Goal: Task Accomplishment & Management: Complete application form

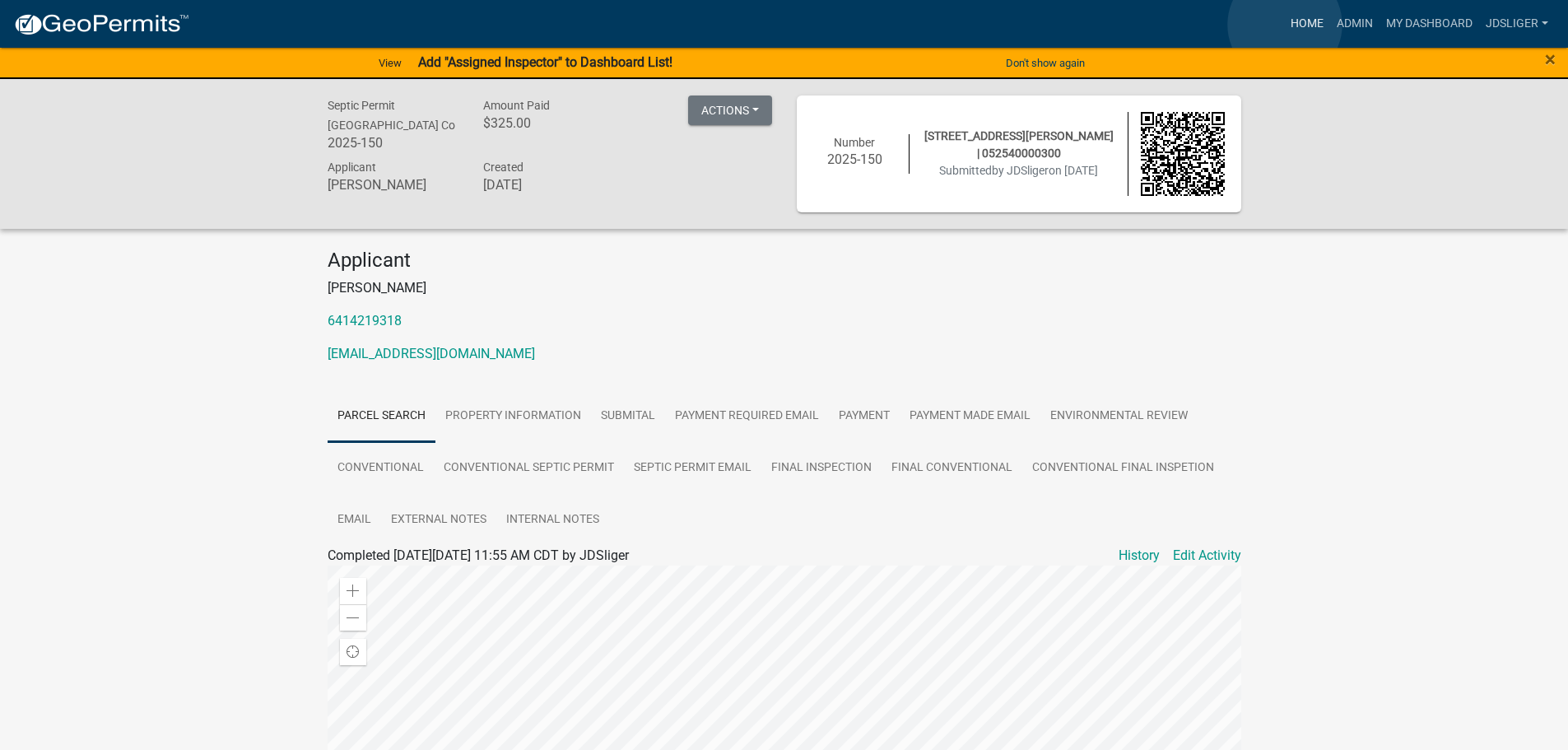
click at [1285, 25] on link "Home" at bounding box center [1307, 24] width 46 height 32
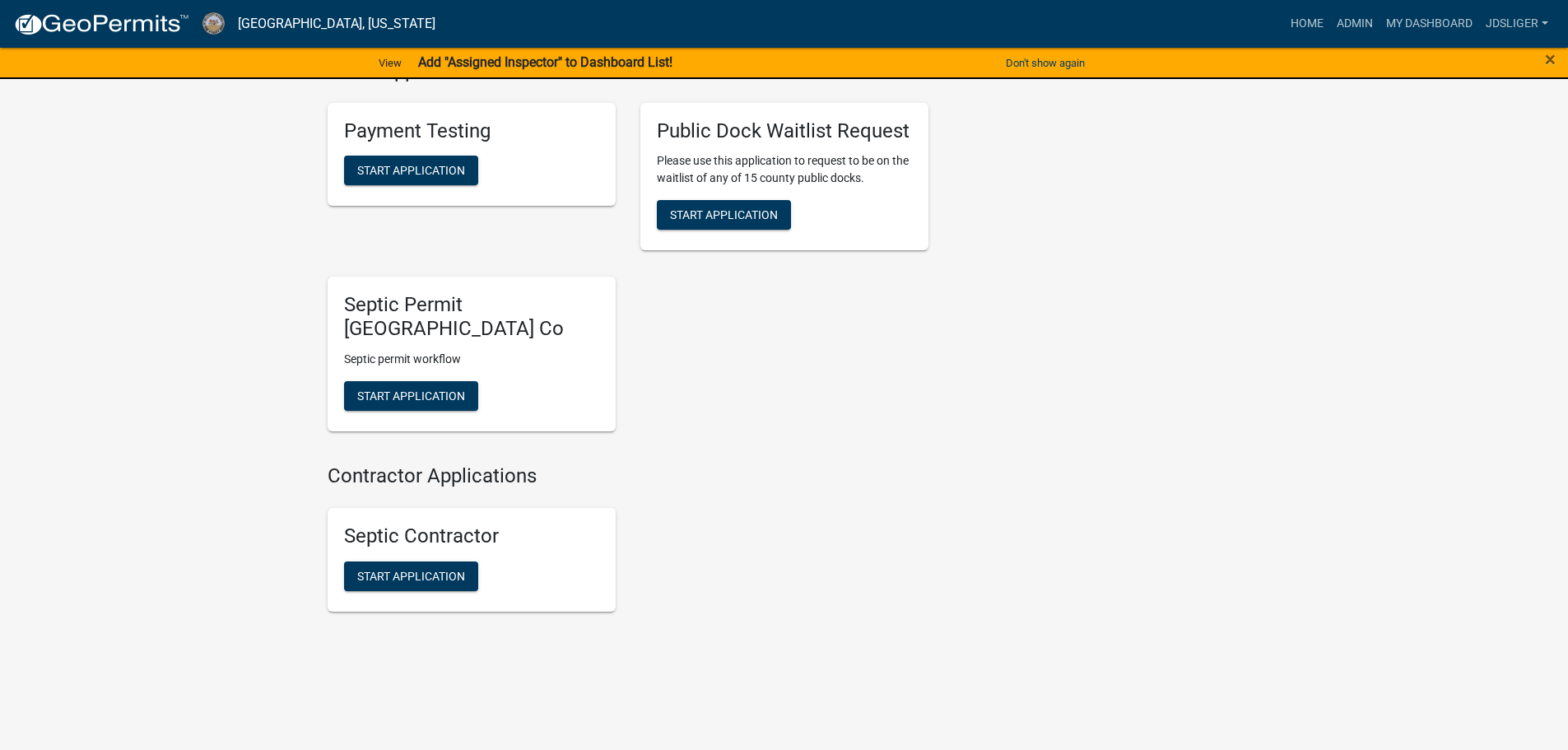
scroll to position [657, 0]
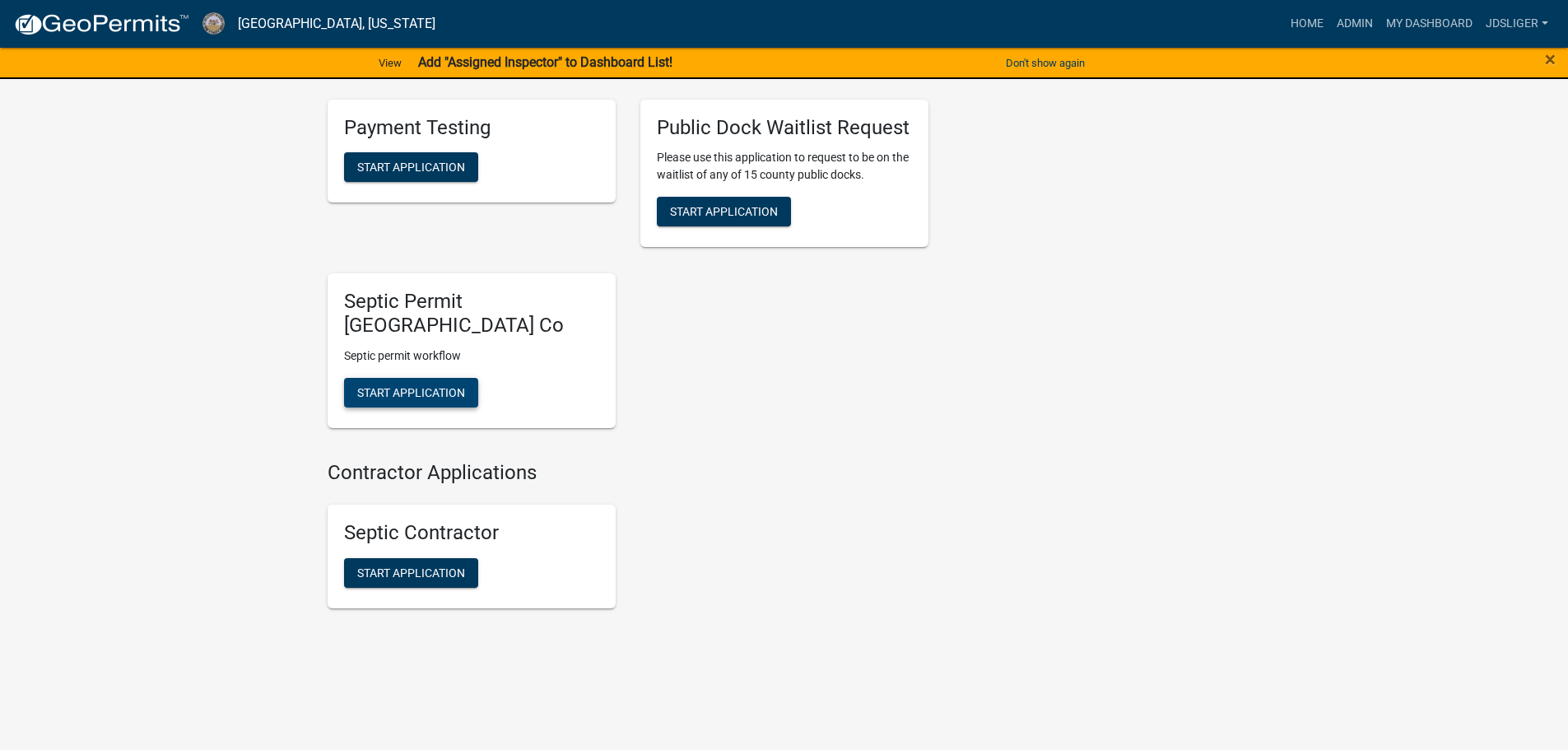
click at [434, 387] on span "Start Application" at bounding box center [411, 392] width 108 height 13
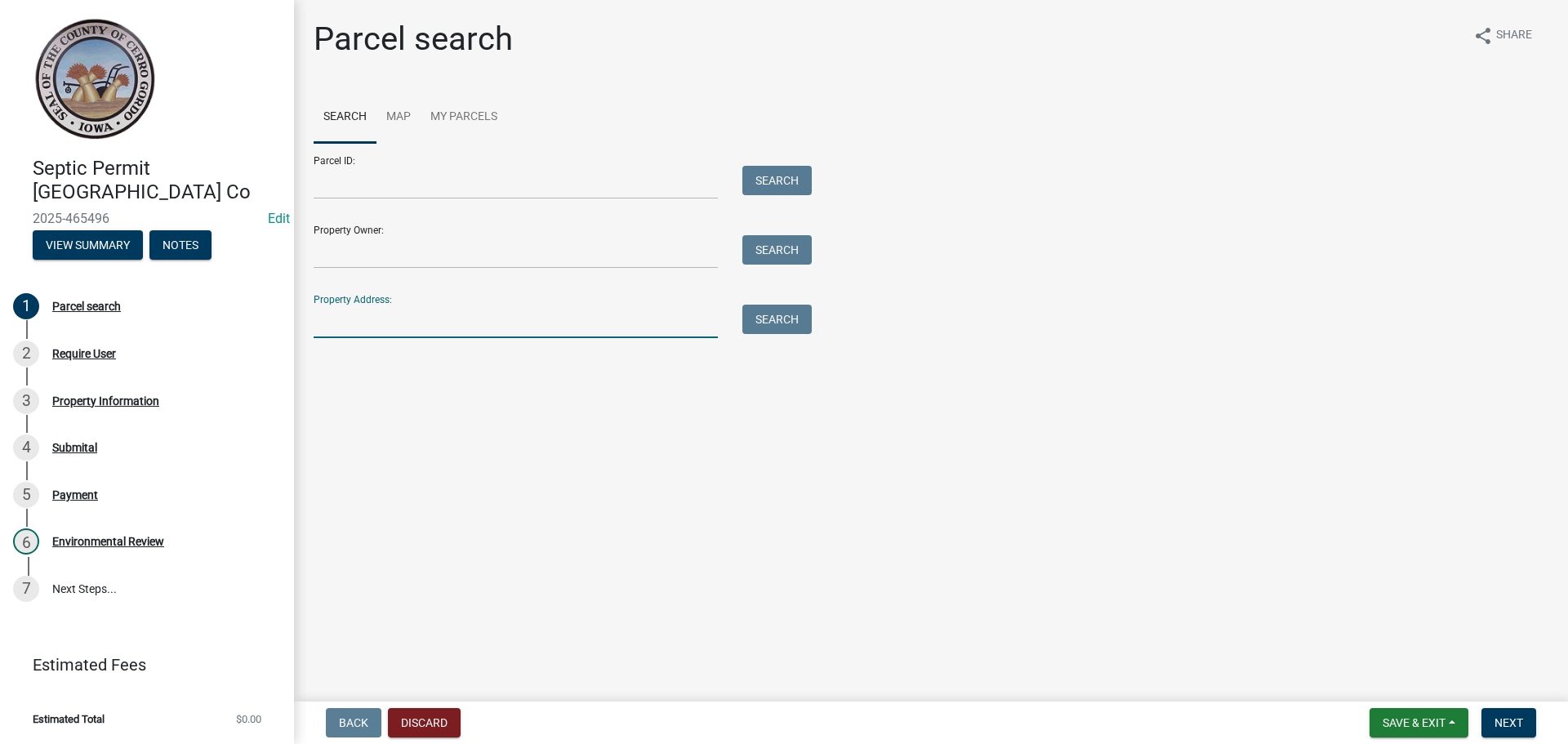
click at [380, 318] on input "Property Address:" at bounding box center [516, 321] width 404 height 34
type input "11373"
click at [757, 309] on button "Search" at bounding box center [777, 319] width 69 height 30
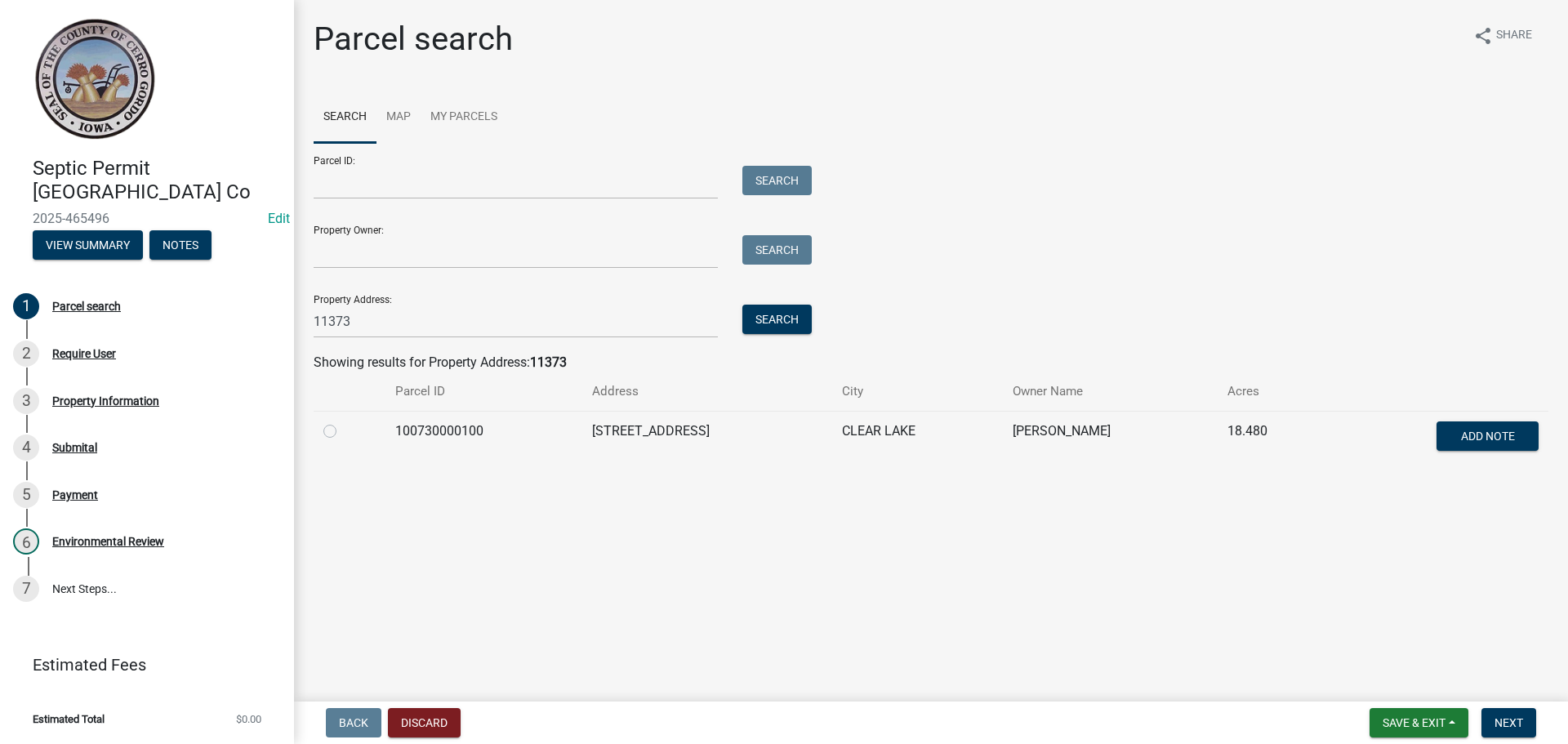
click at [343, 421] on label at bounding box center [343, 421] width 0 height 0
click at [343, 432] on input "radio" at bounding box center [348, 426] width 11 height 11
radio input "true"
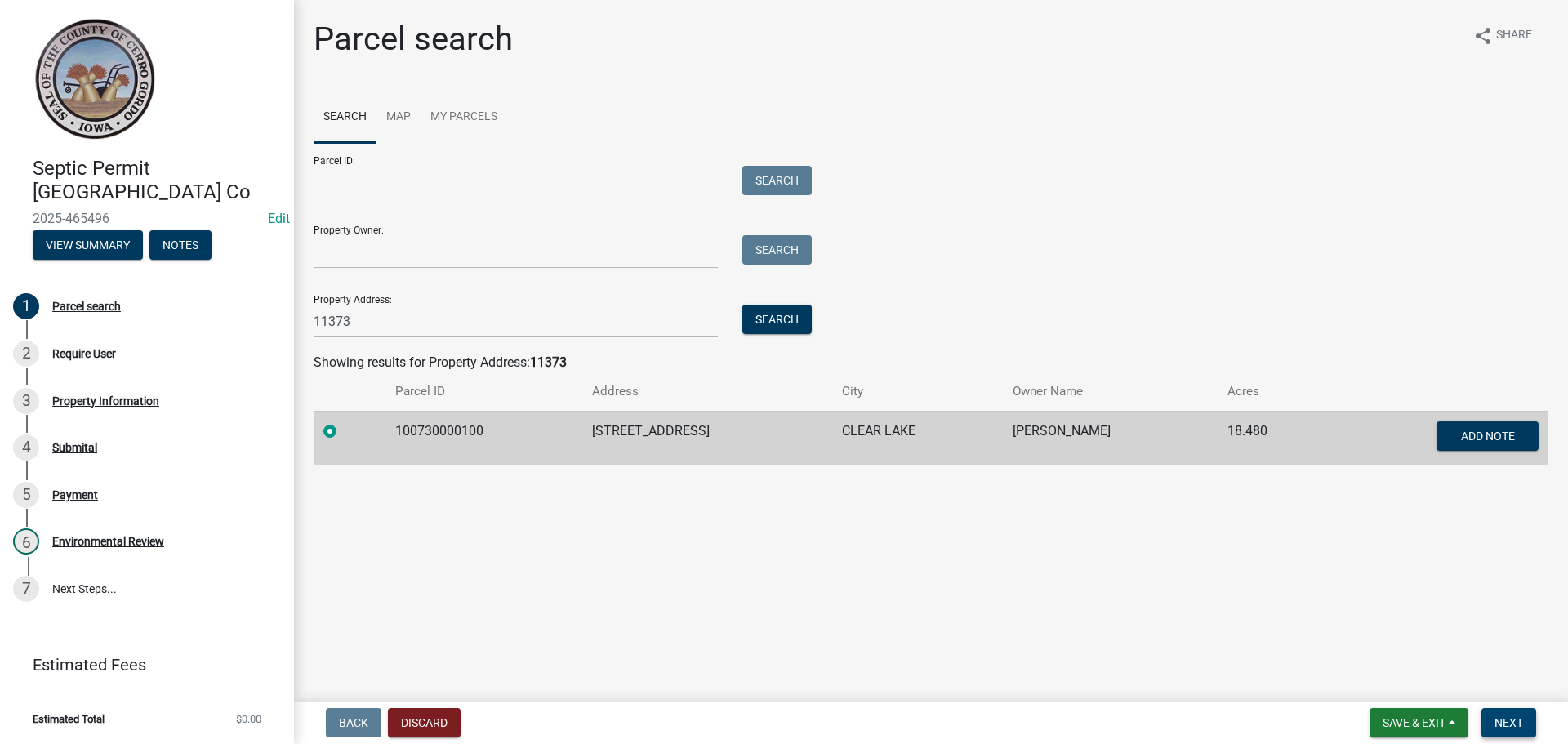
click at [1498, 714] on button "Next" at bounding box center [1509, 723] width 54 height 30
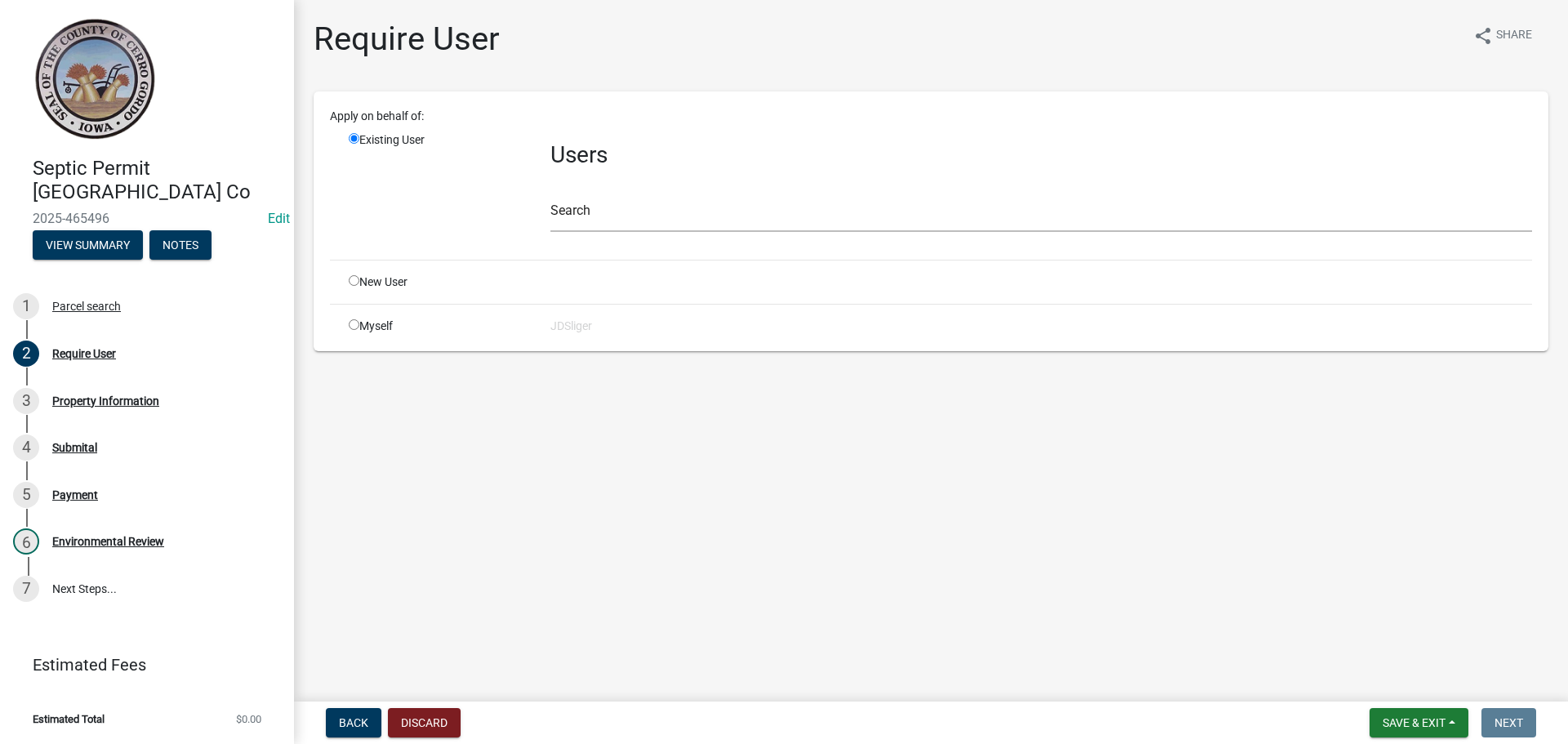
click at [362, 319] on div "Myself" at bounding box center [437, 326] width 202 height 17
click at [355, 321] on input "radio" at bounding box center [354, 324] width 11 height 11
radio input "true"
radio input "false"
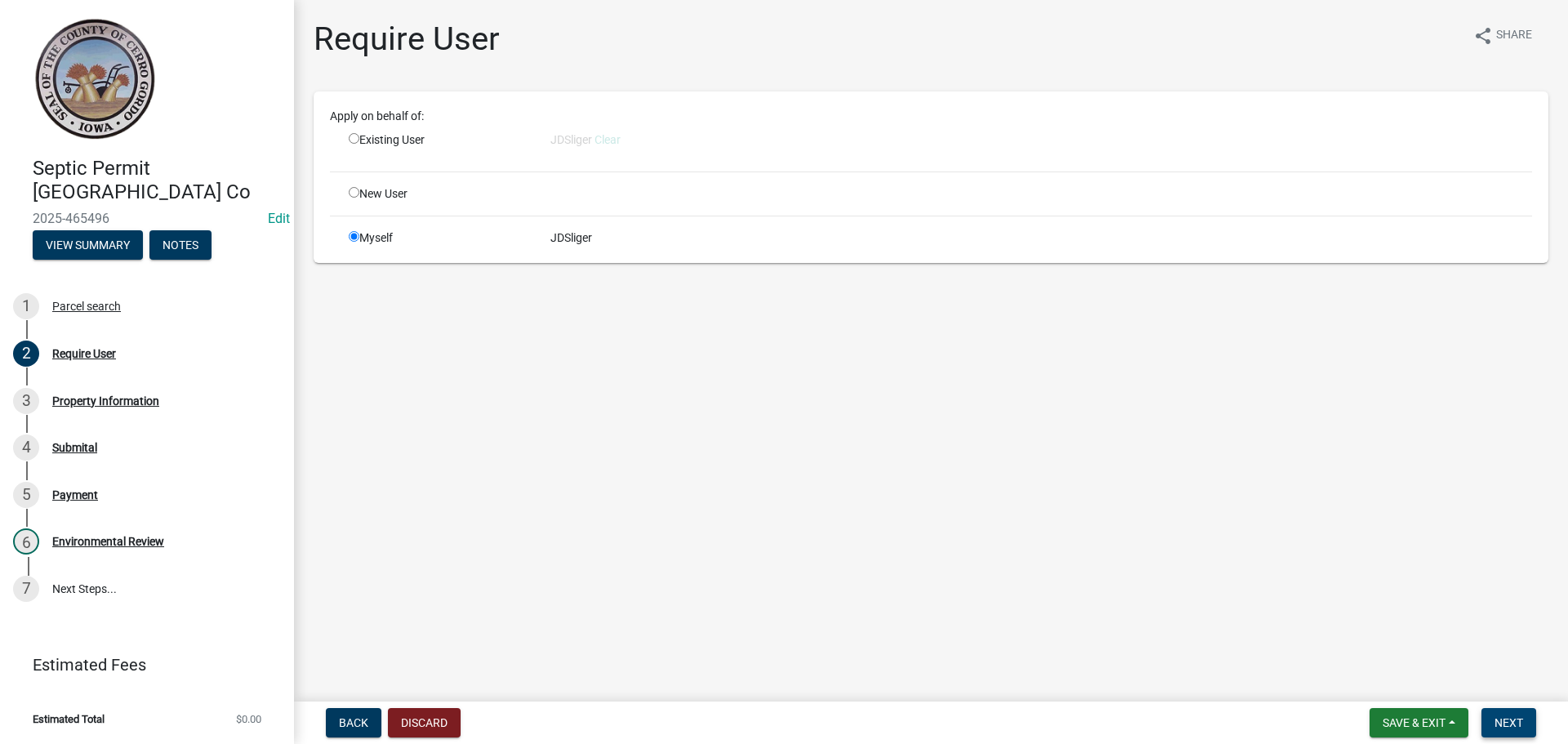
click at [1500, 718] on span "Next" at bounding box center [1509, 723] width 29 height 13
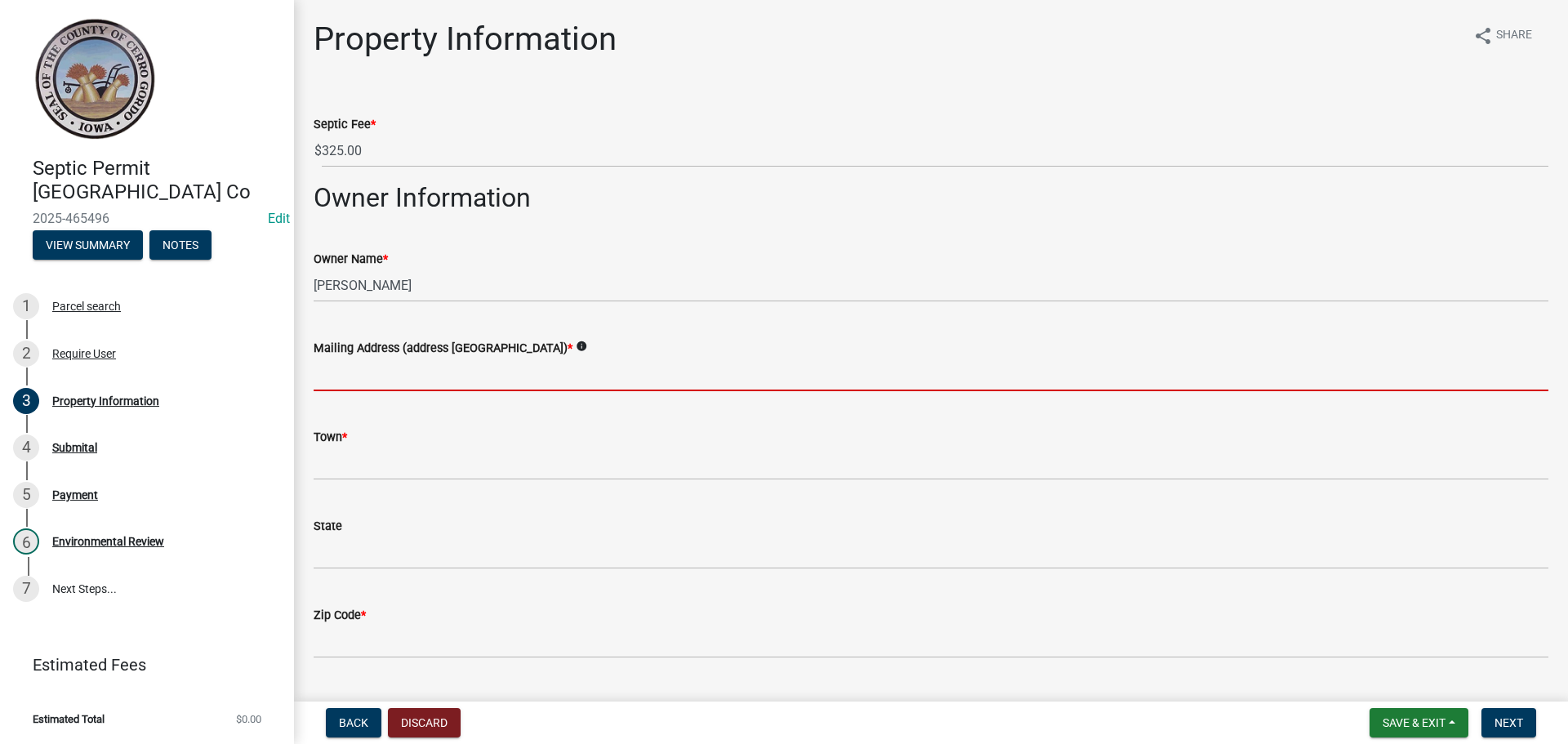
click at [366, 370] on input "Mailing Address (address [GEOGRAPHIC_DATA]) *" at bounding box center [931, 374] width 1235 height 34
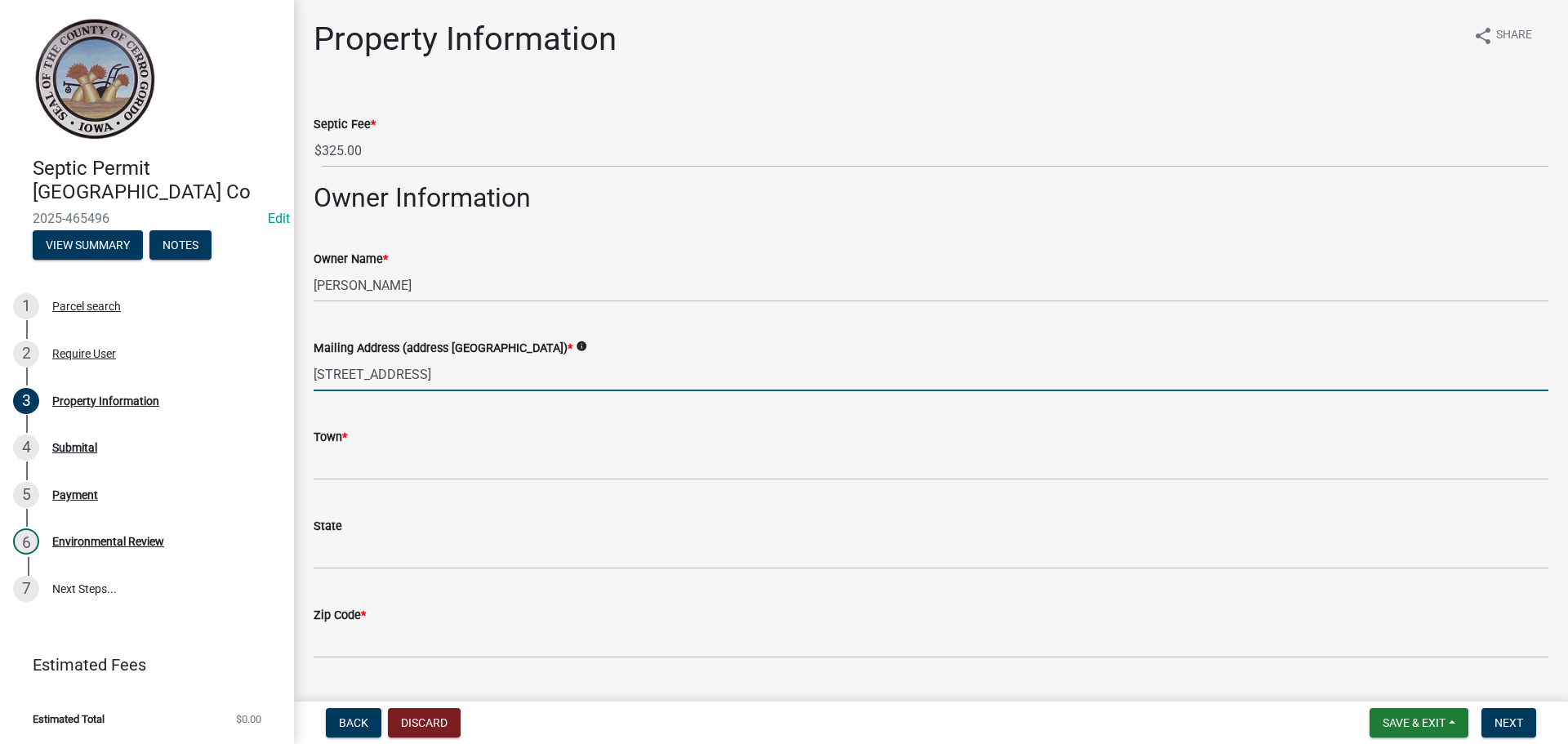
type input "[STREET_ADDRESS]"
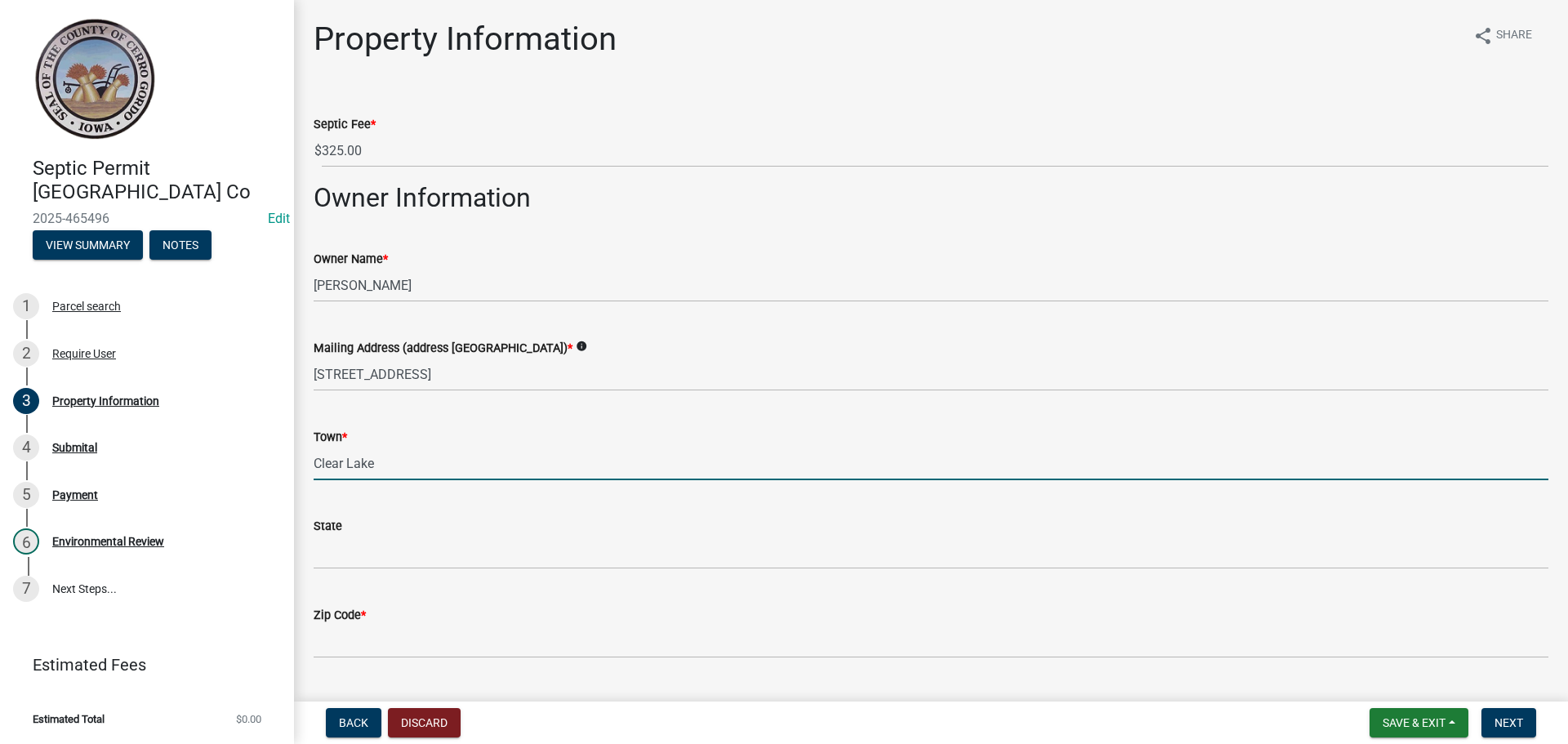
type input "Clear Lake"
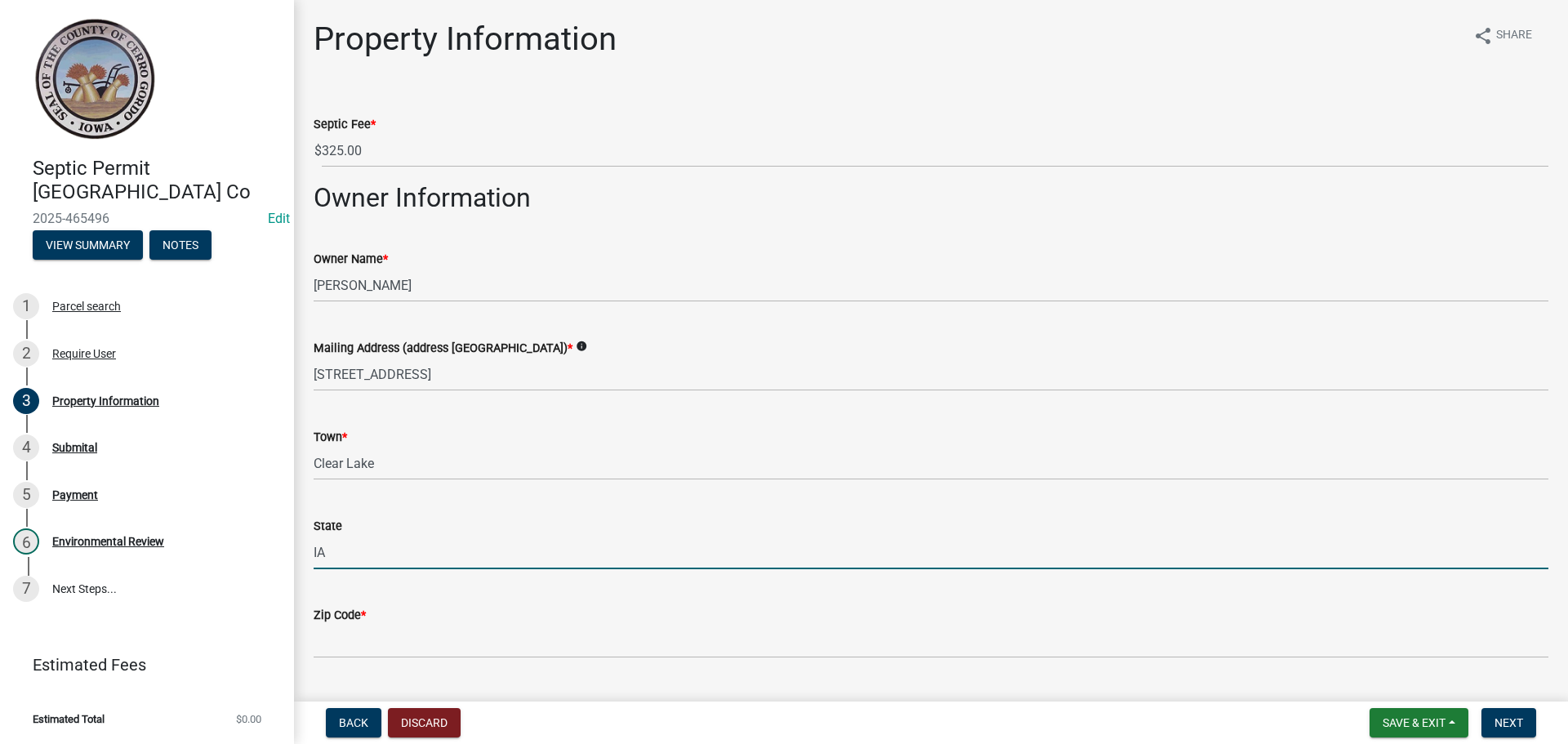
type input "IA"
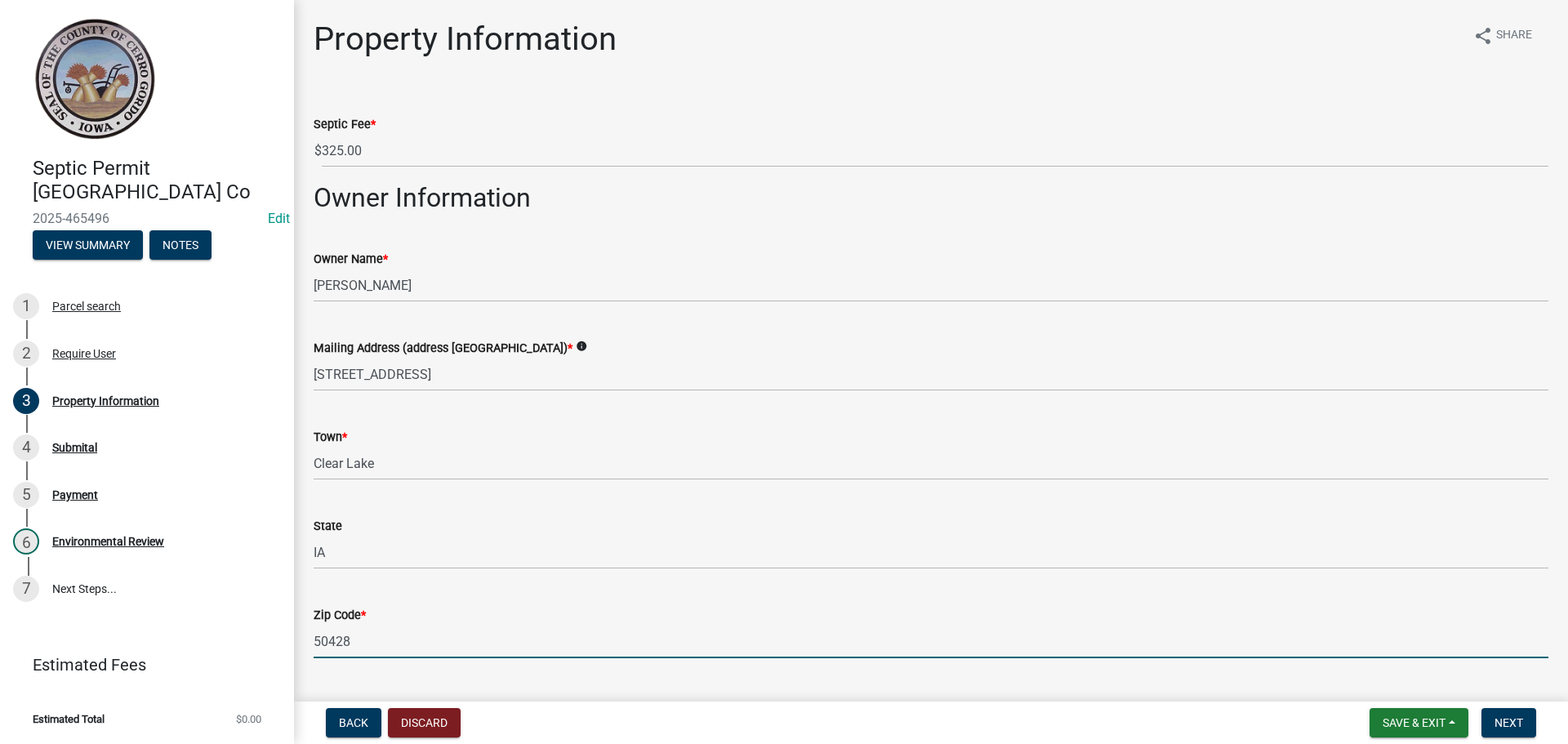
type input "50428"
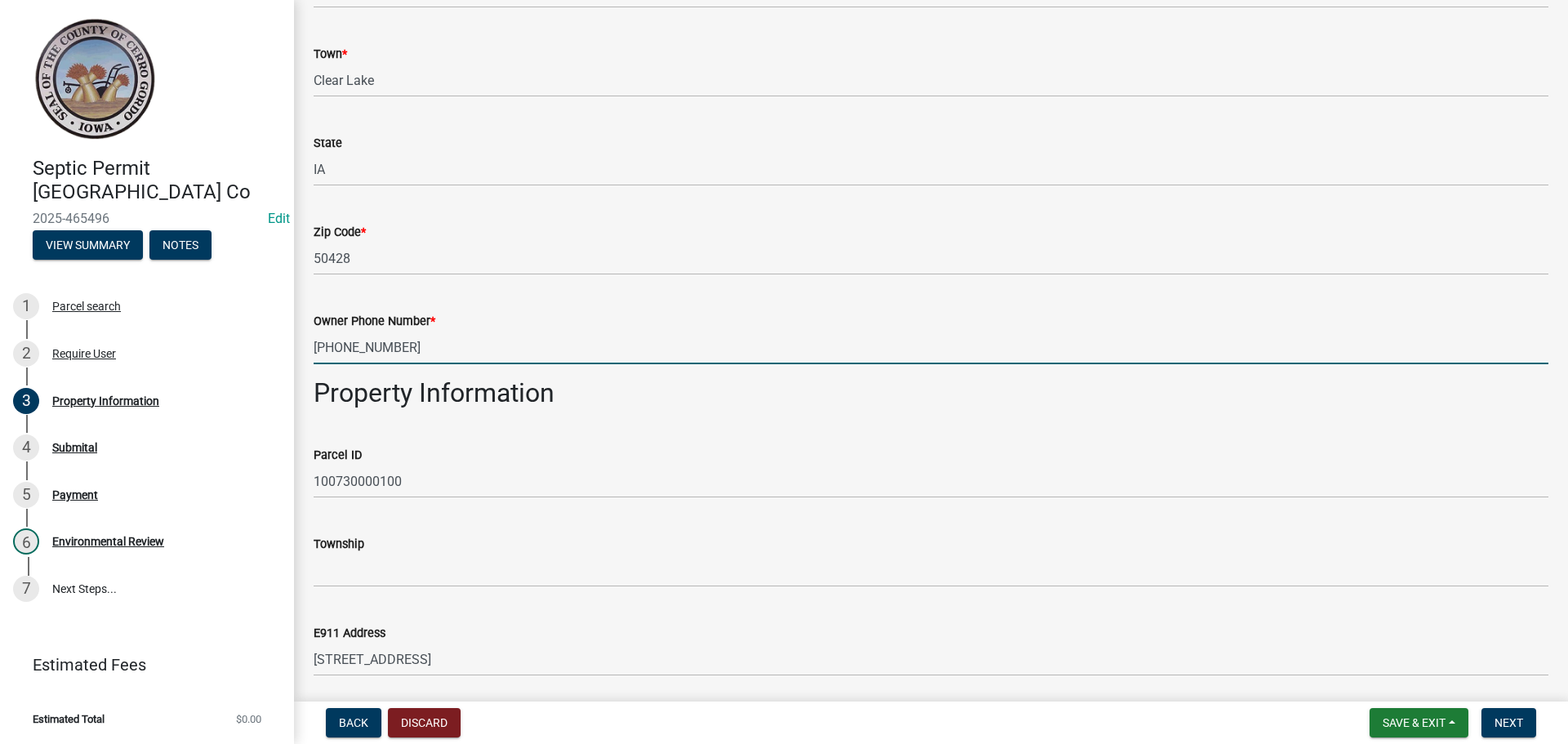
type input "[PHONE_NUMBER]"
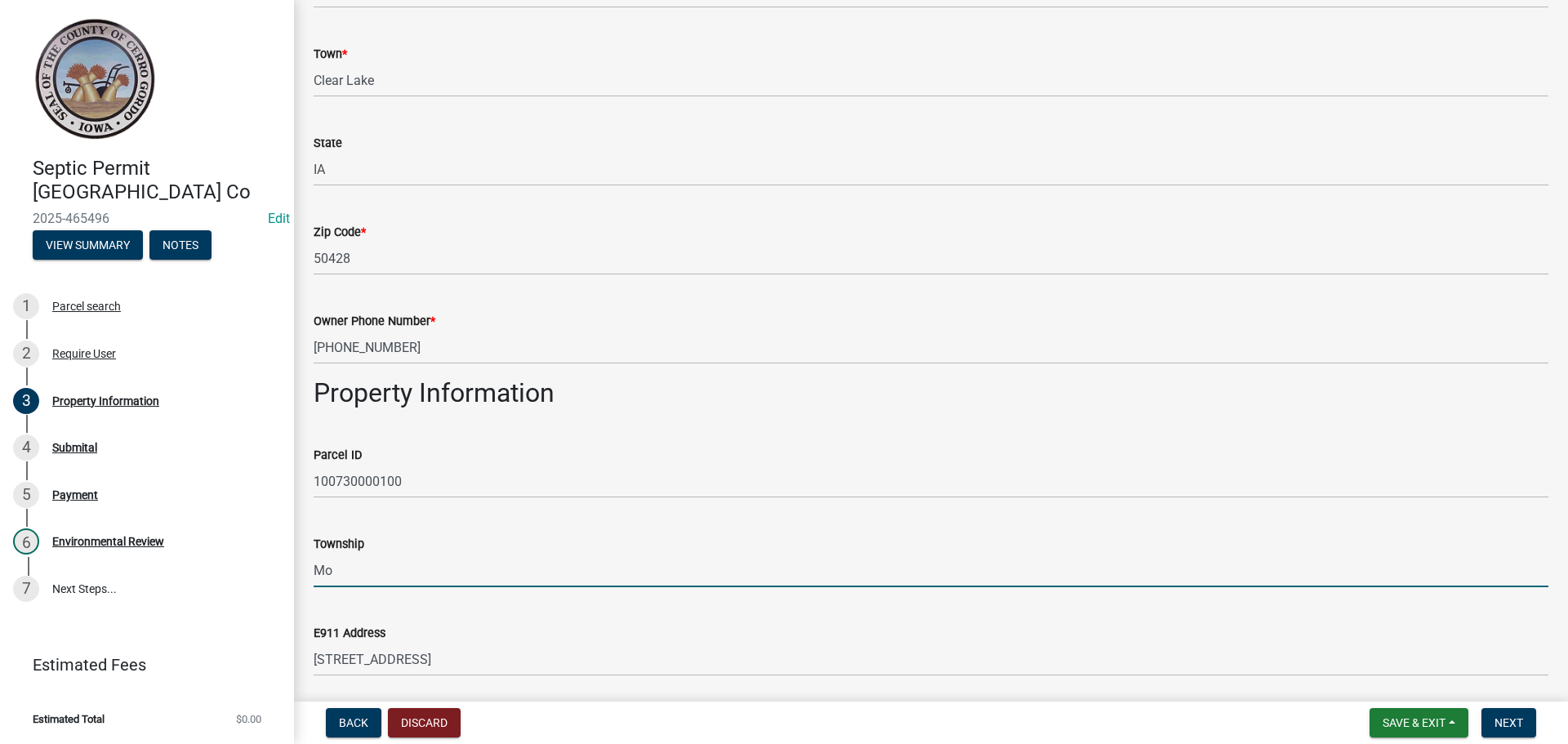
type input "[GEOGRAPHIC_DATA][PERSON_NAME]"
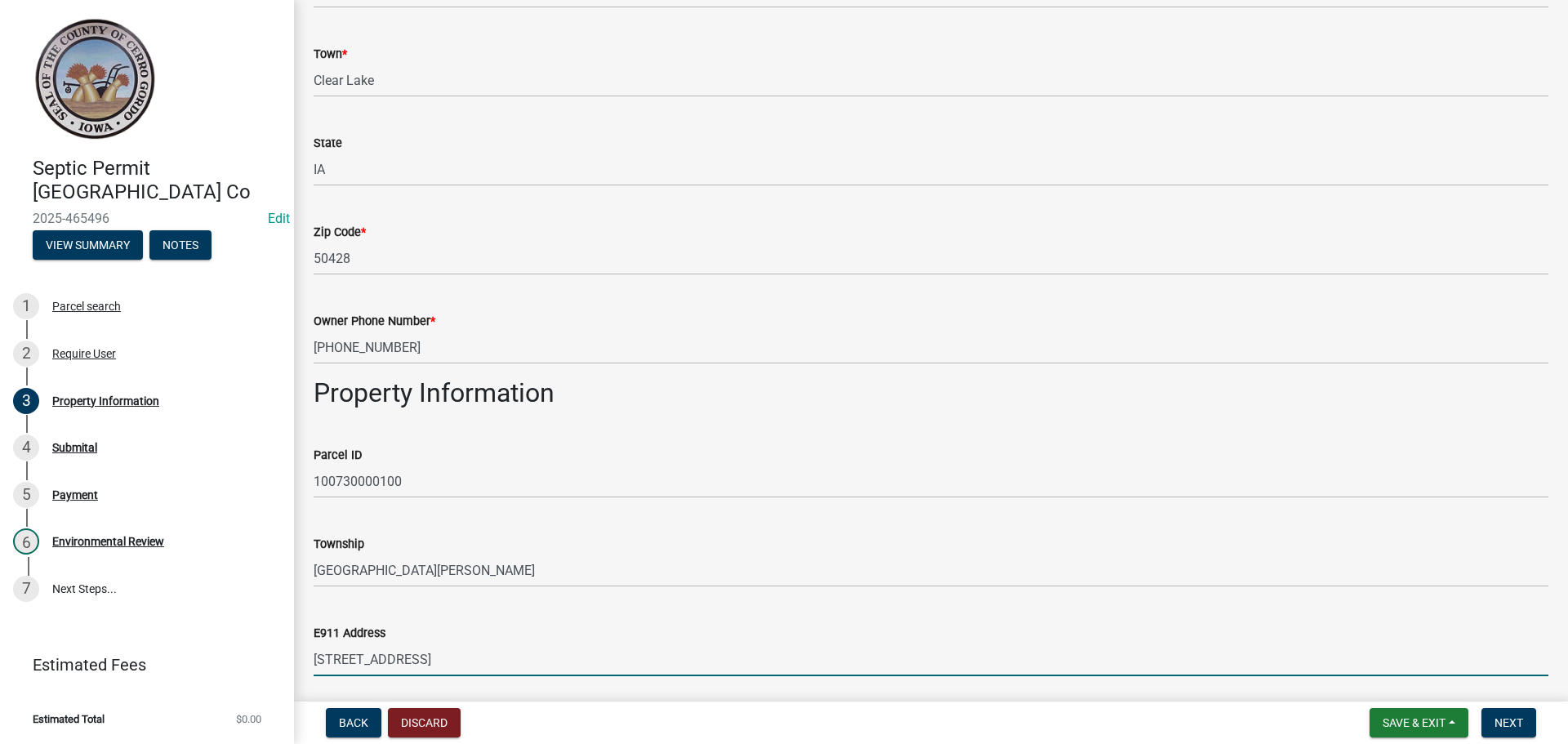
scroll to position [784, 0]
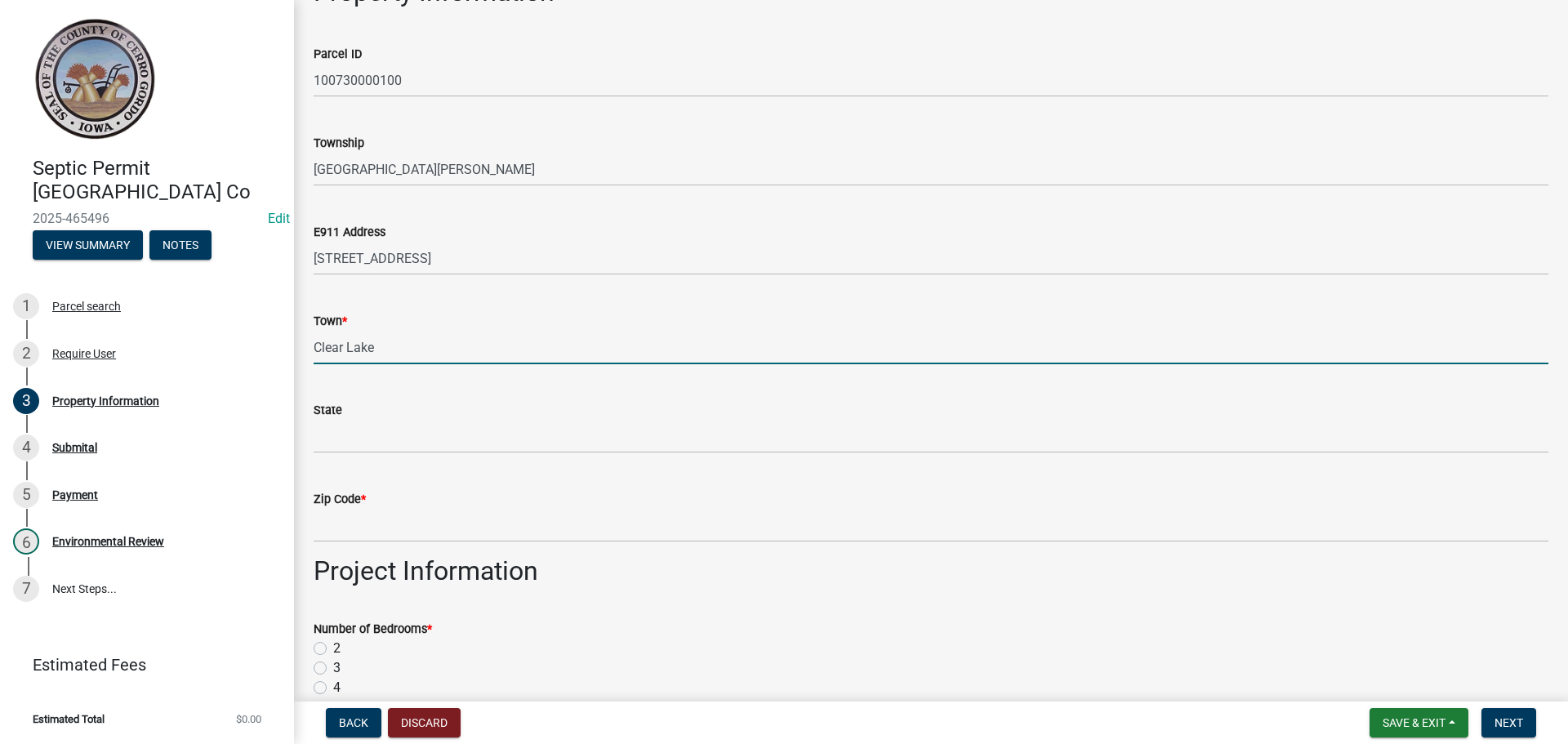
type input "Clear Lake"
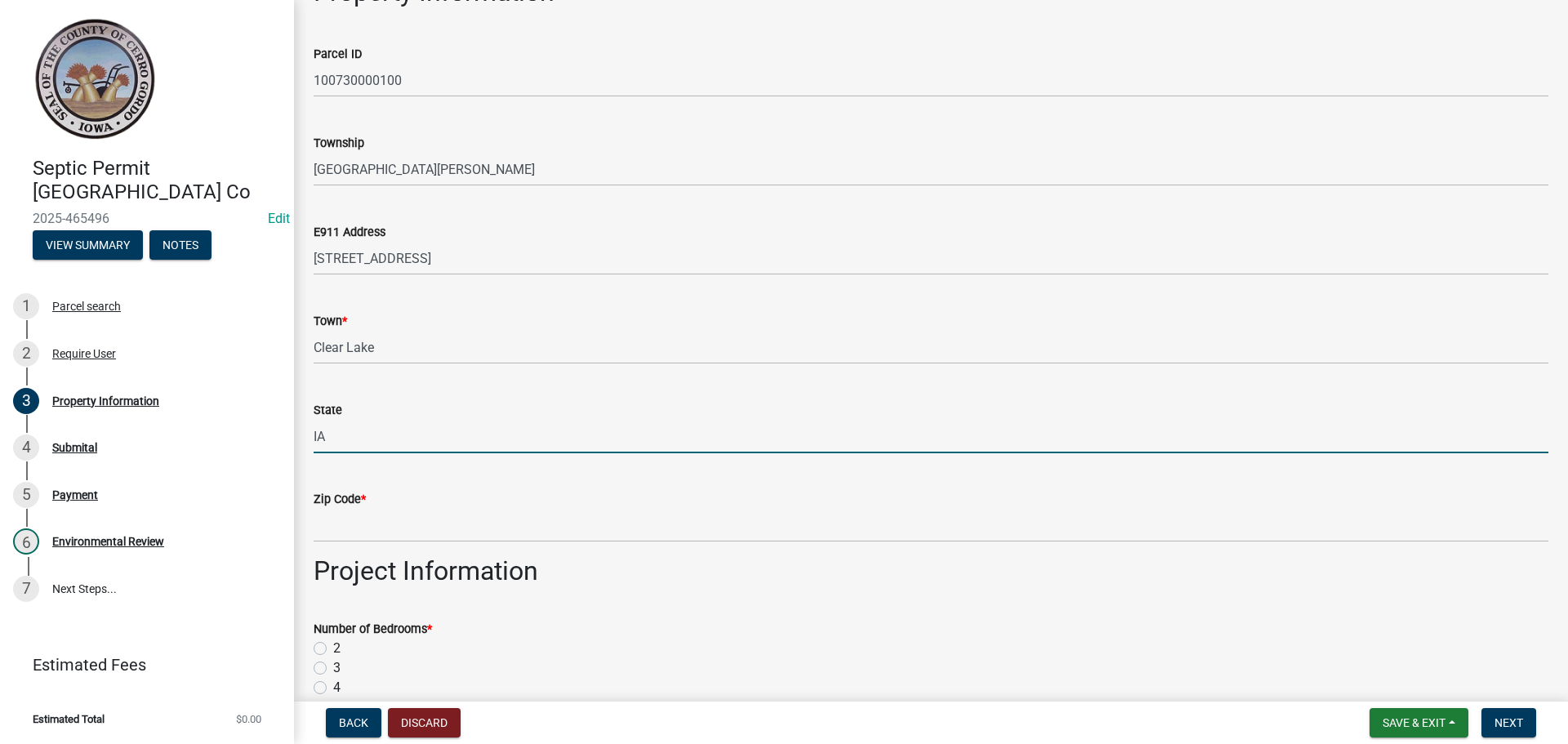
type input "IA"
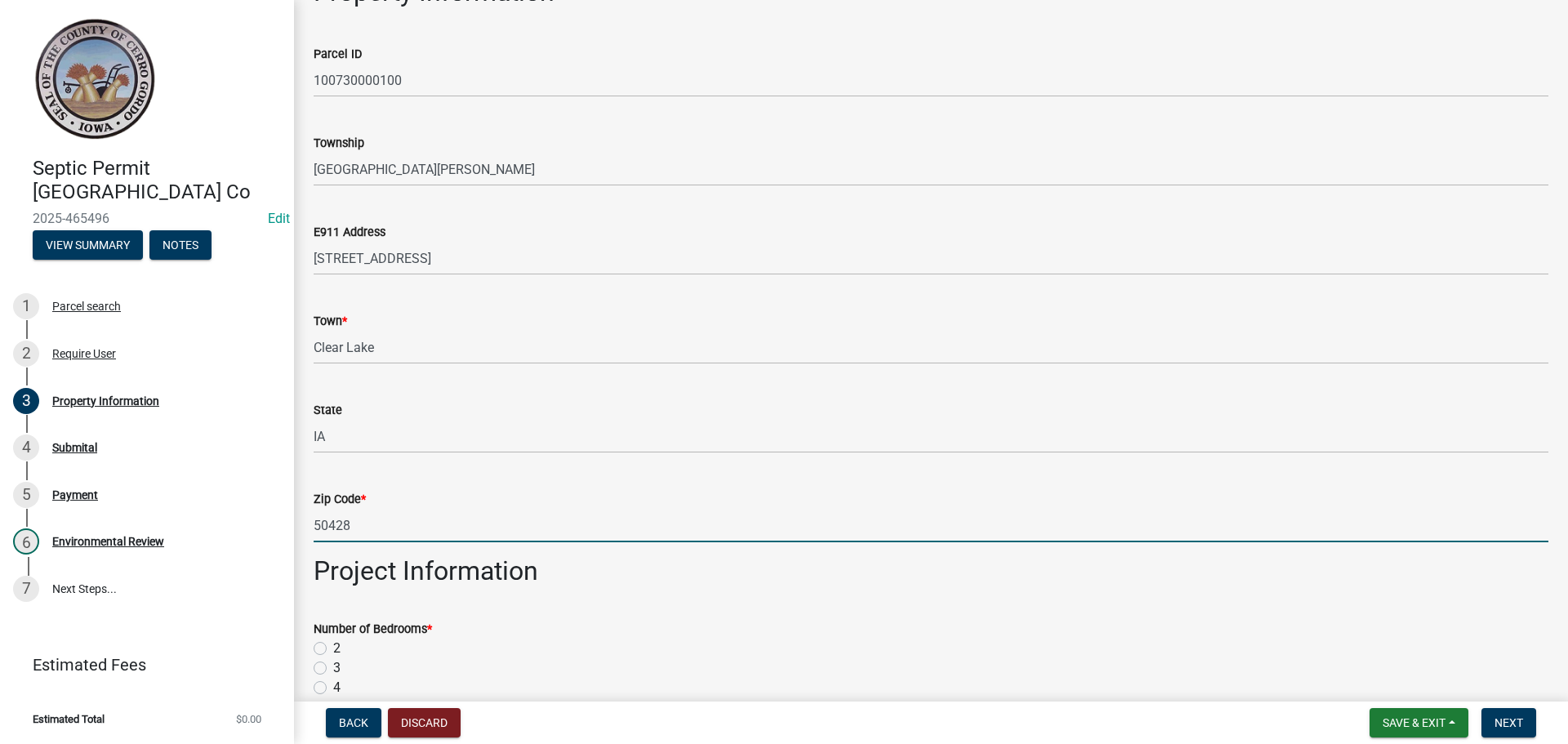
type input "50428"
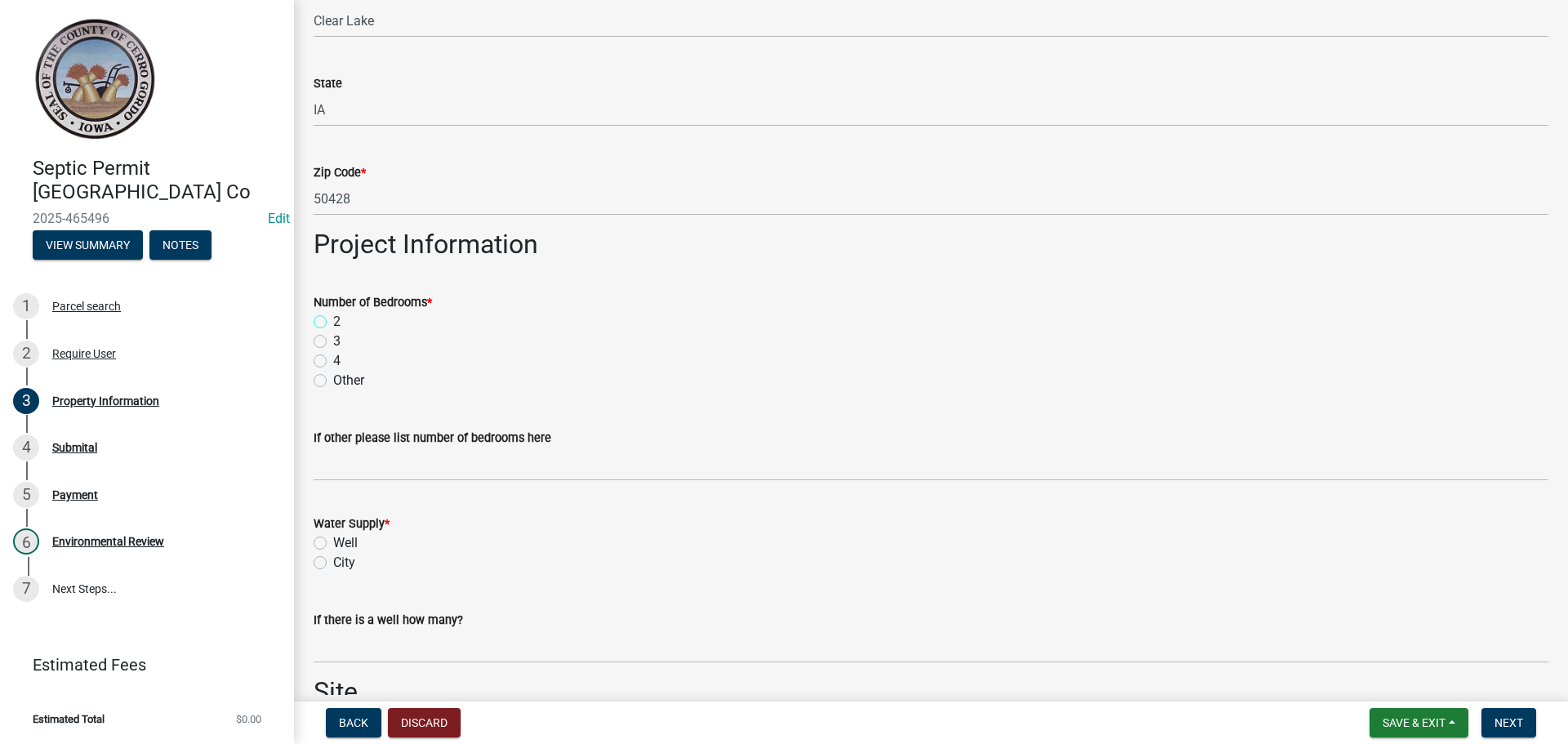
scroll to position [1029, 0]
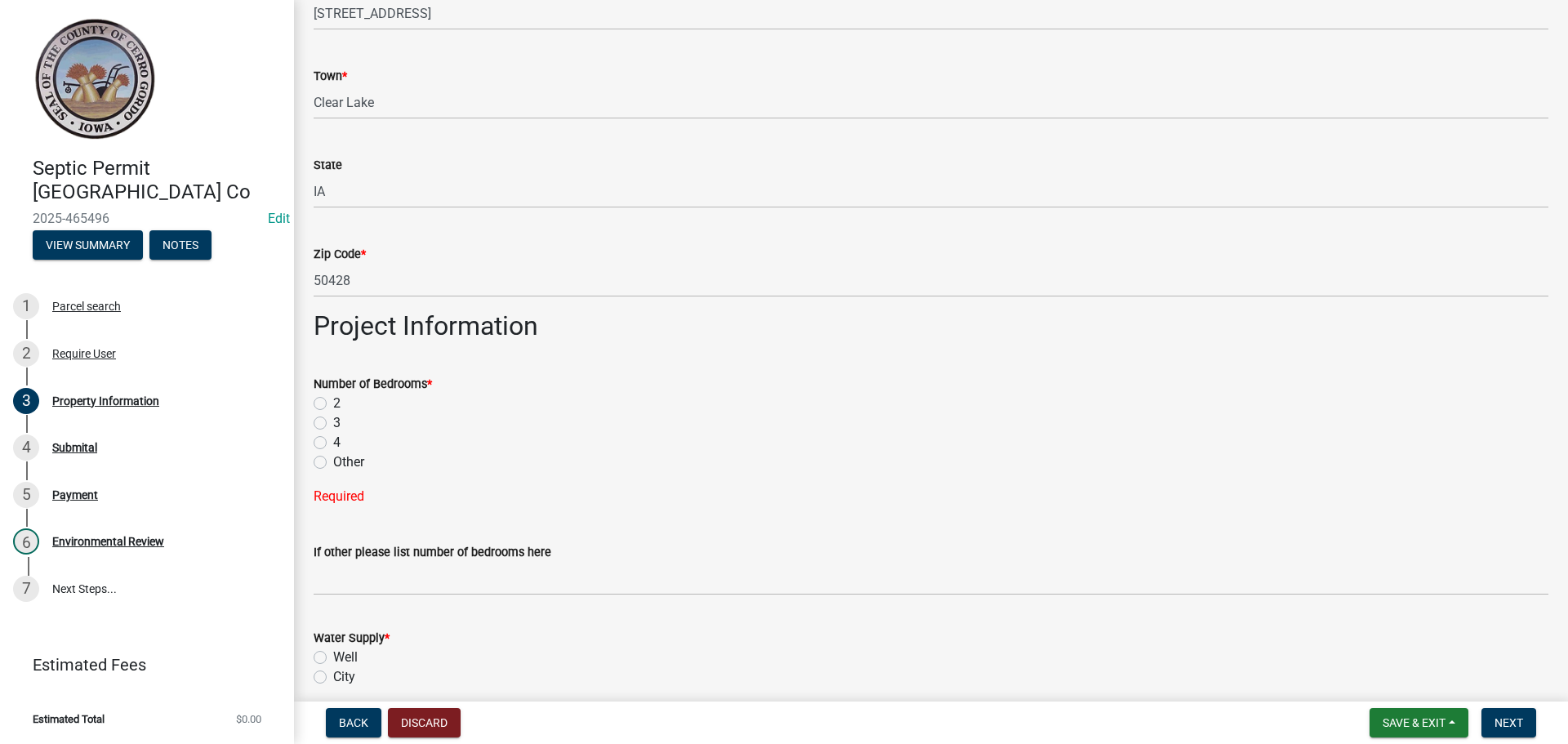
click at [318, 321] on h2 "Project Information" at bounding box center [931, 326] width 1235 height 31
click at [334, 405] on label "2" at bounding box center [337, 403] width 7 height 20
click at [334, 404] on input "2" at bounding box center [338, 398] width 11 height 11
radio input "true"
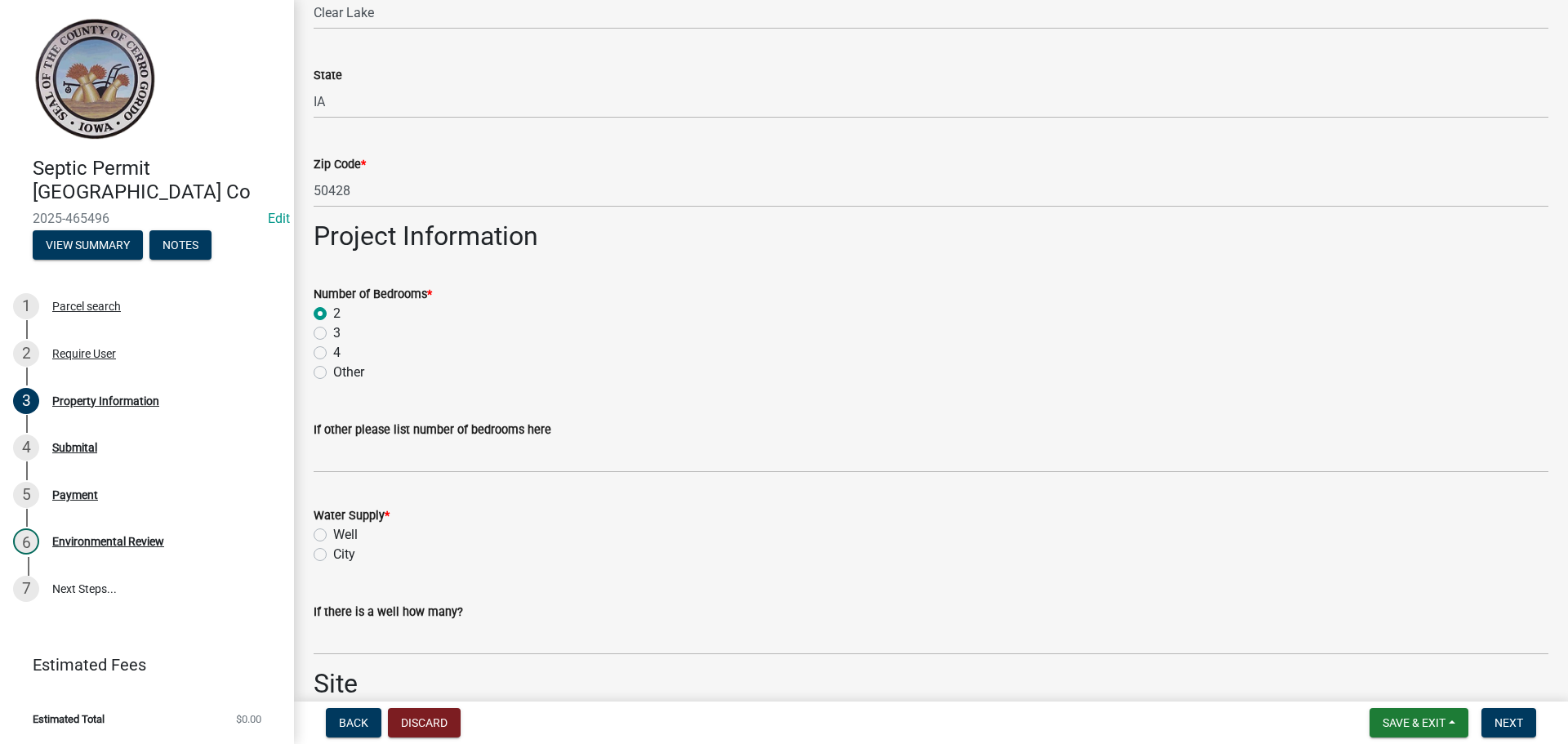
scroll to position [1355, 0]
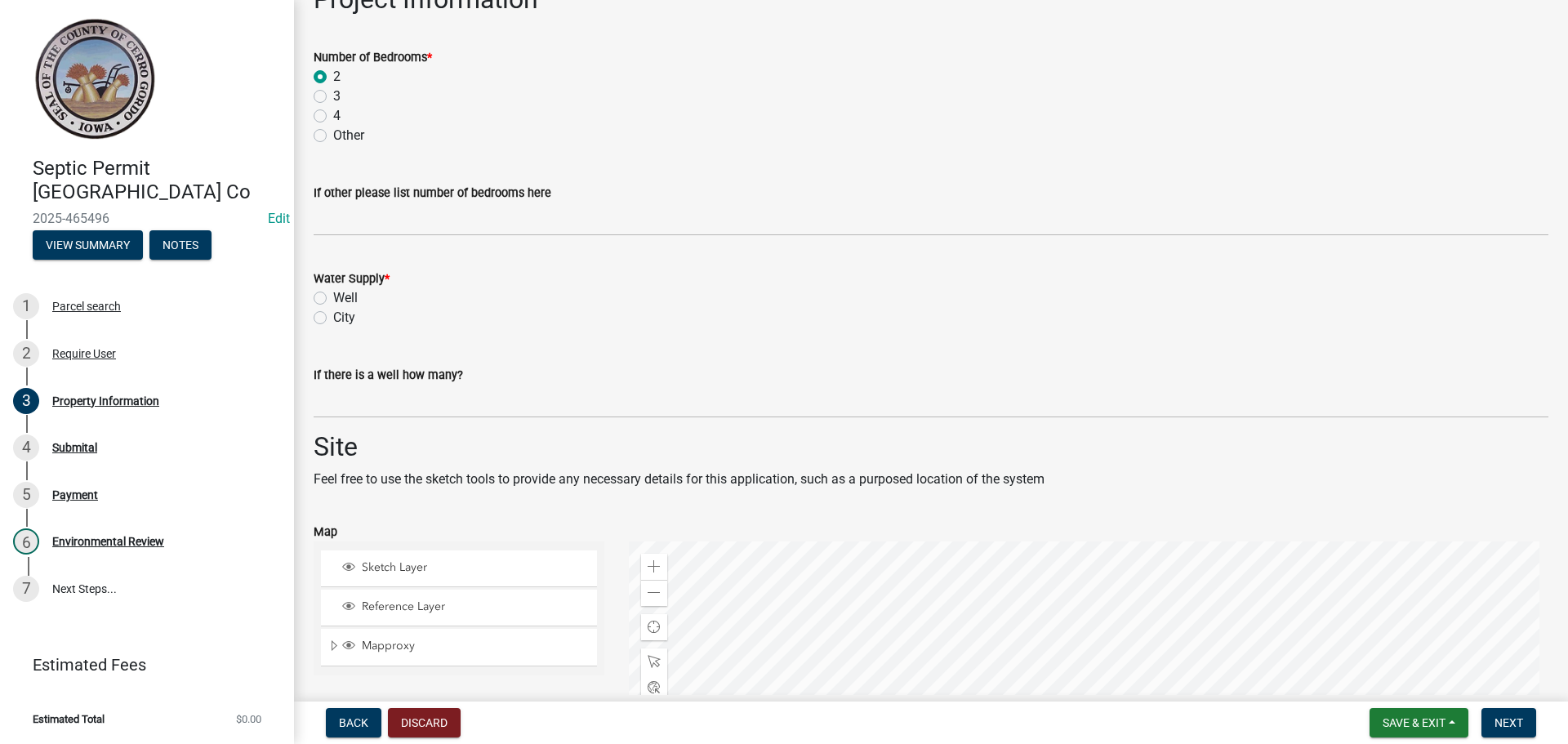
click at [310, 296] on div "Water Supply * Well City" at bounding box center [931, 288] width 1259 height 78
click at [334, 300] on label "Well" at bounding box center [346, 298] width 25 height 20
click at [334, 299] on input "Well" at bounding box center [338, 293] width 11 height 11
radio input "true"
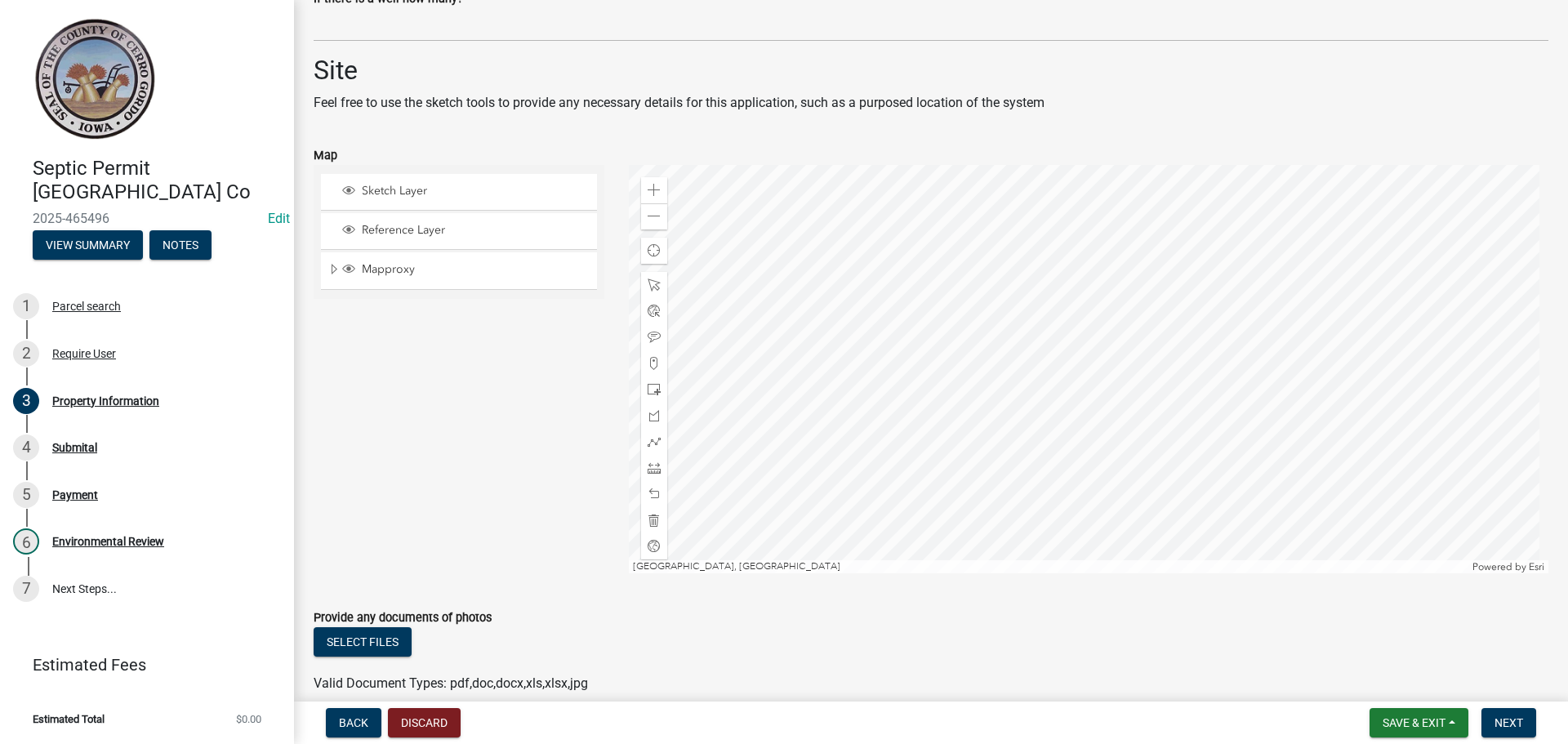
scroll to position [1808, 0]
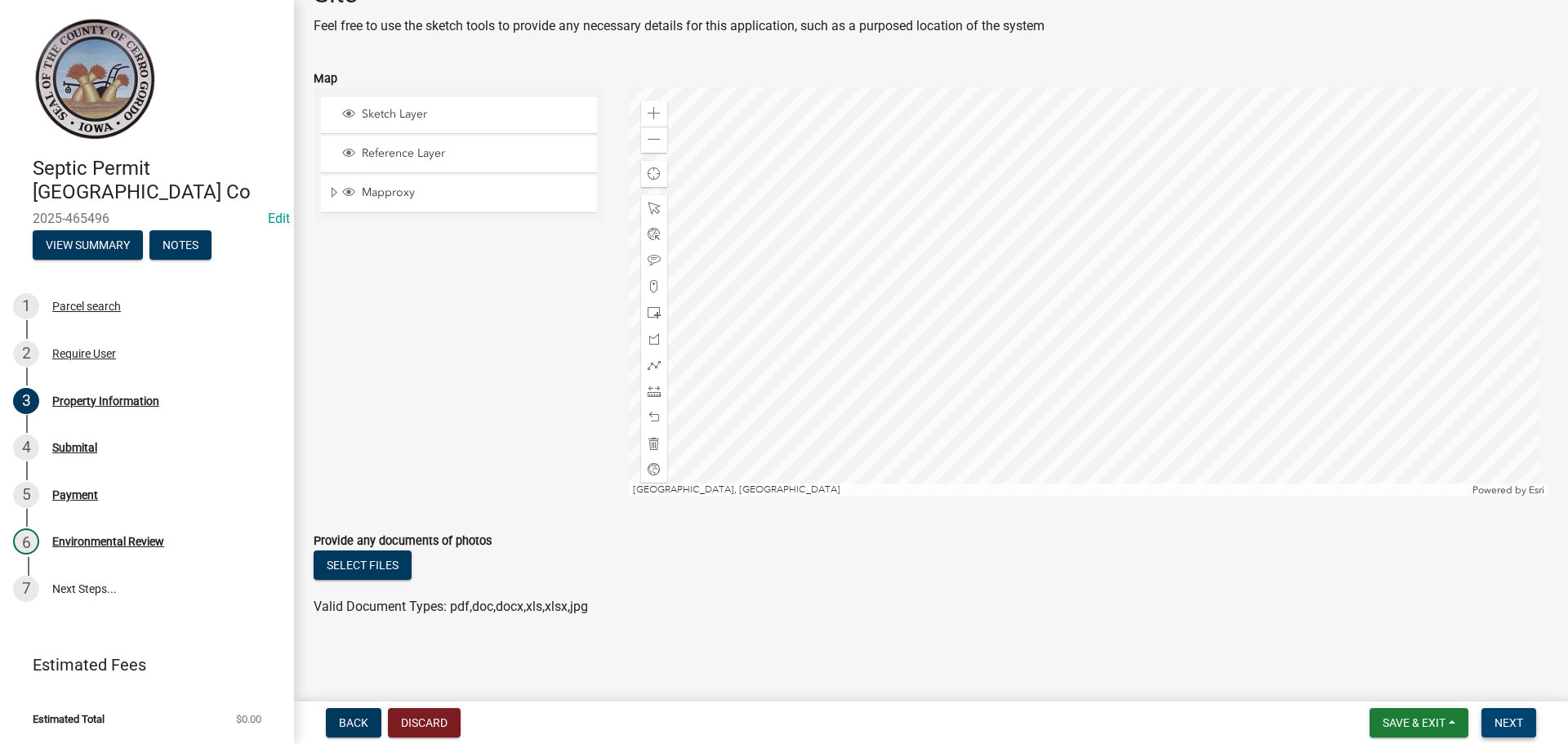
click at [1492, 720] on button "Next" at bounding box center [1509, 723] width 54 height 30
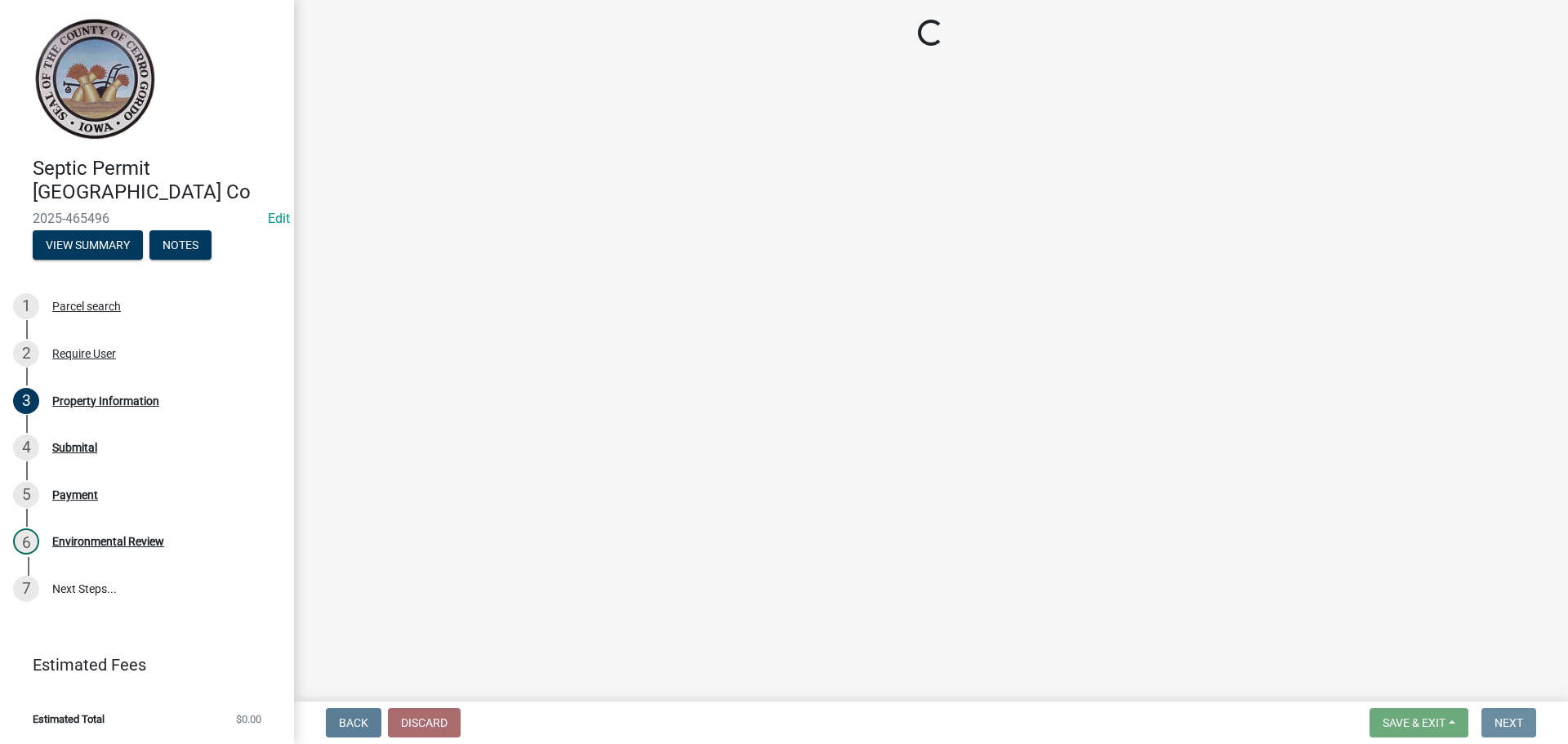
scroll to position [0, 0]
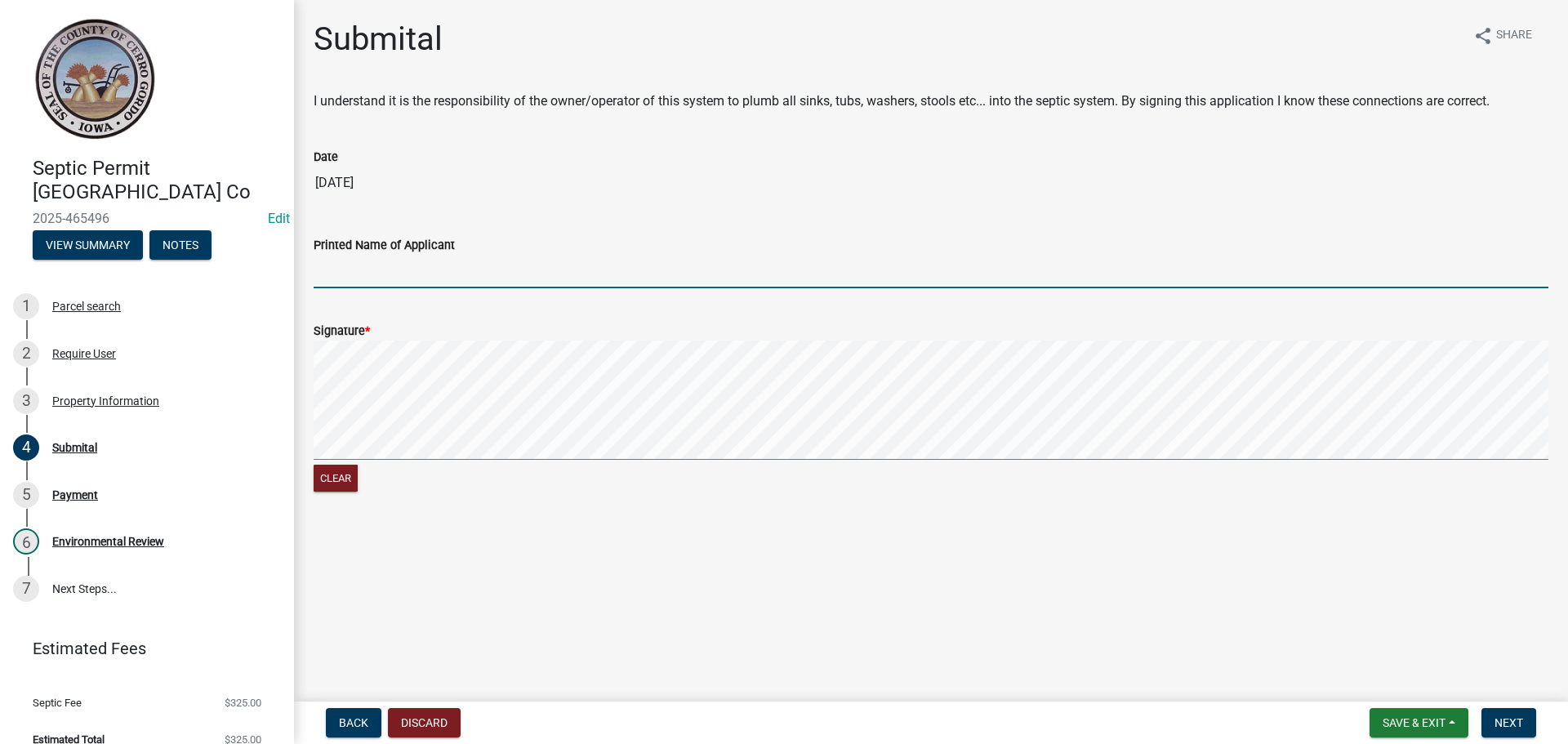
click at [377, 277] on input "Printed Name of Applicant" at bounding box center [931, 271] width 1235 height 34
type input "[PERSON_NAME]"
click at [1519, 719] on span "Next" at bounding box center [1509, 723] width 29 height 13
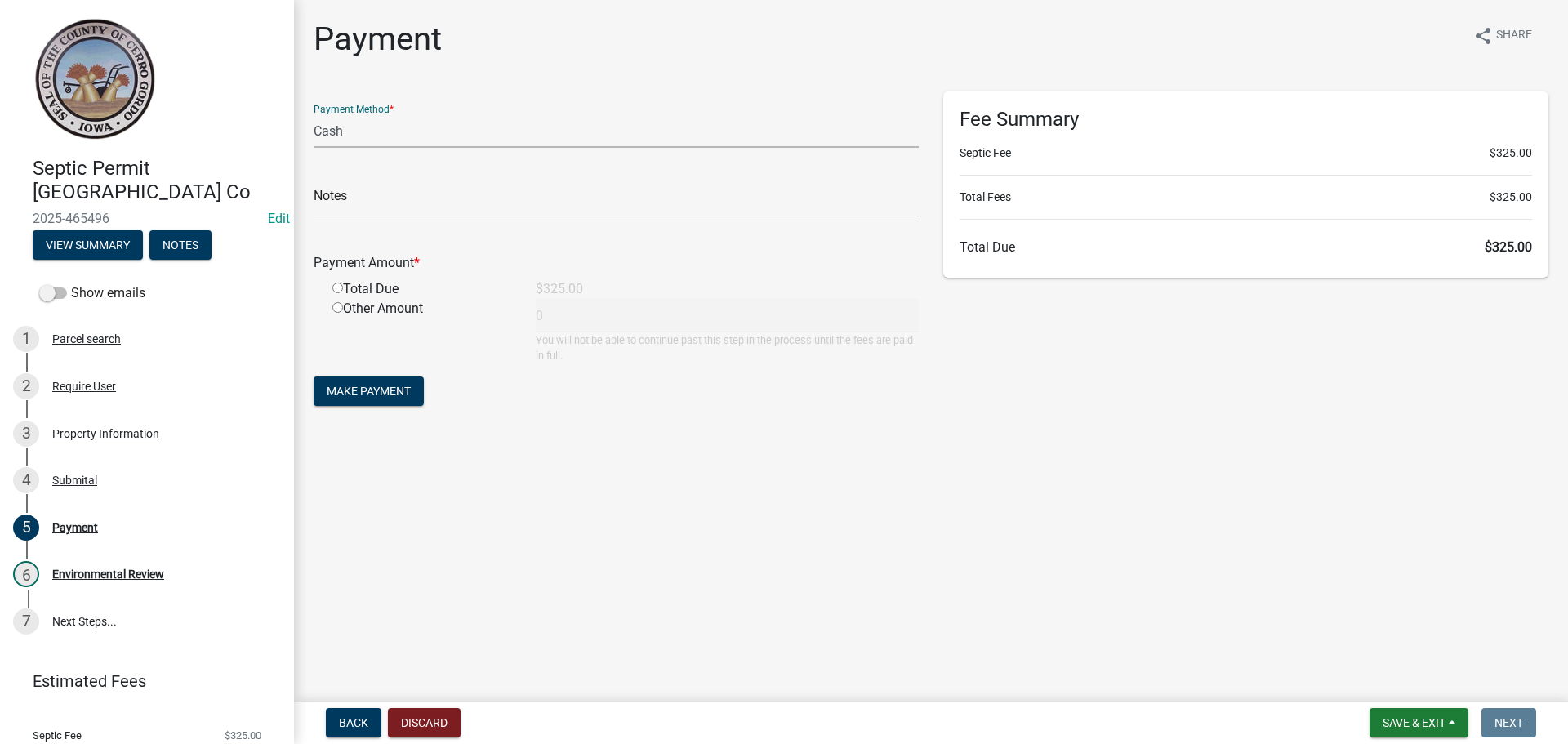
click at [360, 131] on select "Credit Card POS Check Cash" at bounding box center [616, 131] width 605 height 34
select select "1: 0"
click at [314, 114] on select "Credit Card POS Check Cash" at bounding box center [616, 131] width 605 height 34
click at [377, 198] on input "text" at bounding box center [616, 200] width 605 height 34
type input "1242"
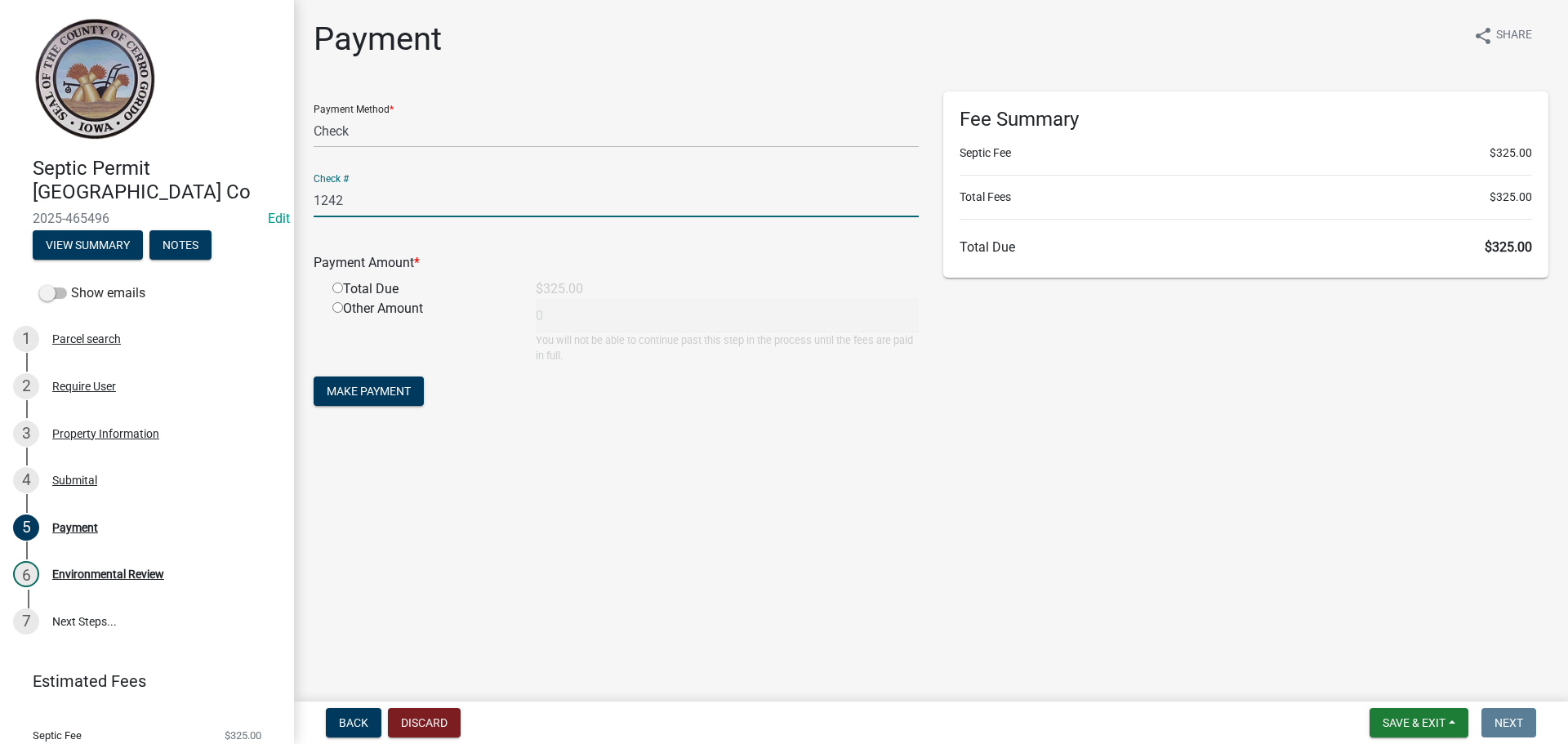
click at [337, 282] on input "radio" at bounding box center [338, 287] width 11 height 11
radio input "true"
type input "325"
click at [363, 391] on span "Make Payment" at bounding box center [369, 391] width 84 height 13
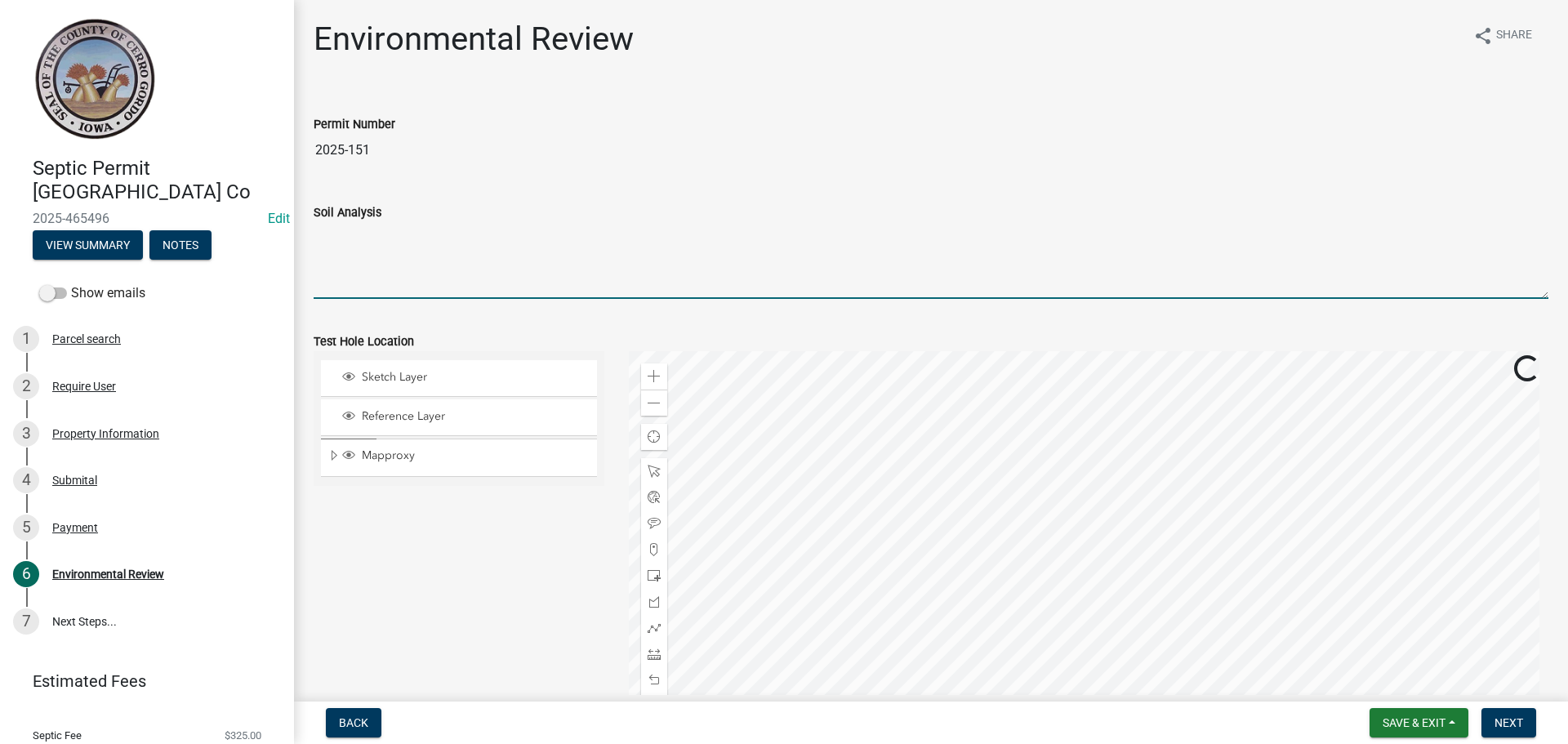
click at [451, 254] on textarea "Soil Analysis" at bounding box center [931, 260] width 1235 height 77
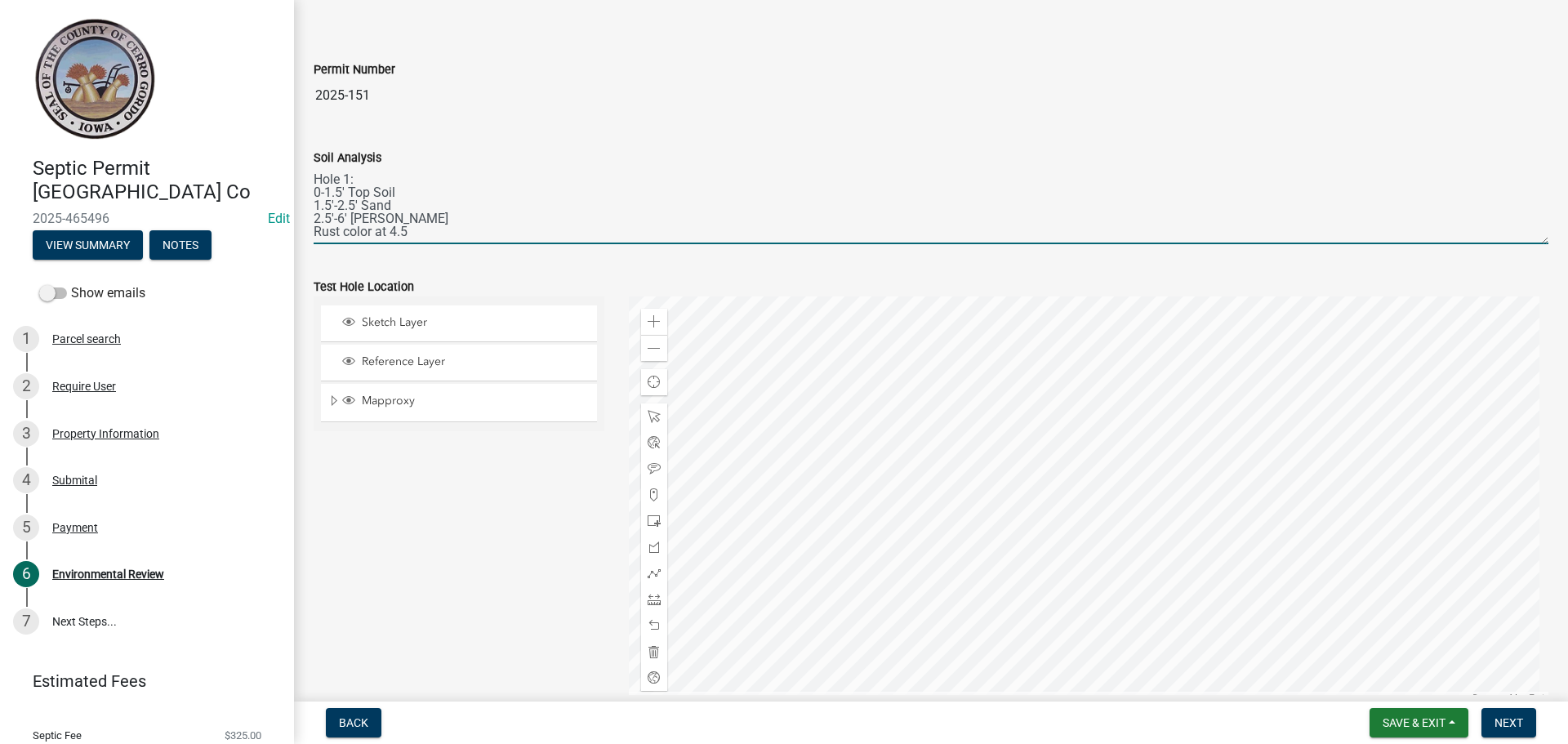
scroll to position [163, 0]
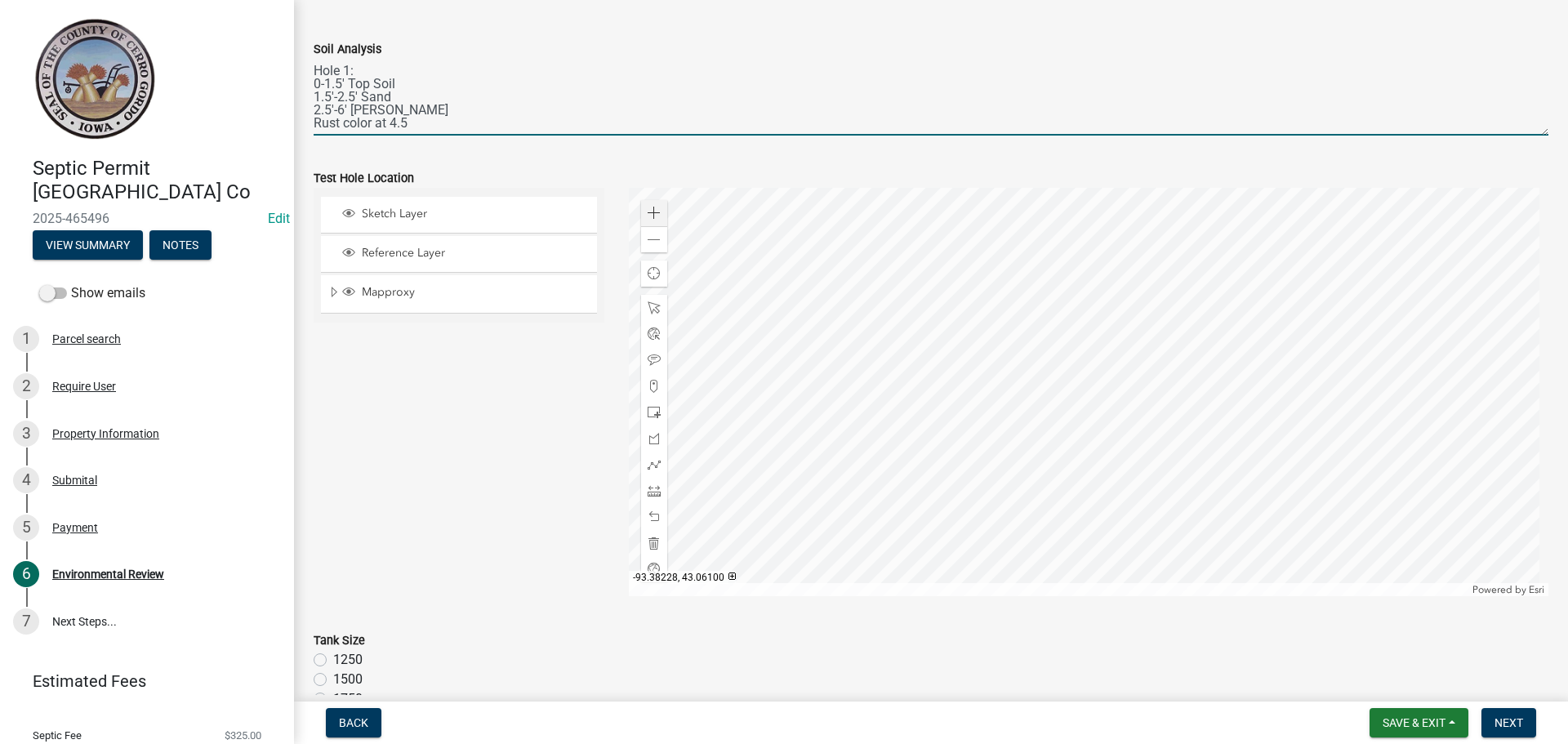
type textarea "Hole 1: 0-1.5' Top Soil 1.5'-2.5' Sand 2.5'-6' [PERSON_NAME] Rust color at 4.5"
click at [651, 214] on span at bounding box center [655, 213] width 13 height 13
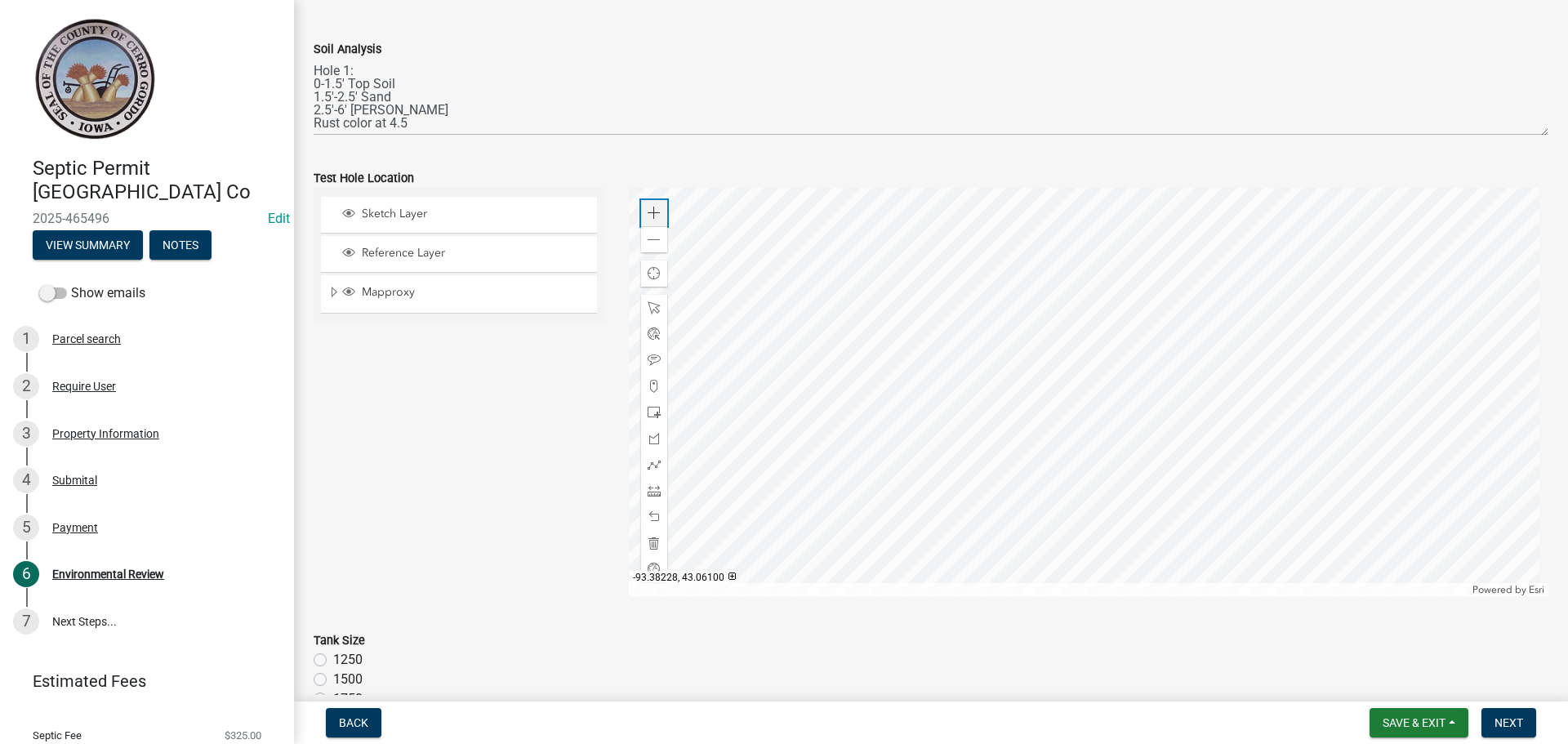
click at [651, 214] on span at bounding box center [655, 213] width 13 height 13
click at [1035, 230] on div at bounding box center [1090, 392] width 921 height 408
click at [982, 342] on div at bounding box center [1090, 392] width 921 height 408
click at [1137, 437] on div at bounding box center [1090, 392] width 921 height 408
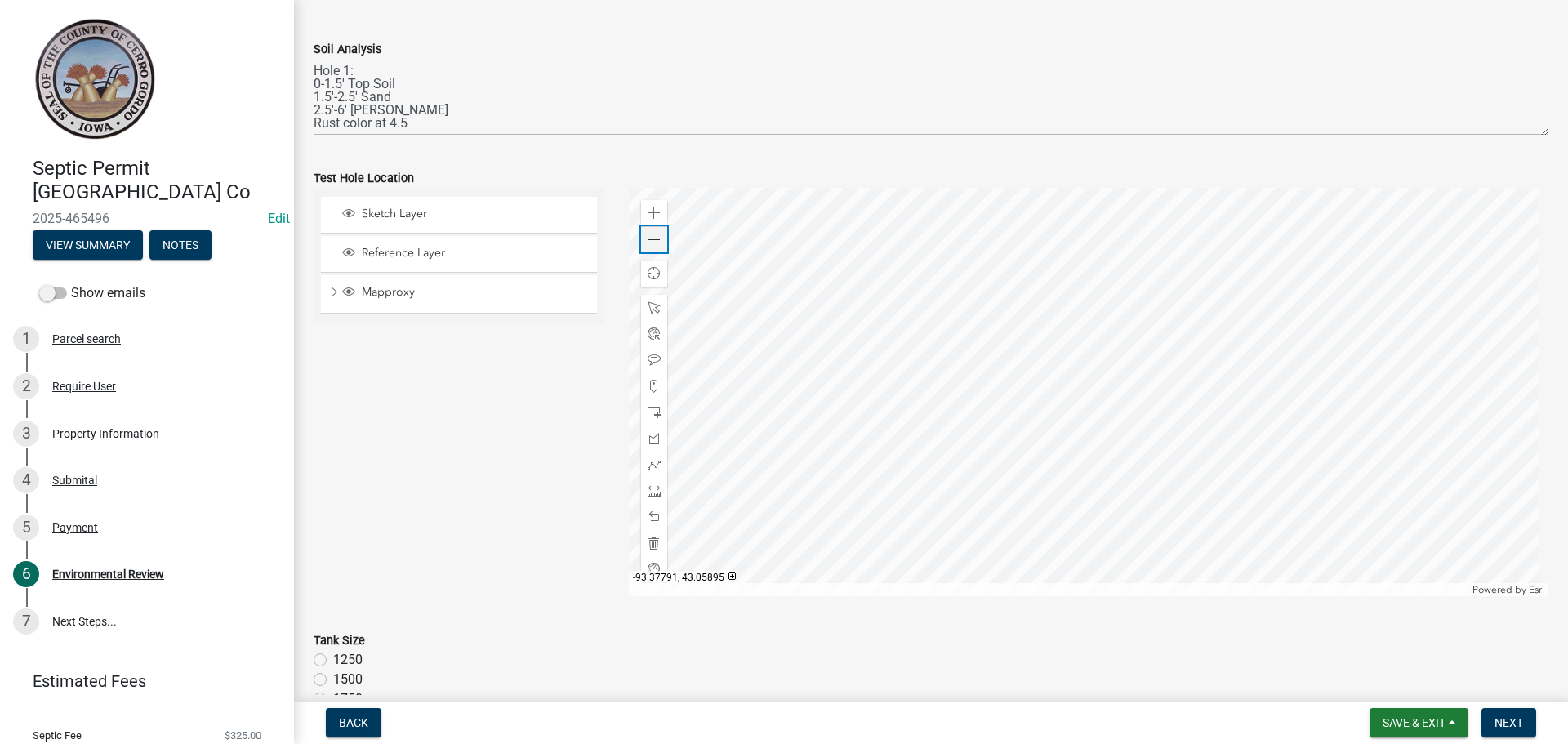
click at [647, 251] on div "Zoom out" at bounding box center [655, 239] width 26 height 26
click at [648, 380] on span at bounding box center [655, 386] width 13 height 13
click at [1013, 417] on div at bounding box center [1090, 392] width 921 height 408
click at [648, 364] on span at bounding box center [655, 360] width 13 height 13
click at [1014, 410] on div at bounding box center [1090, 392] width 921 height 408
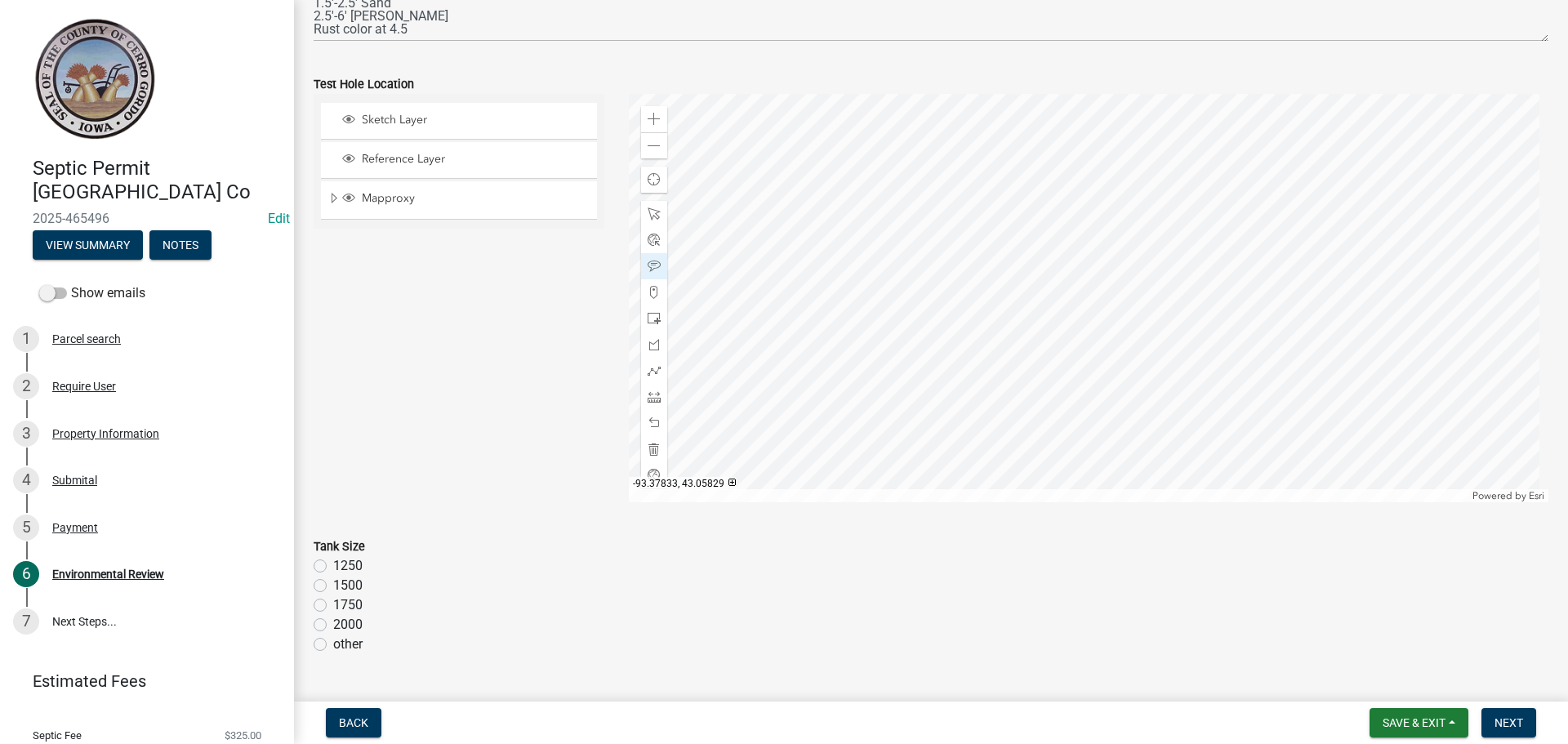
scroll to position [408, 0]
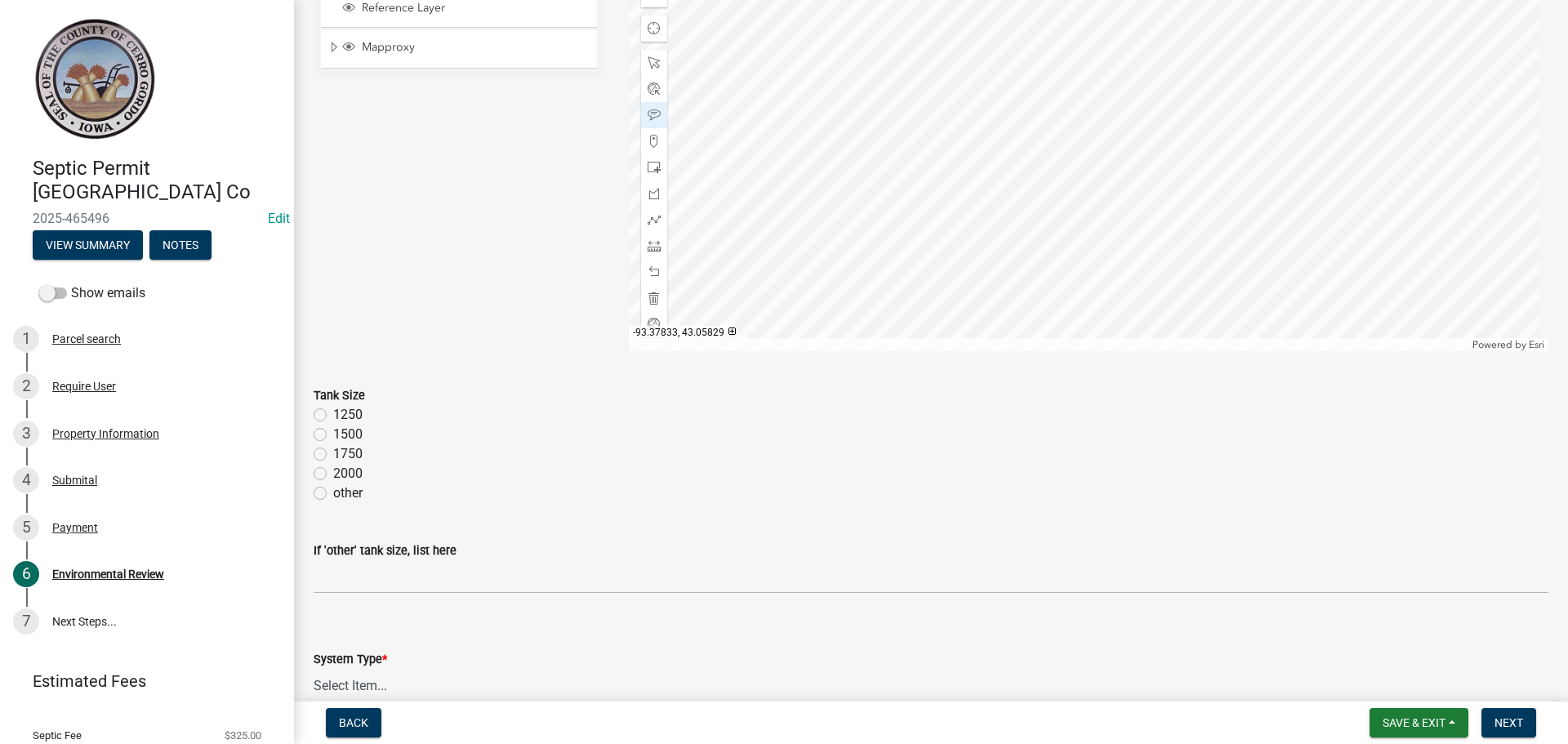
click at [334, 416] on label "1250" at bounding box center [348, 415] width 30 height 20
click at [334, 416] on input "1250" at bounding box center [338, 410] width 11 height 11
radio input "true"
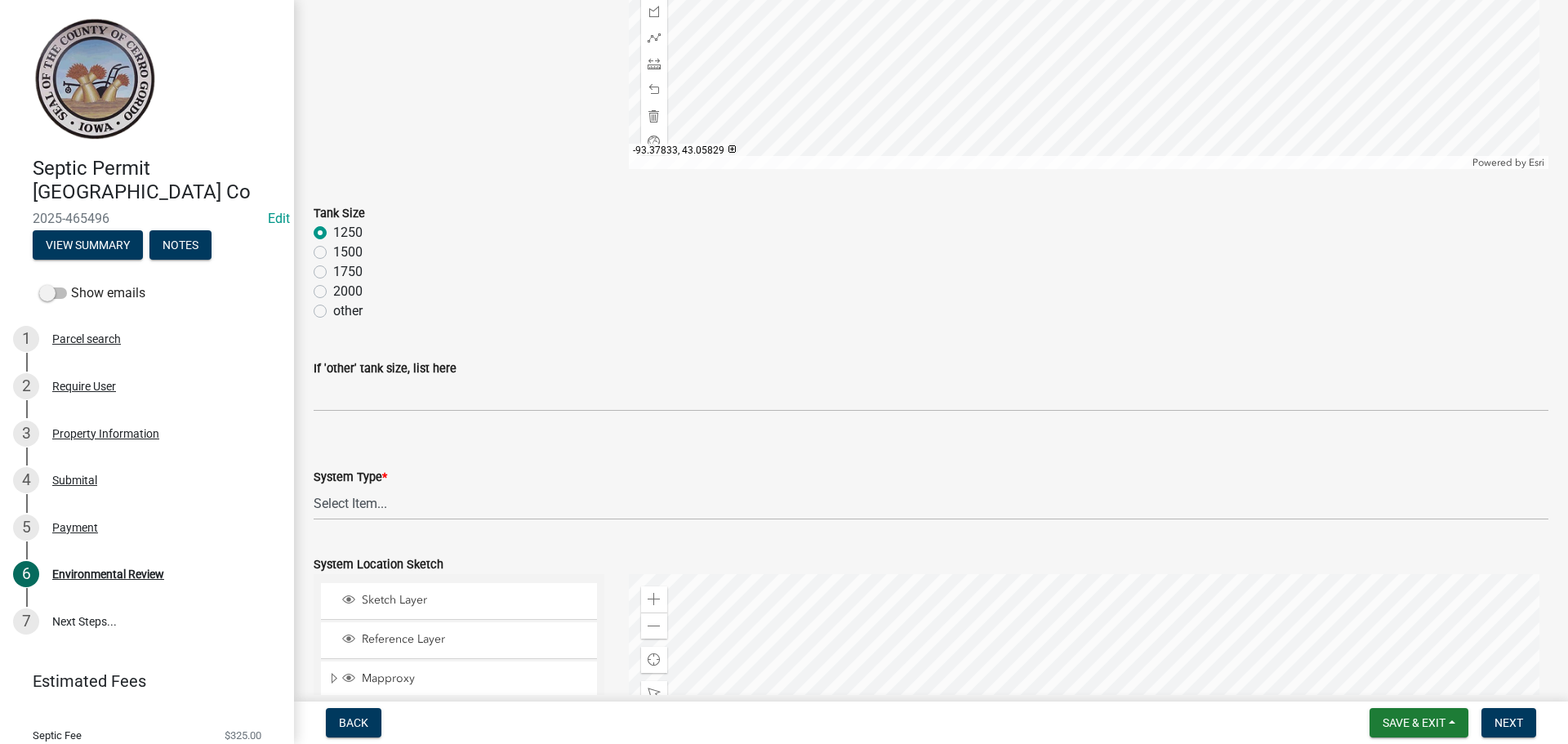
scroll to position [653, 0]
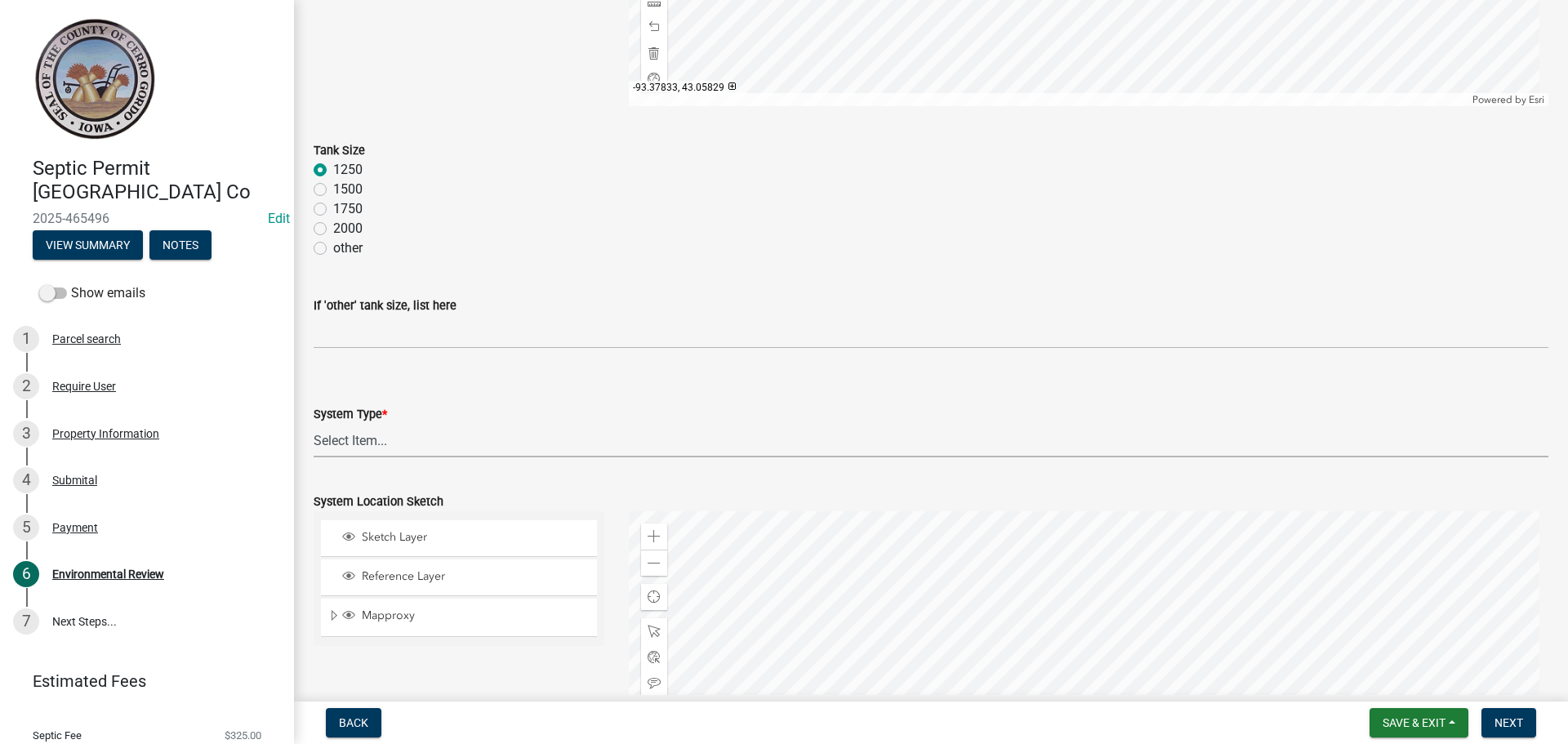
click at [375, 439] on select "Select Item... 15" Chamber Advantex Chamber--24" Chamber--36" Conventional w/Sa…" at bounding box center [931, 440] width 1235 height 34
click at [314, 424] on select "Select Item... 15" Chamber Advantex Chamber--24" Chamber--36" Conventional w/Sa…" at bounding box center [931, 440] width 1235 height 34
select select "116459b6-3ad1-4898-b655-61aa8cb3b1e0"
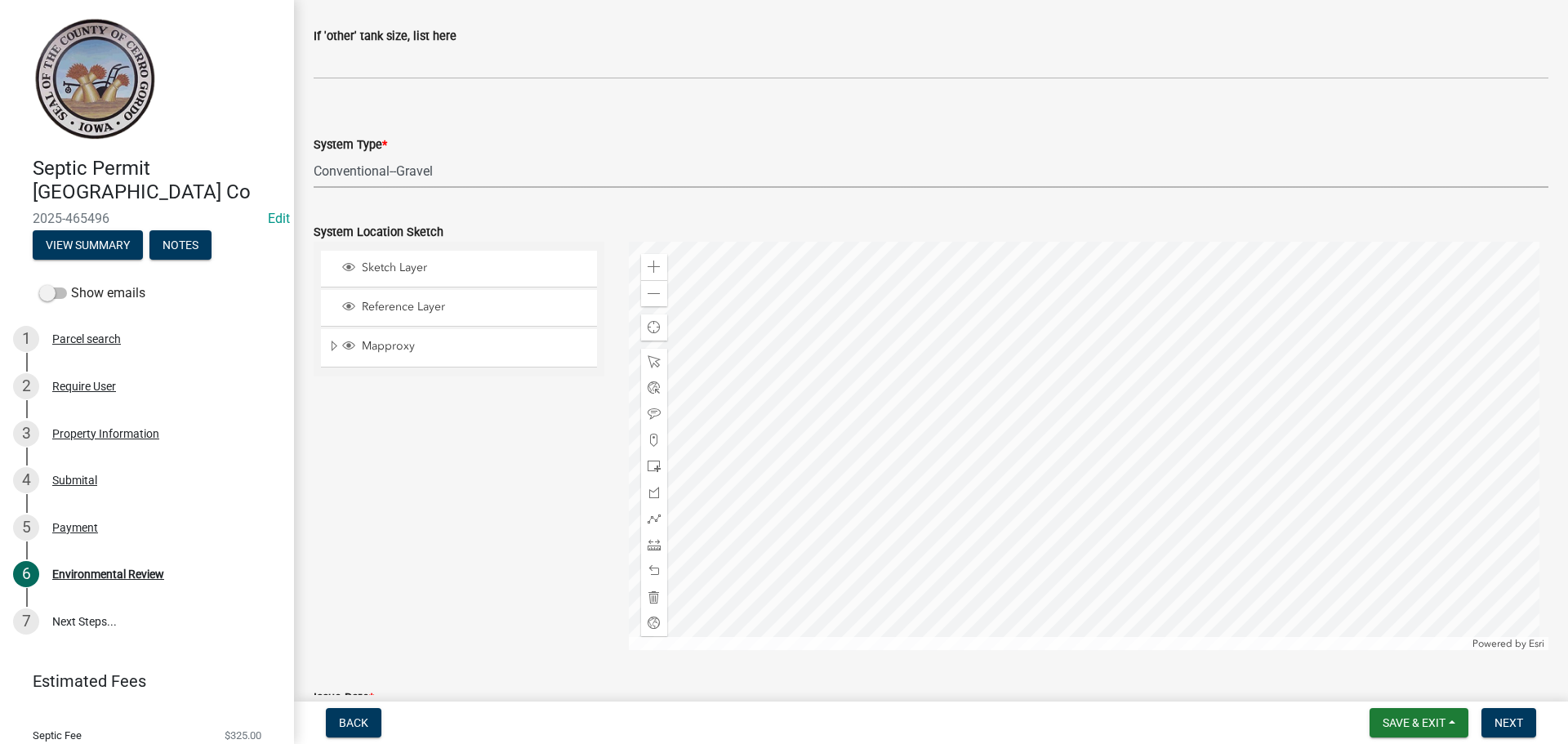
scroll to position [898, 0]
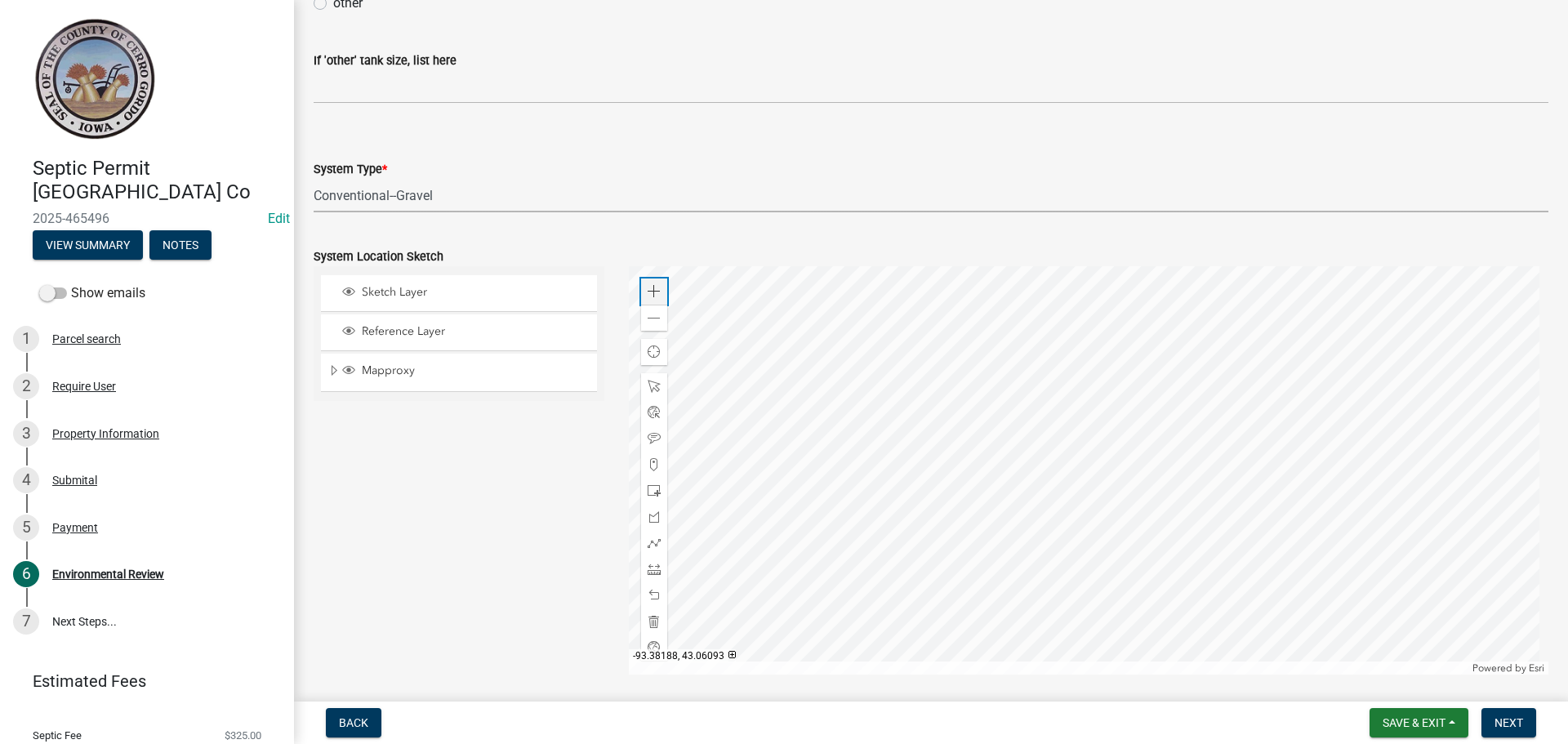
click at [655, 291] on span at bounding box center [655, 291] width 13 height 13
click at [897, 371] on div at bounding box center [1090, 470] width 921 height 408
click at [1076, 416] on div at bounding box center [1090, 470] width 921 height 408
click at [657, 288] on div "Zoom in" at bounding box center [655, 291] width 26 height 26
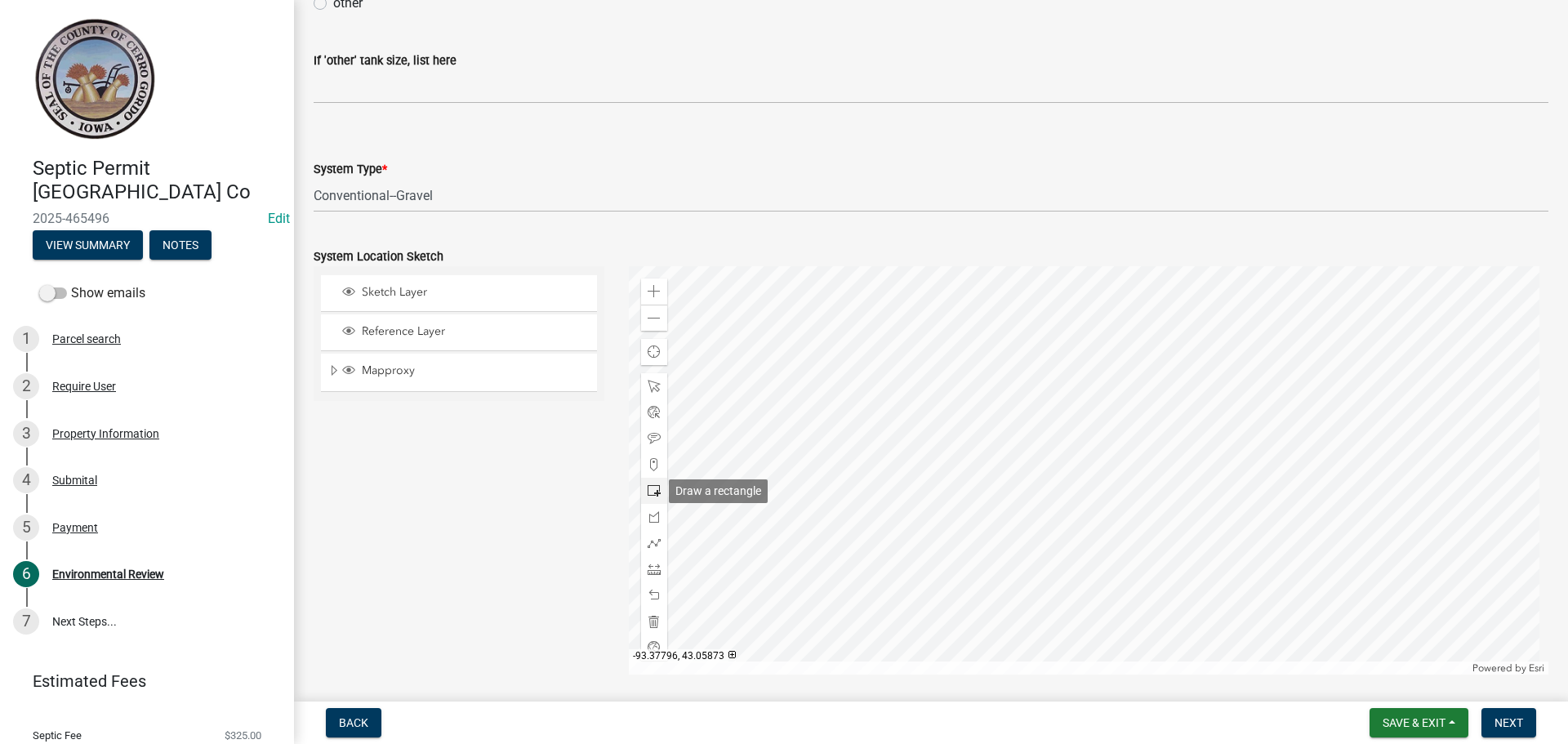
click at [648, 485] on span at bounding box center [655, 491] width 13 height 13
click at [1104, 383] on div at bounding box center [1090, 470] width 921 height 408
click at [1037, 401] on div at bounding box center [1090, 470] width 921 height 408
click at [656, 535] on div at bounding box center [655, 543] width 26 height 26
click at [1122, 377] on div at bounding box center [1090, 470] width 921 height 408
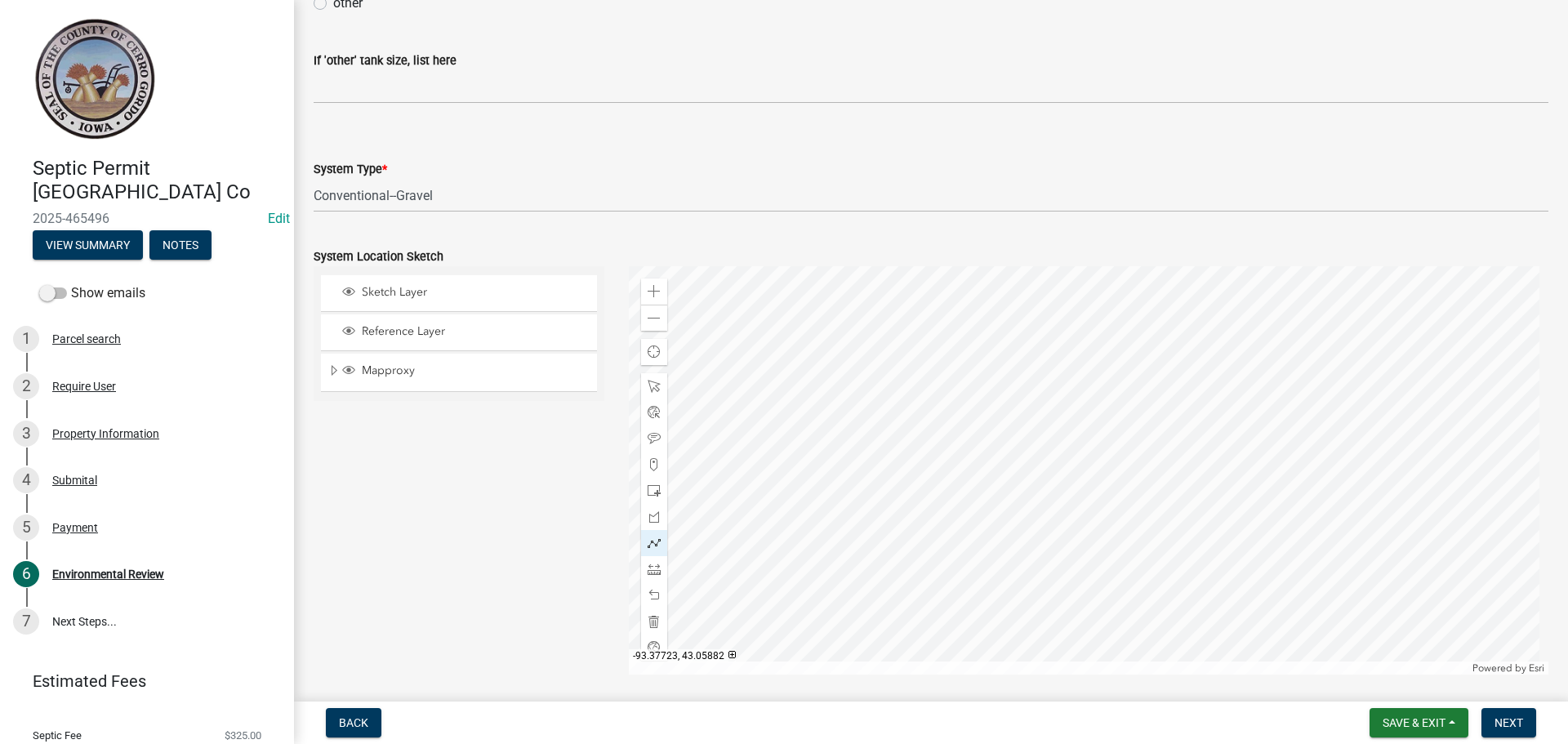
click at [1104, 379] on div at bounding box center [1090, 470] width 921 height 408
click at [1085, 378] on div at bounding box center [1090, 470] width 921 height 408
click at [1043, 388] on div at bounding box center [1090, 470] width 921 height 408
click at [1037, 394] on div at bounding box center [1090, 470] width 921 height 408
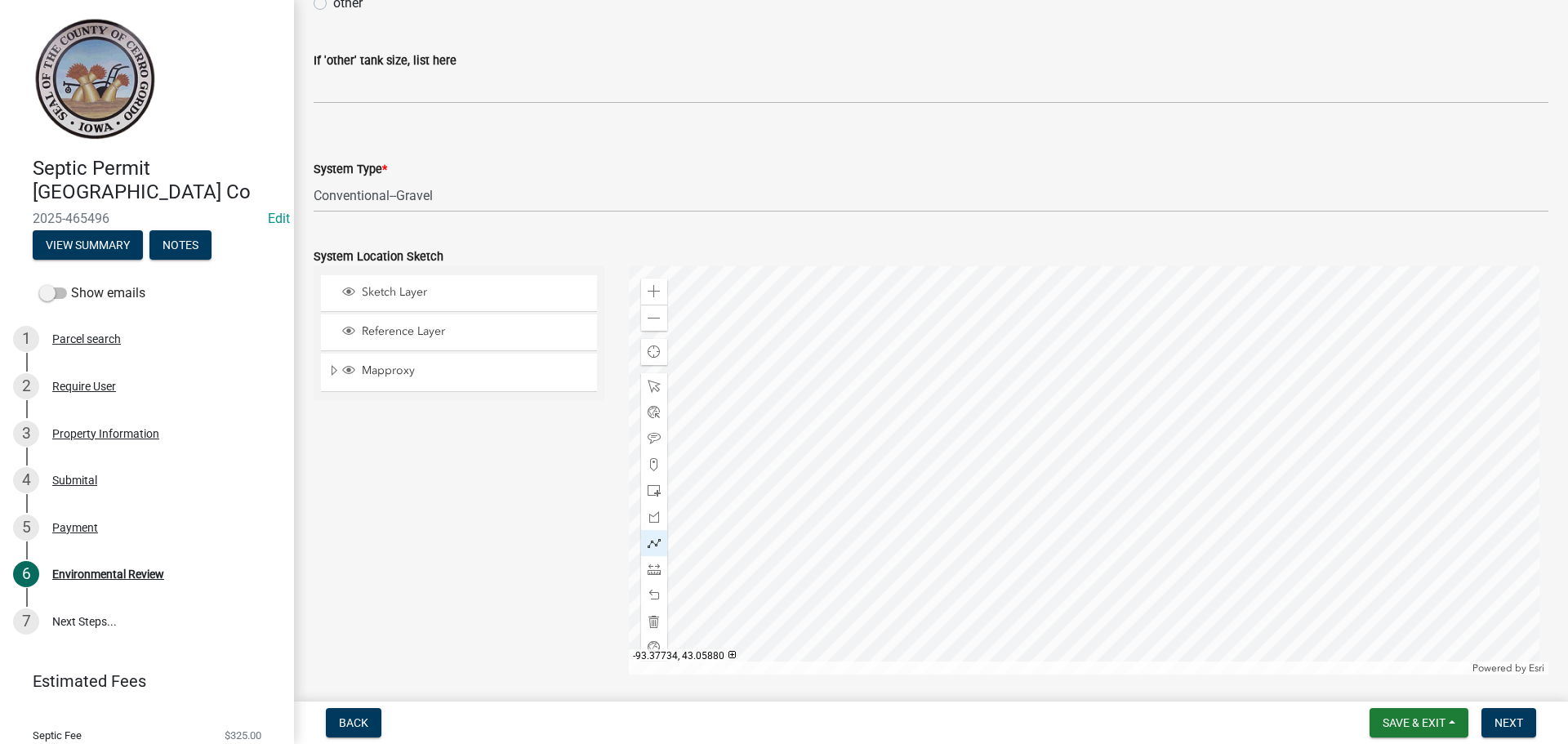
click at [1037, 394] on div at bounding box center [1090, 470] width 921 height 408
click at [1033, 401] on div at bounding box center [1090, 470] width 921 height 408
click at [1021, 399] on div at bounding box center [1090, 470] width 921 height 408
click at [1013, 493] on div at bounding box center [1090, 470] width 921 height 408
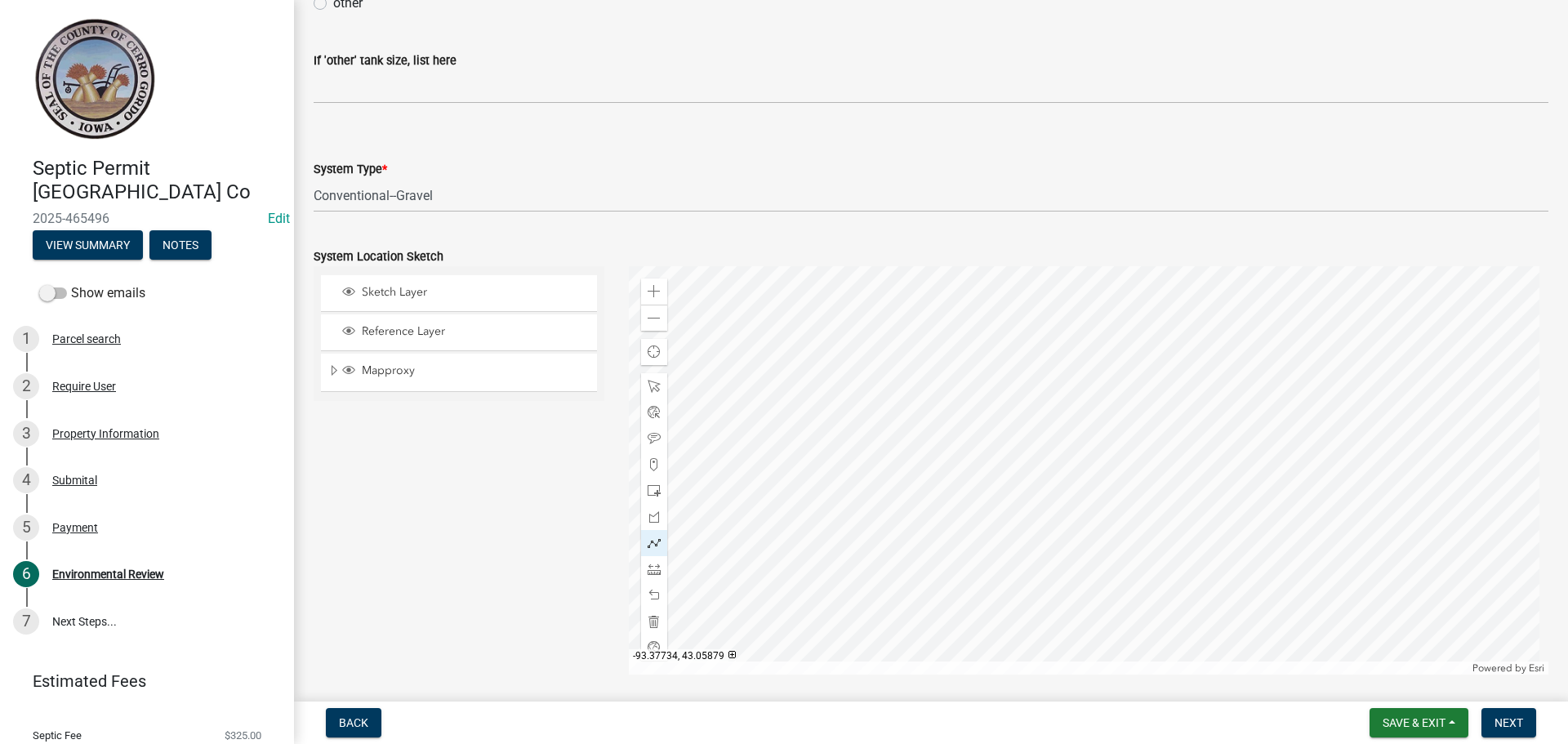
click at [1034, 402] on div at bounding box center [1090, 470] width 921 height 408
click at [1027, 494] on div at bounding box center [1090, 470] width 921 height 408
click at [1035, 400] on div at bounding box center [1090, 470] width 921 height 408
click at [1048, 402] on div at bounding box center [1090, 470] width 921 height 408
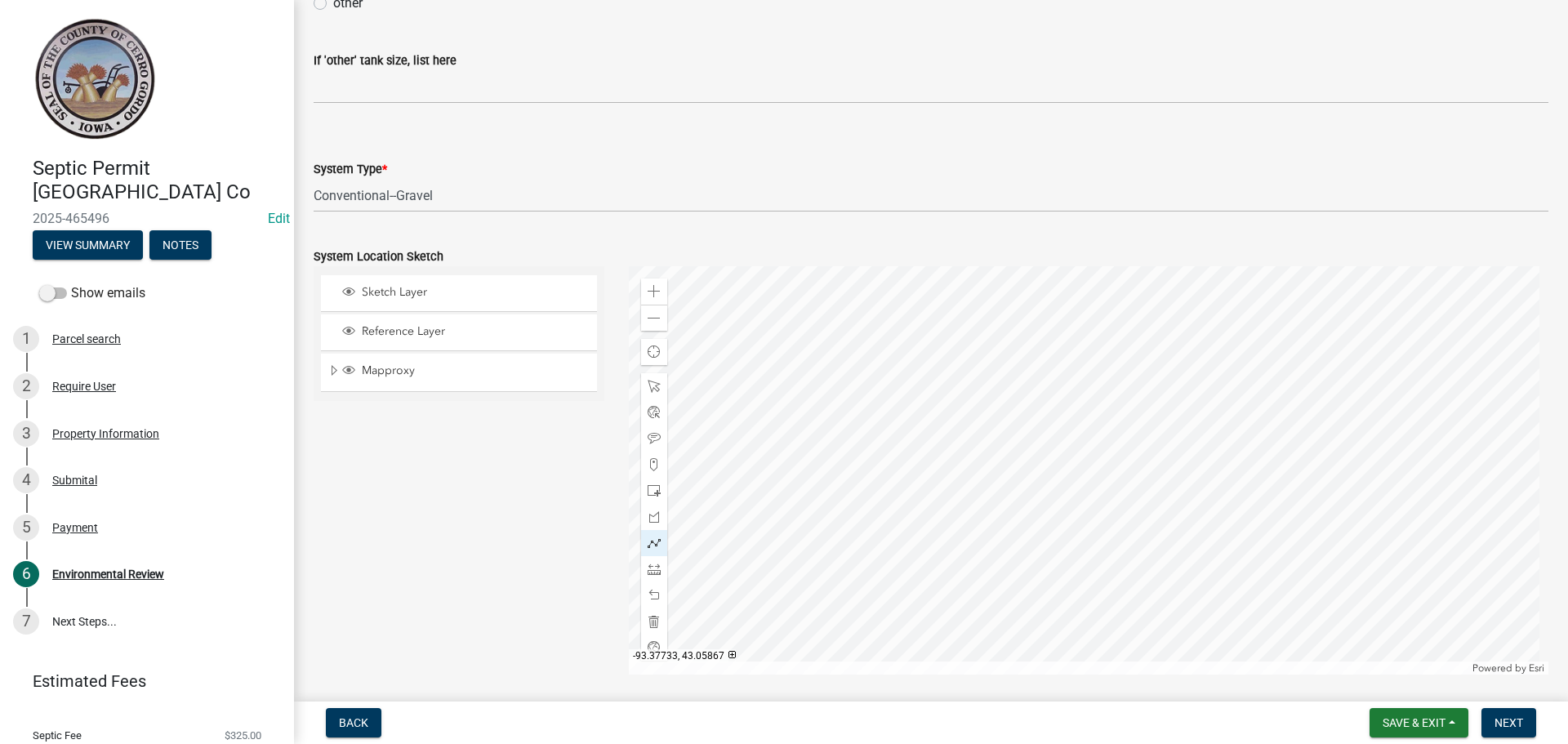
click at [1041, 494] on div at bounding box center [1090, 470] width 921 height 408
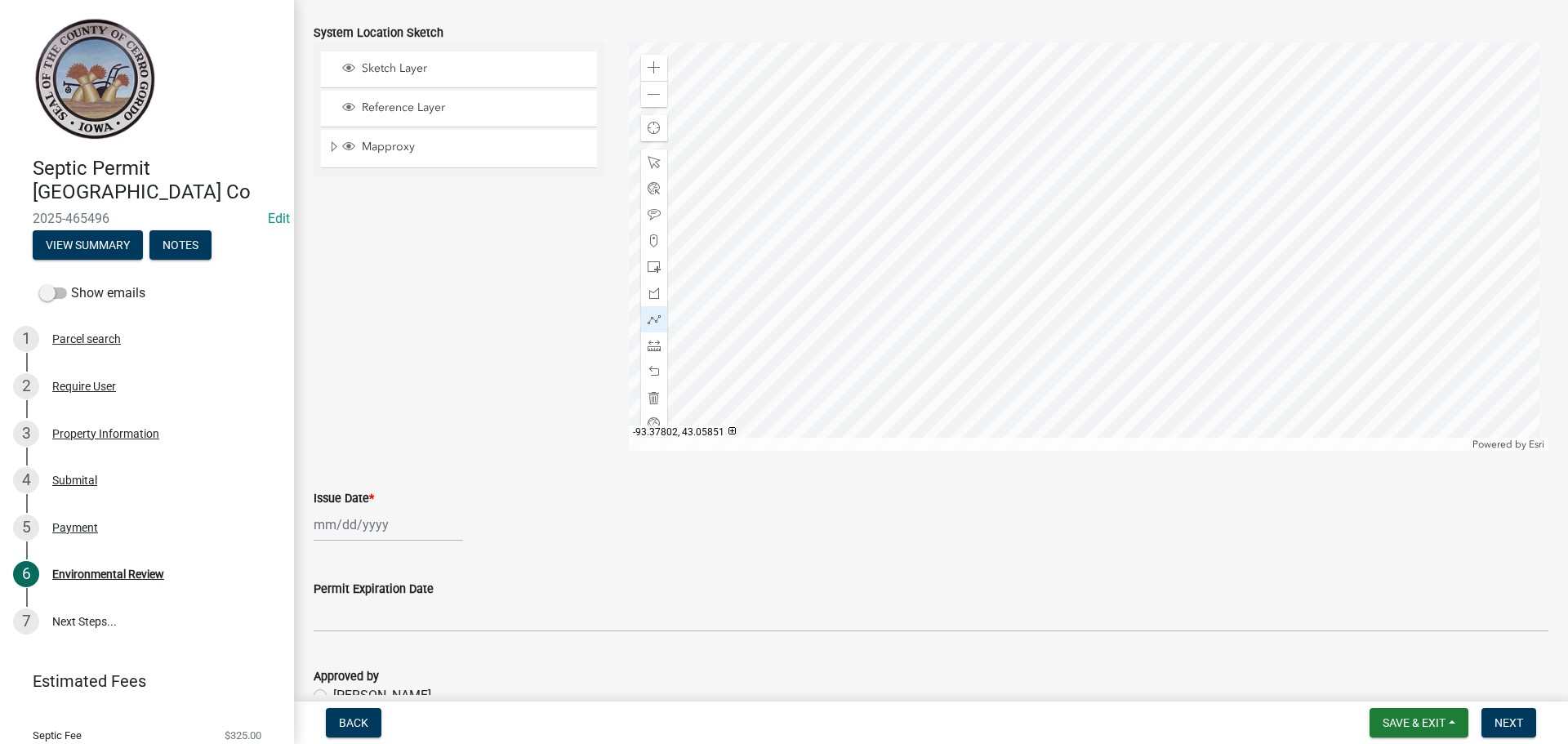
scroll to position [1143, 0]
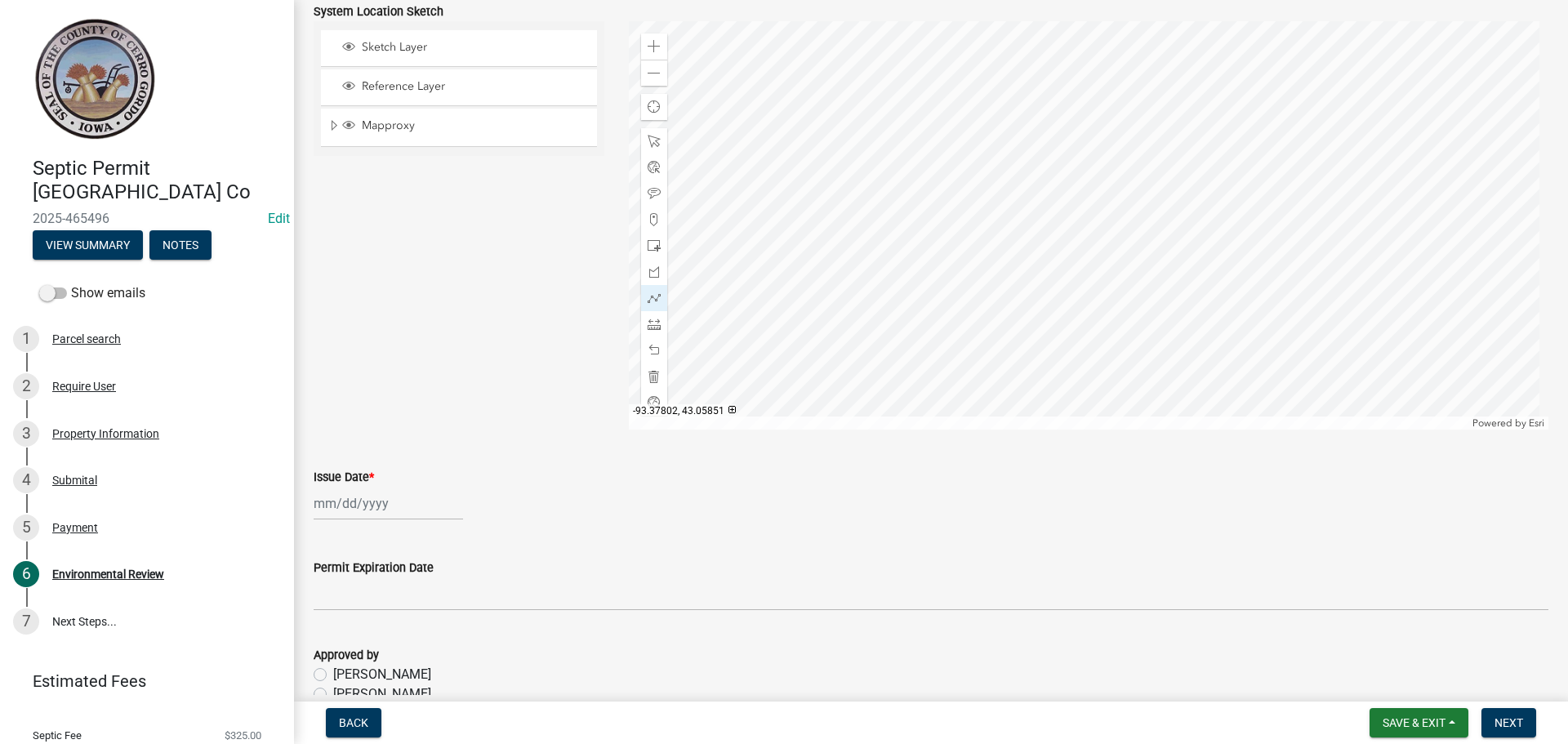
click at [350, 526] on wm-data-entity-input "Issue Date *" at bounding box center [931, 490] width 1235 height 91
select select "8"
select select "2025"
click at [354, 512] on div "[PERSON_NAME] Feb Mar Apr [PERSON_NAME][DATE] Oct Nov [DATE] 1526 1527 1528 152…" at bounding box center [389, 503] width 150 height 34
click at [416, 385] on div "14" at bounding box center [408, 390] width 26 height 26
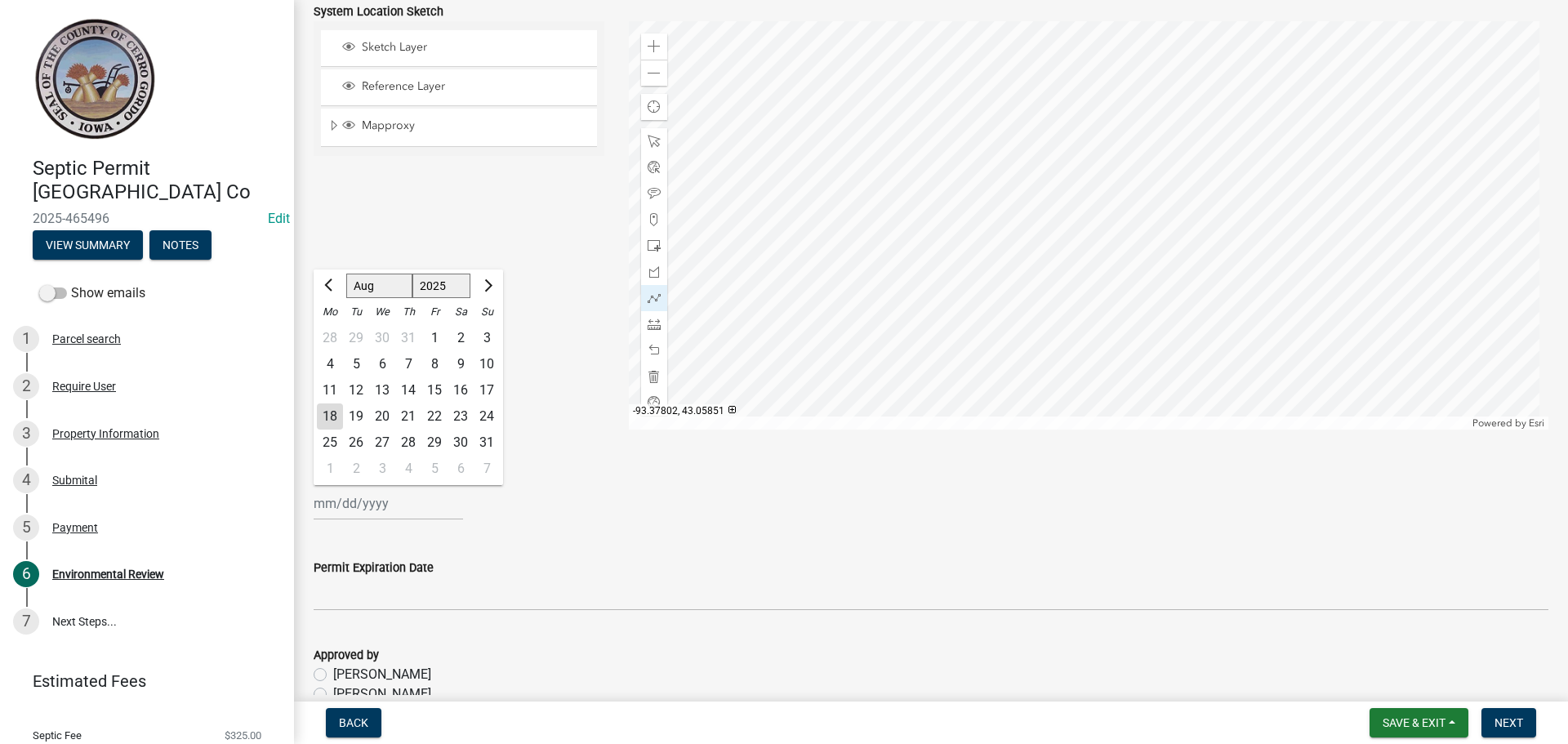
type input "[DATE]"
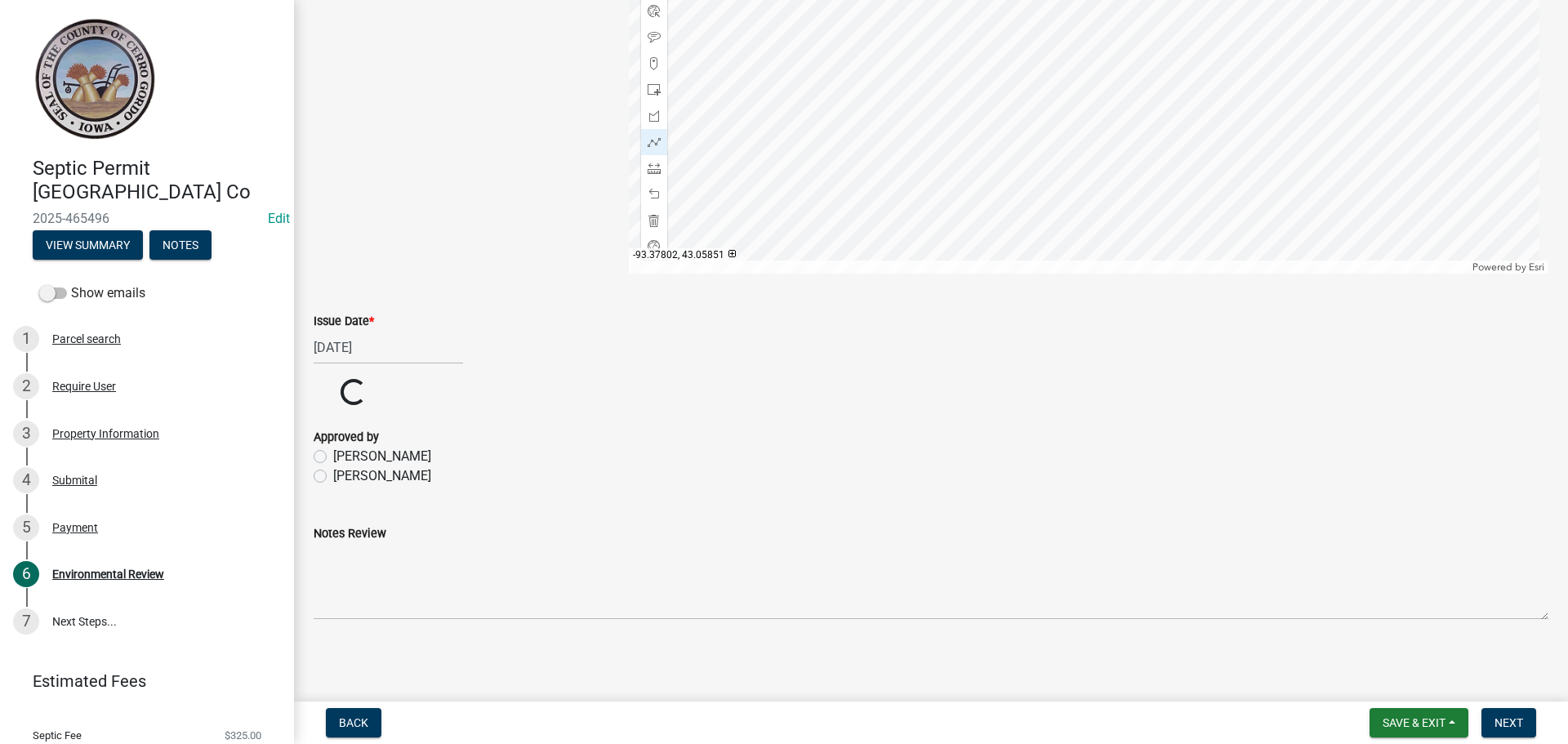
scroll to position [1300, 0]
click at [317, 478] on form "Approved by [PERSON_NAME] [PERSON_NAME]" at bounding box center [931, 444] width 1235 height 78
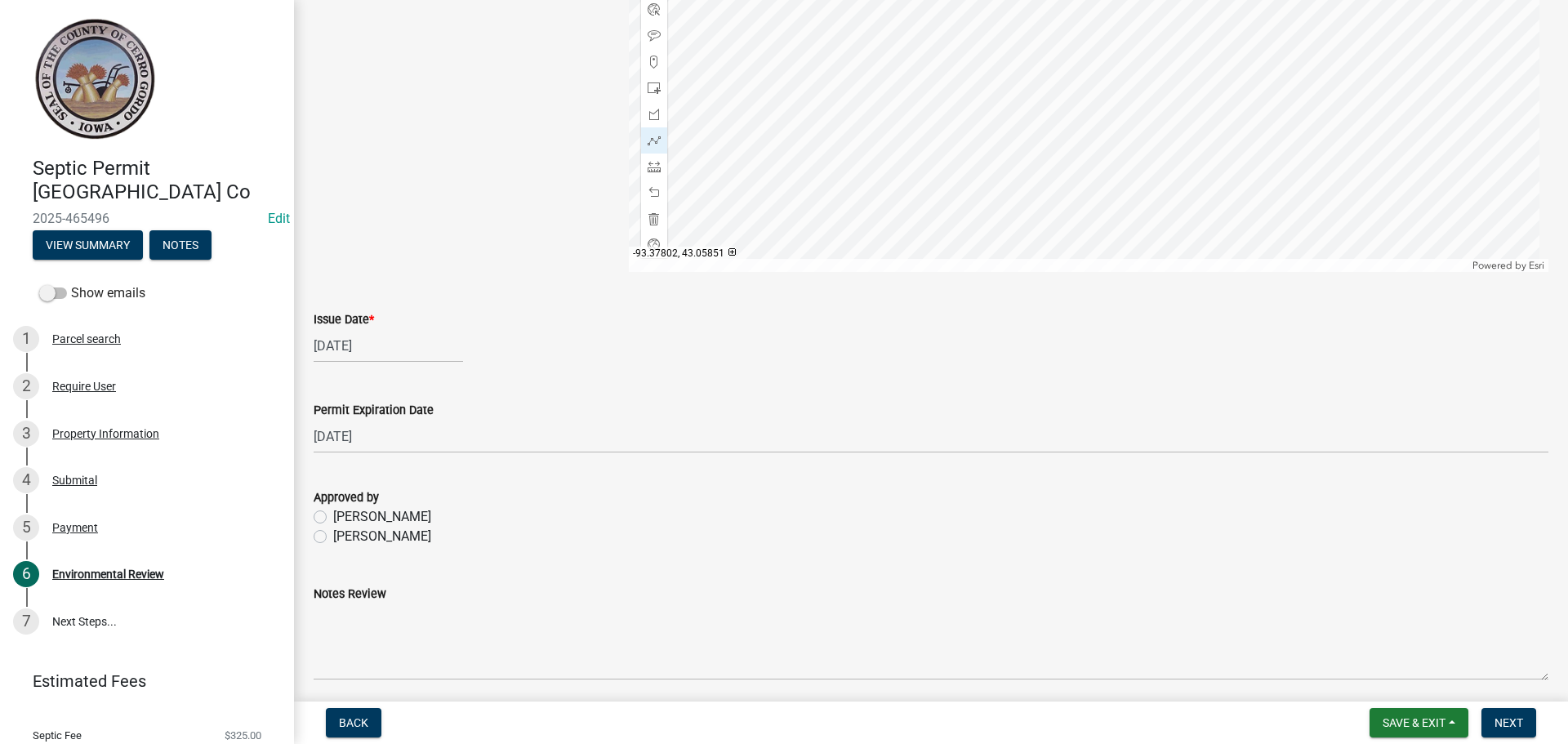
click at [334, 530] on label "[PERSON_NAME]" at bounding box center [382, 537] width 98 height 20
click at [334, 530] on input "[PERSON_NAME]" at bounding box center [338, 532] width 11 height 11
radio input "true"
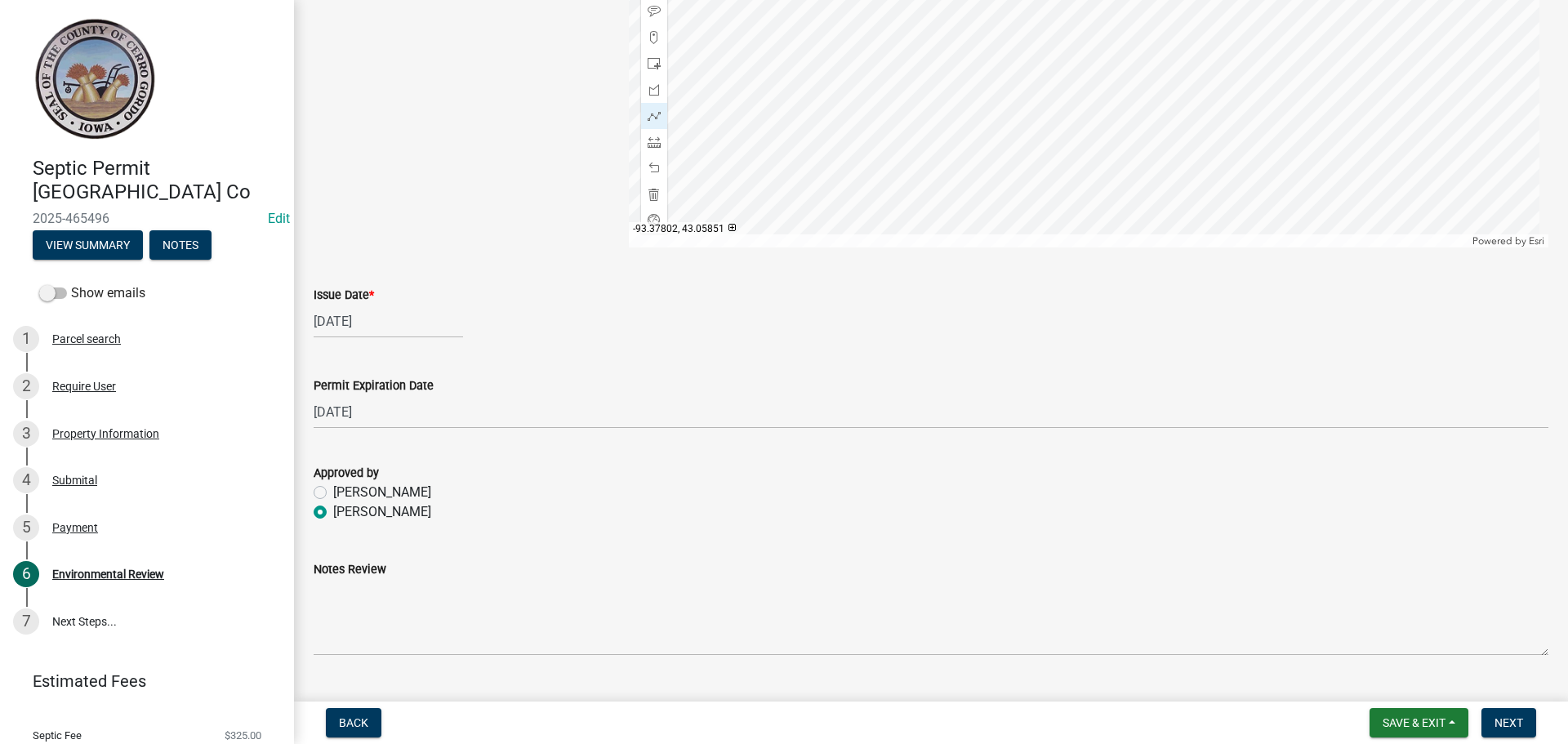
scroll to position [1362, 0]
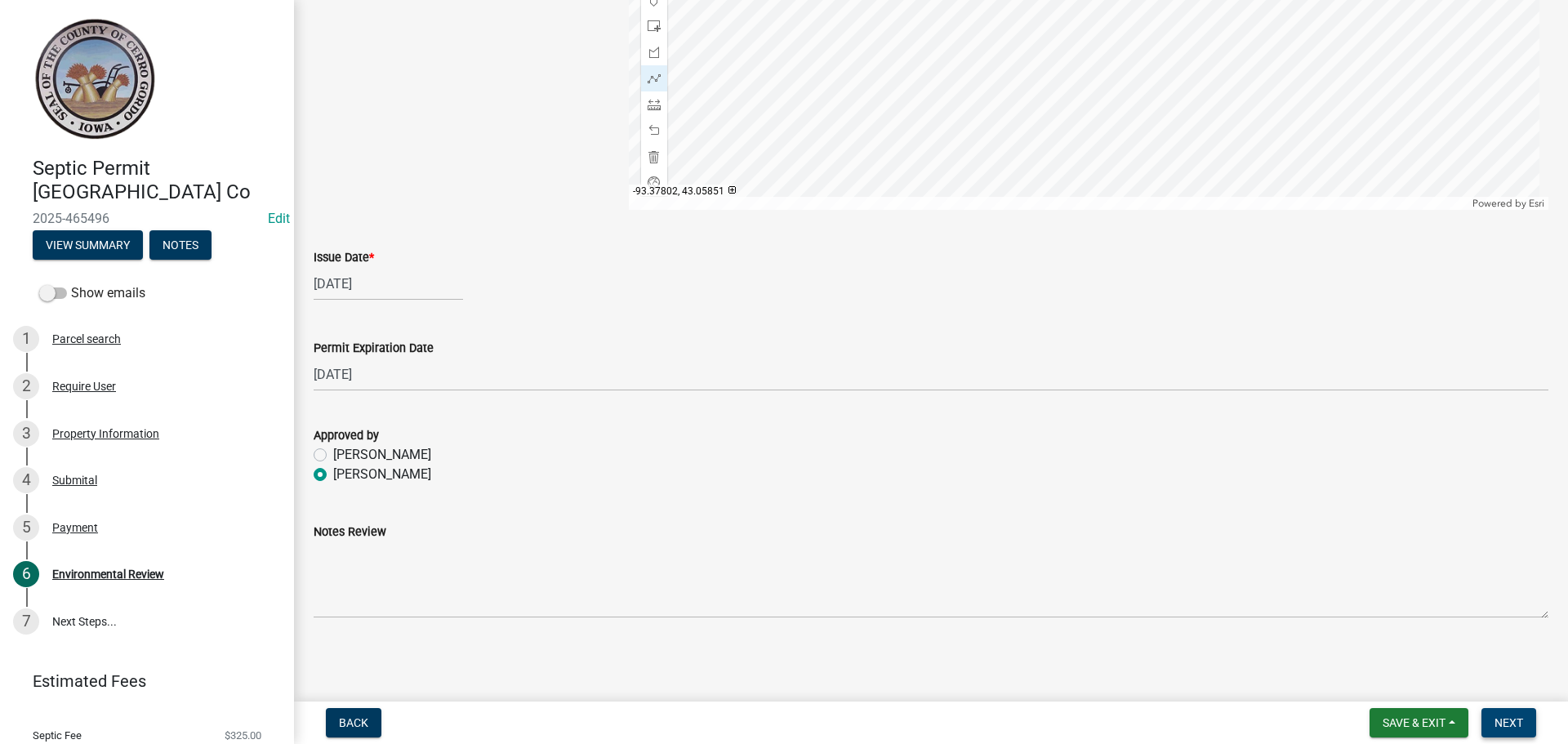
click at [1499, 714] on button "Next" at bounding box center [1509, 723] width 54 height 30
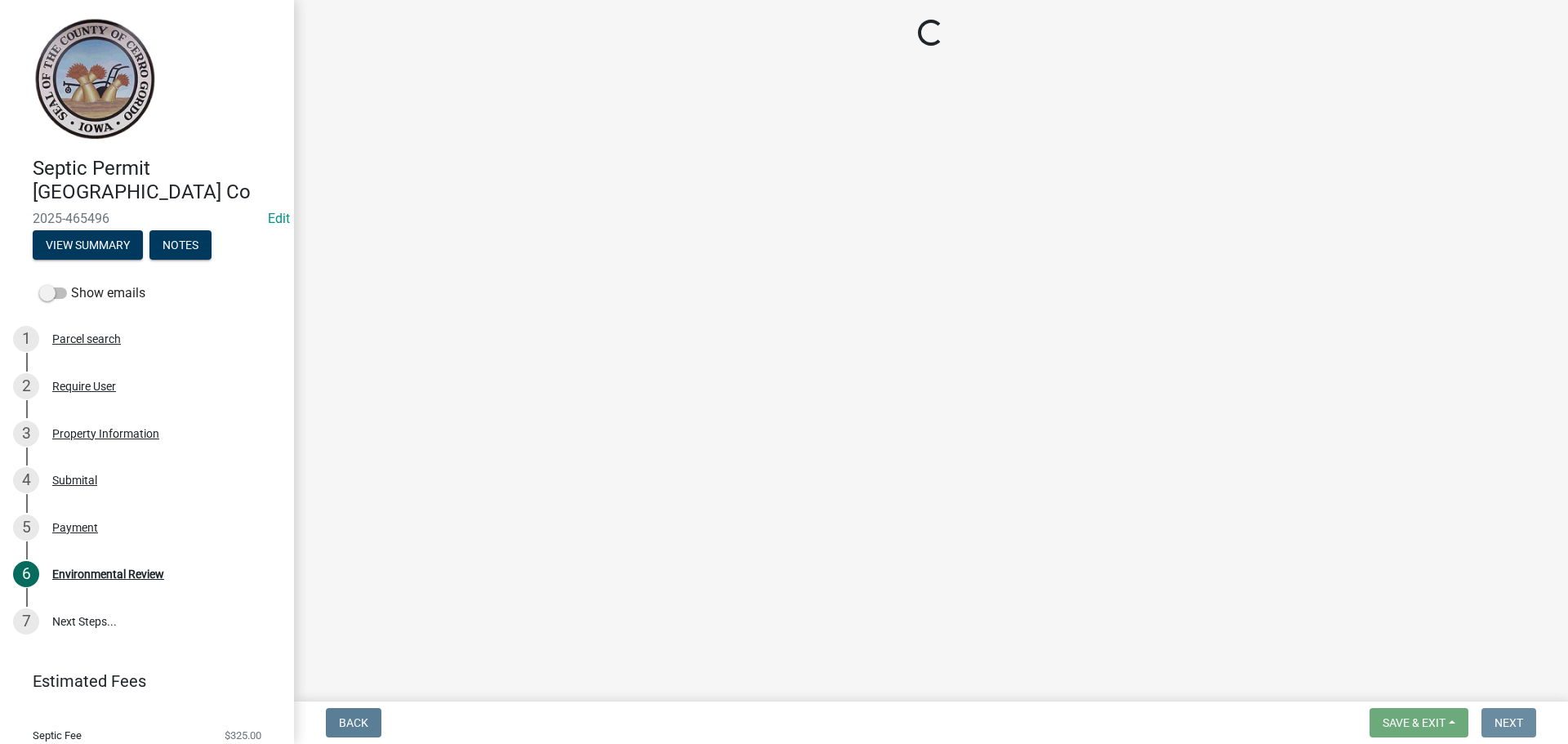
scroll to position [0, 0]
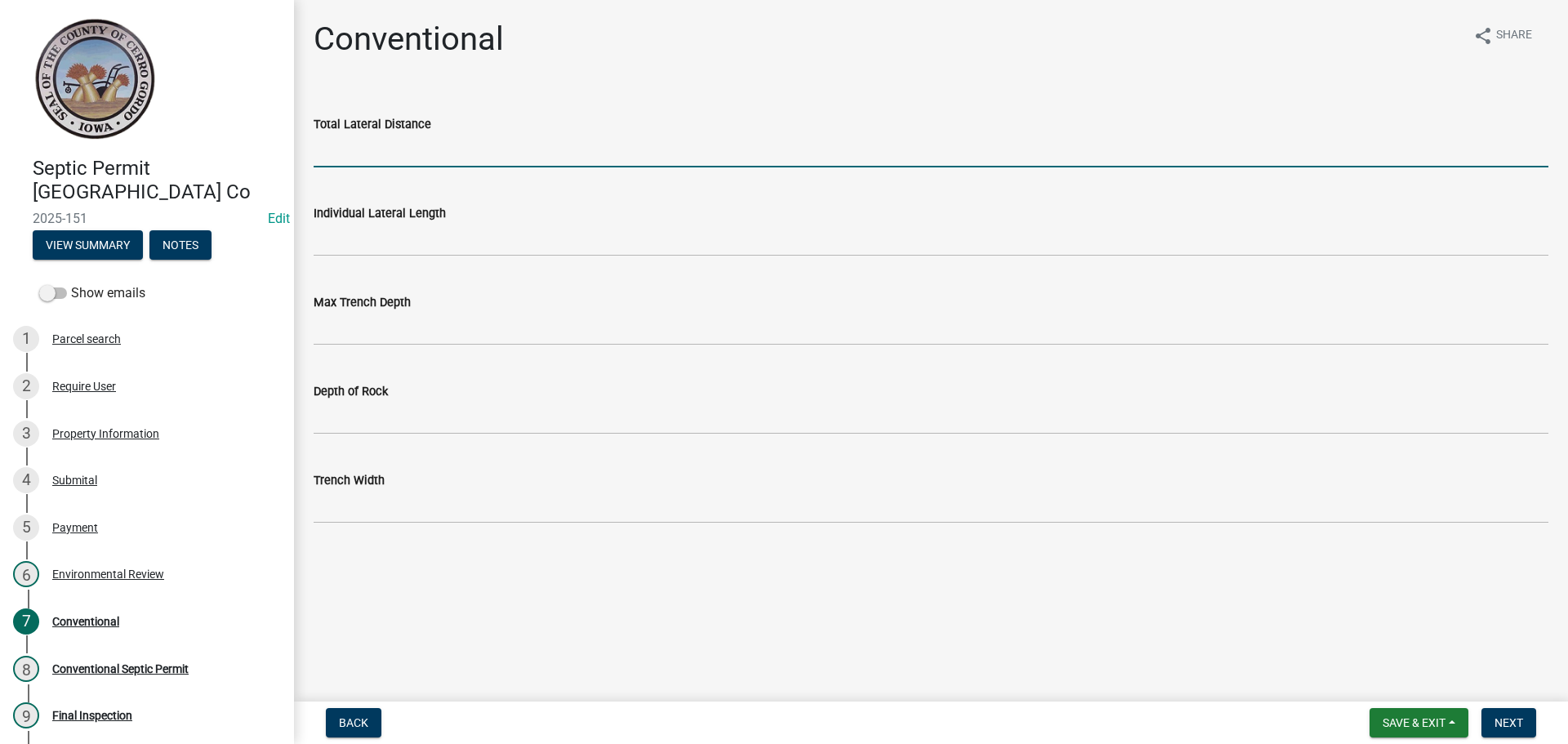
click at [413, 140] on input "Total Lateral Distance" at bounding box center [931, 151] width 1235 height 34
type input "300'"
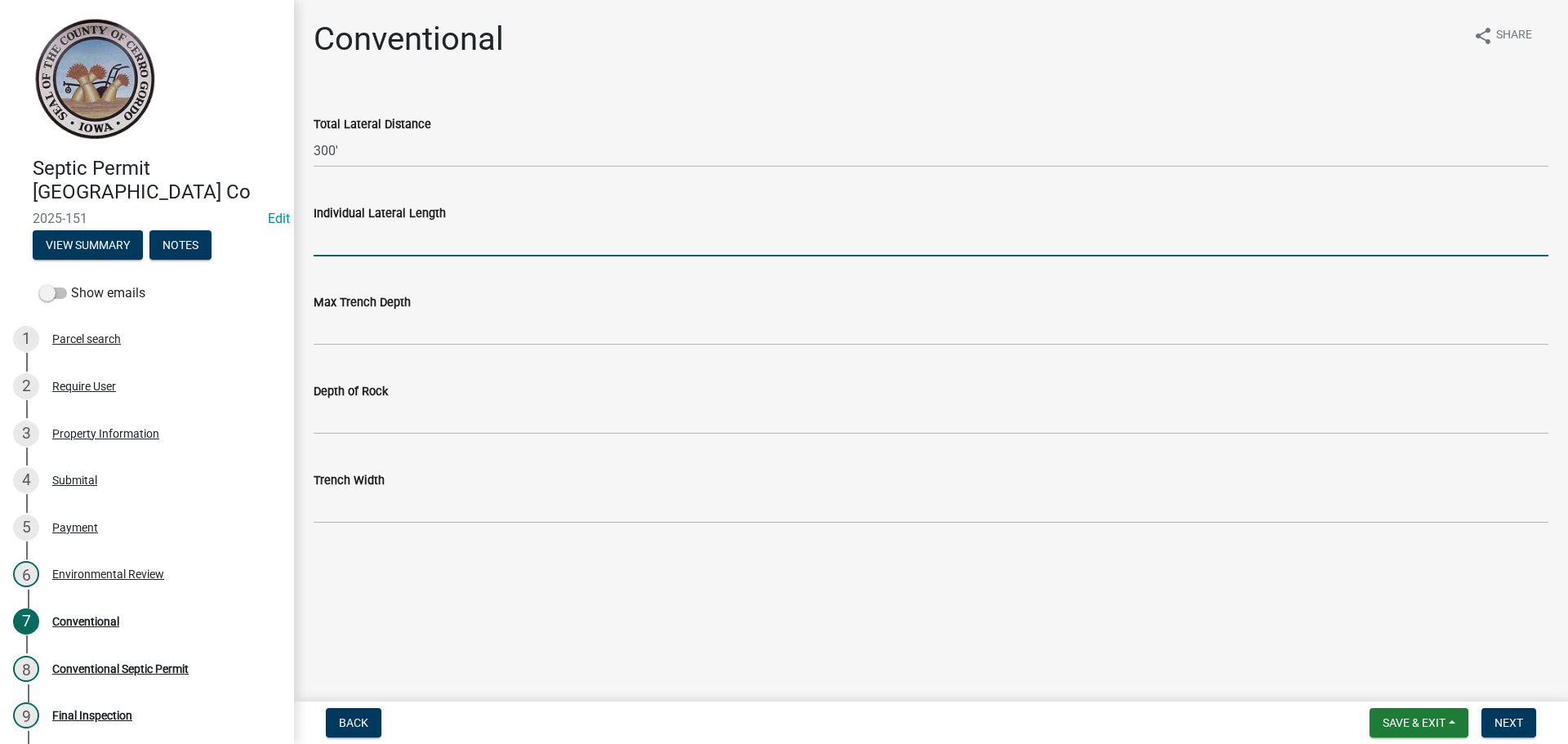
click at [390, 229] on input "Individual Lateral Length" at bounding box center [931, 239] width 1235 height 34
type input "100'"
click at [335, 346] on wm-data-entity-input "Max Trench Depth" at bounding box center [931, 314] width 1235 height 89
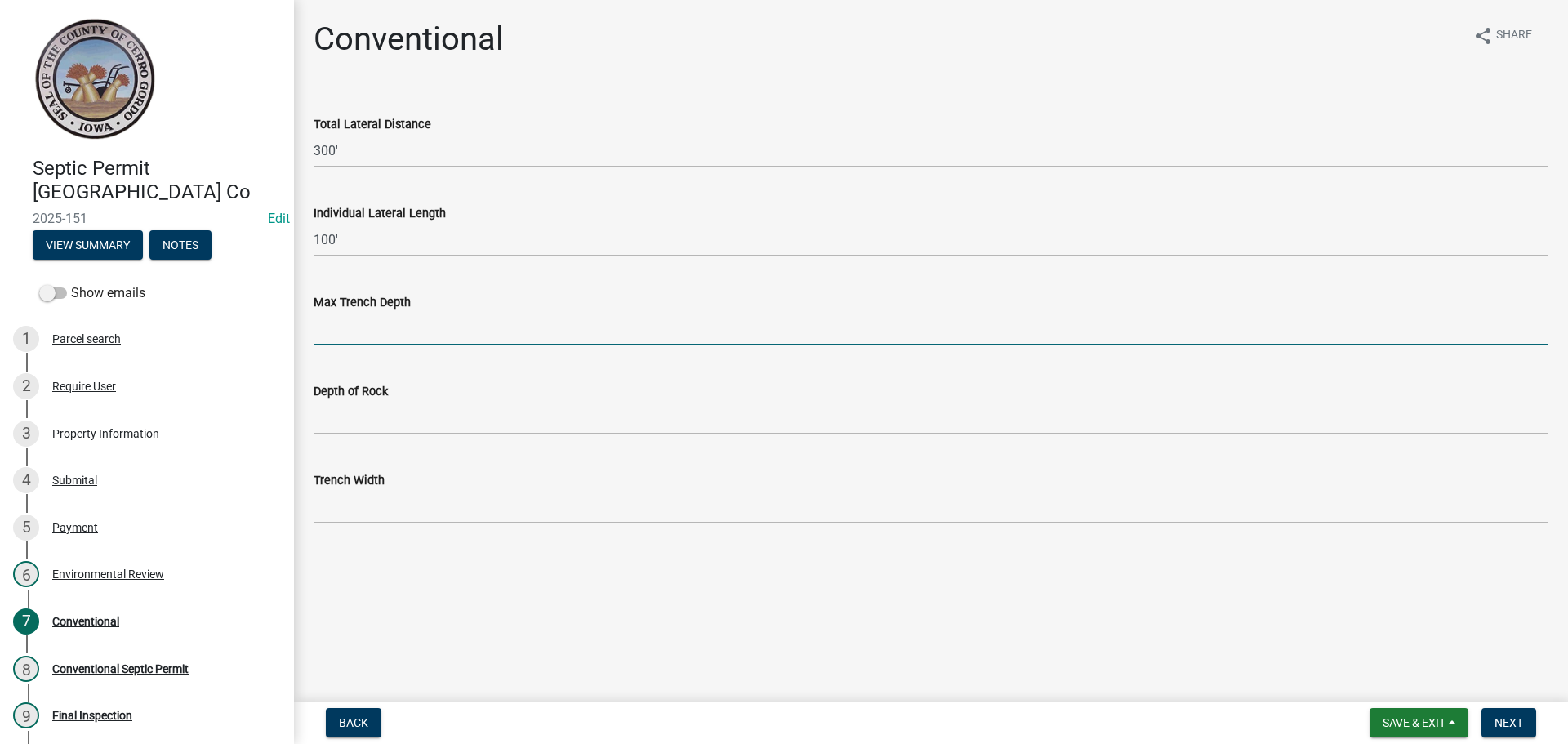
click at [338, 336] on input "Max Trench Depth" at bounding box center [931, 328] width 1235 height 34
type input "36""
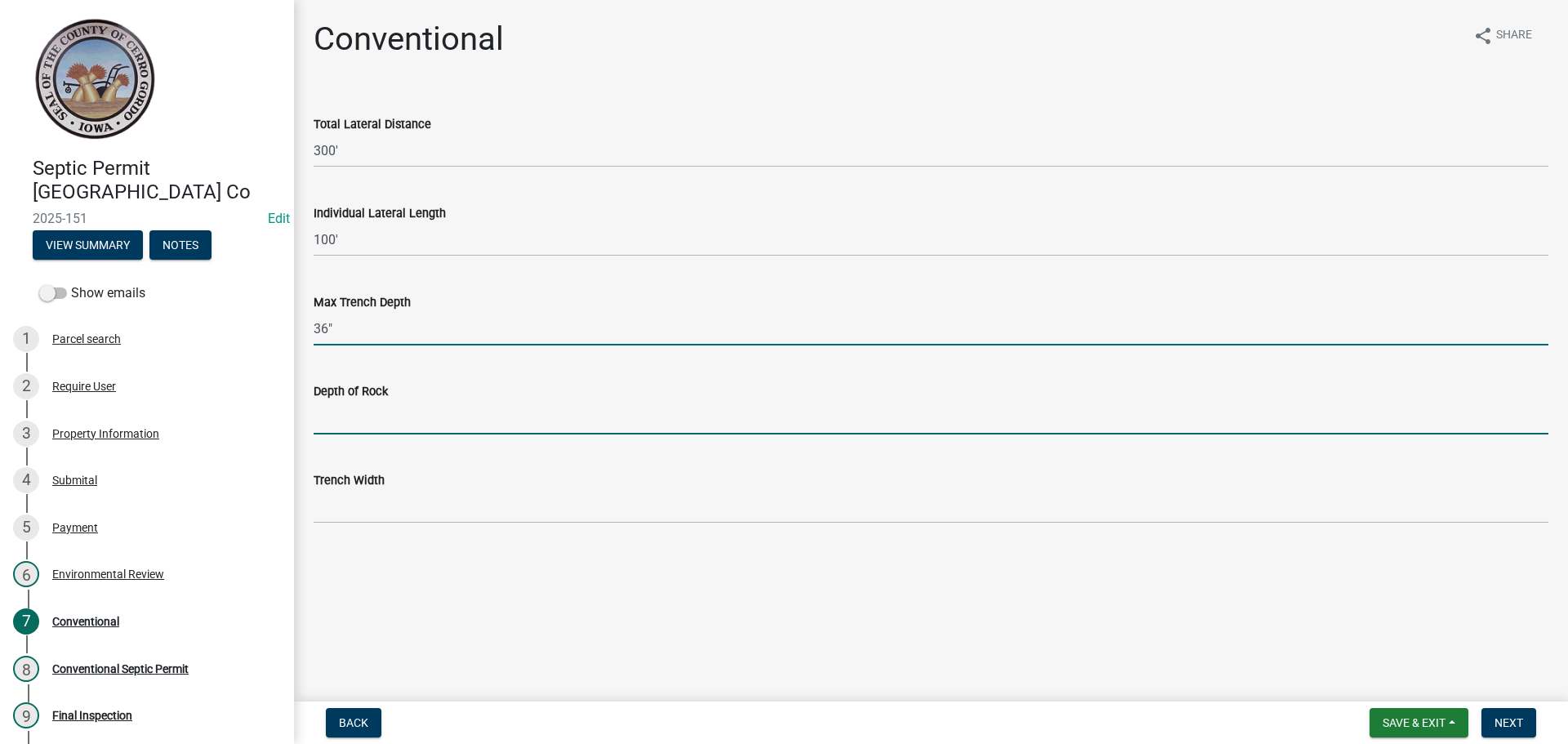
click at [382, 410] on input "Depth of Rock" at bounding box center [931, 417] width 1235 height 34
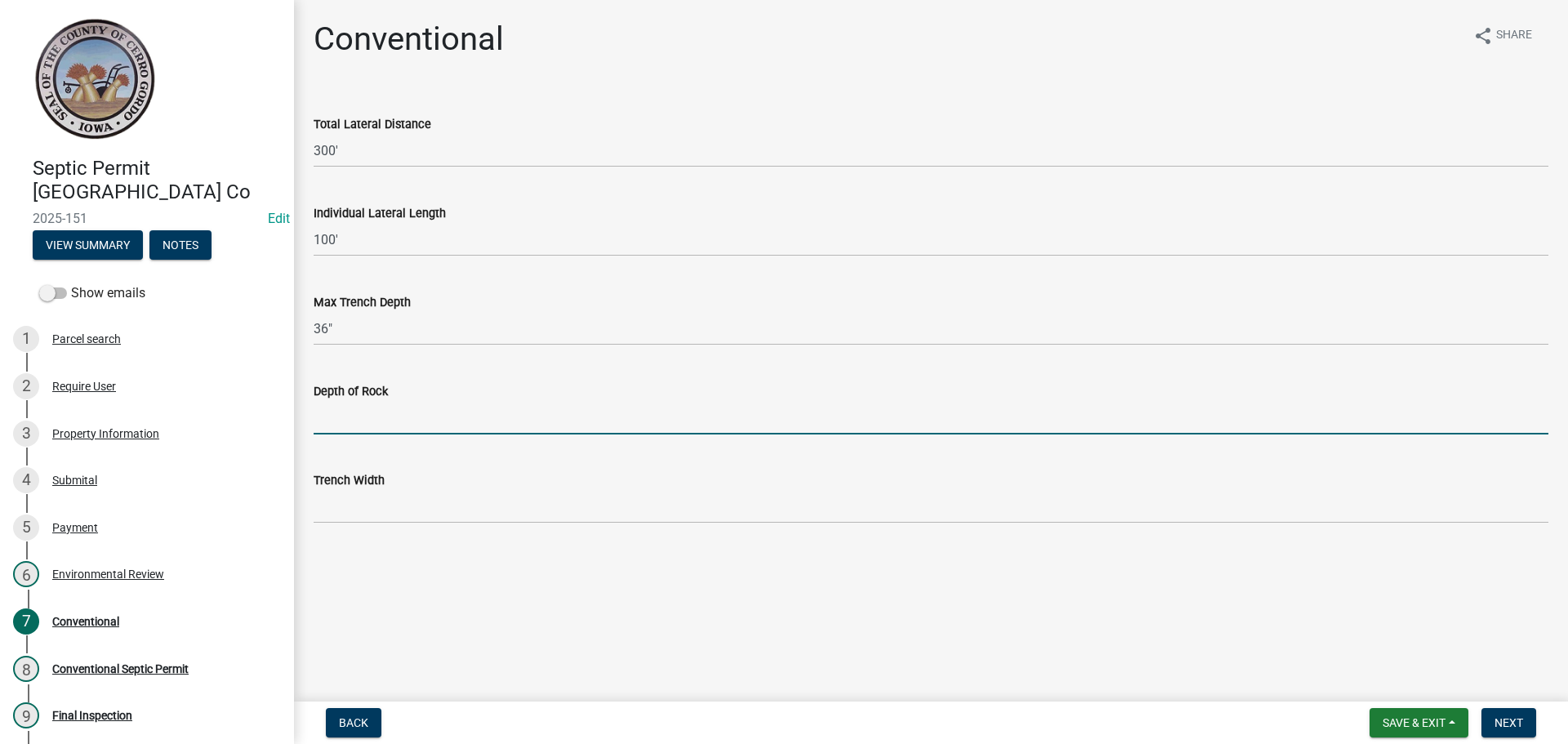
type input "12""
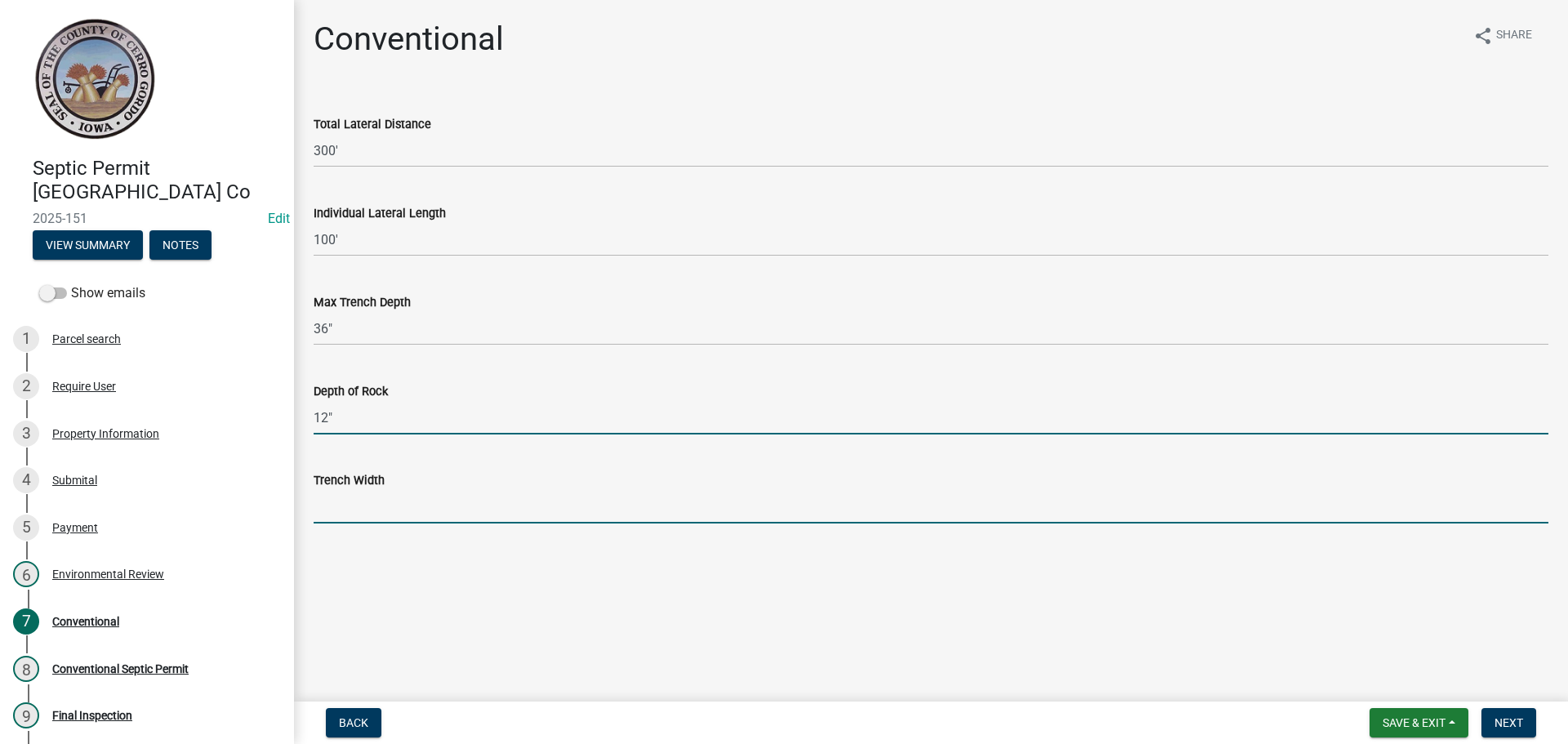
click at [314, 509] on input "Trench Width" at bounding box center [931, 506] width 1235 height 34
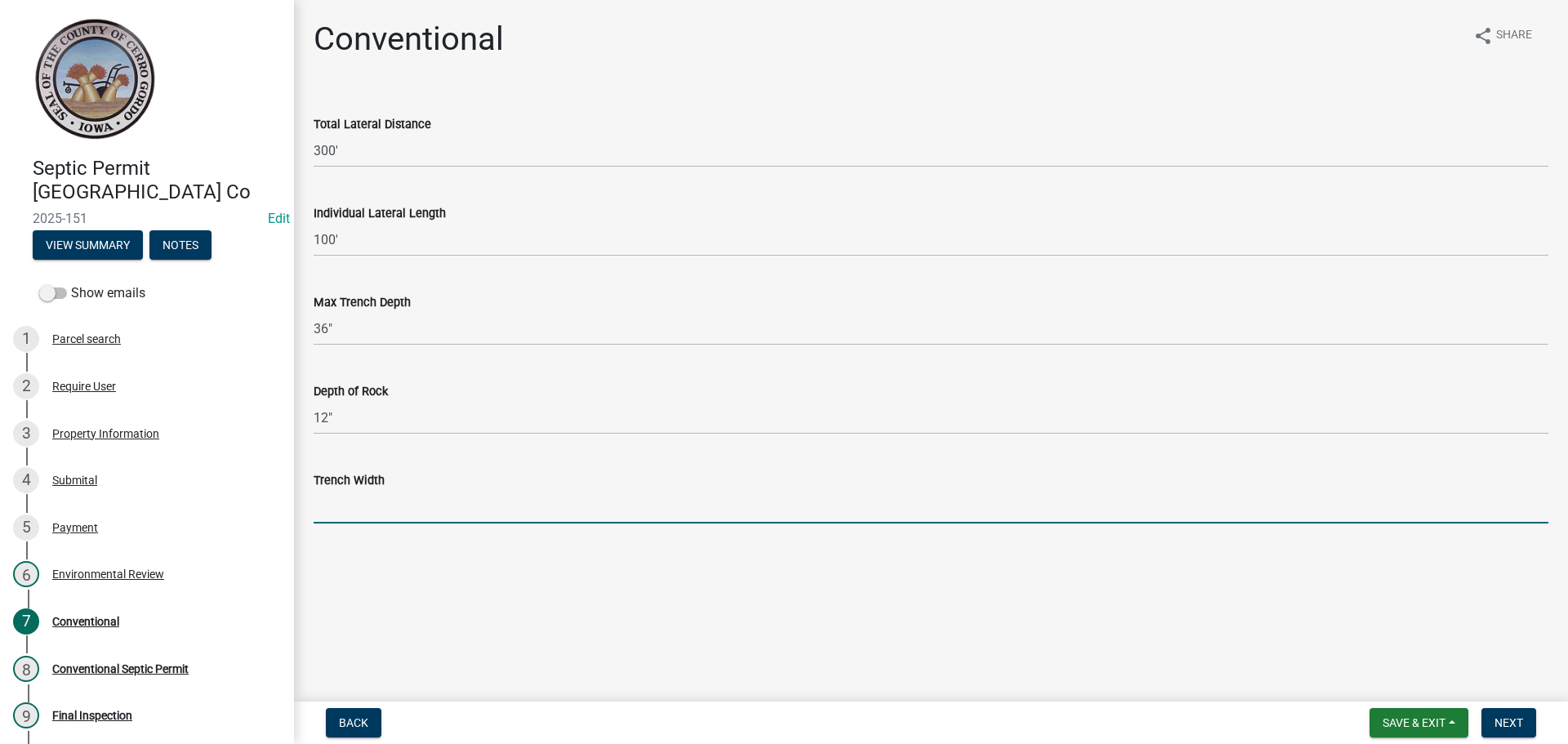
type input "36""
click at [1515, 727] on span "Next" at bounding box center [1509, 723] width 29 height 13
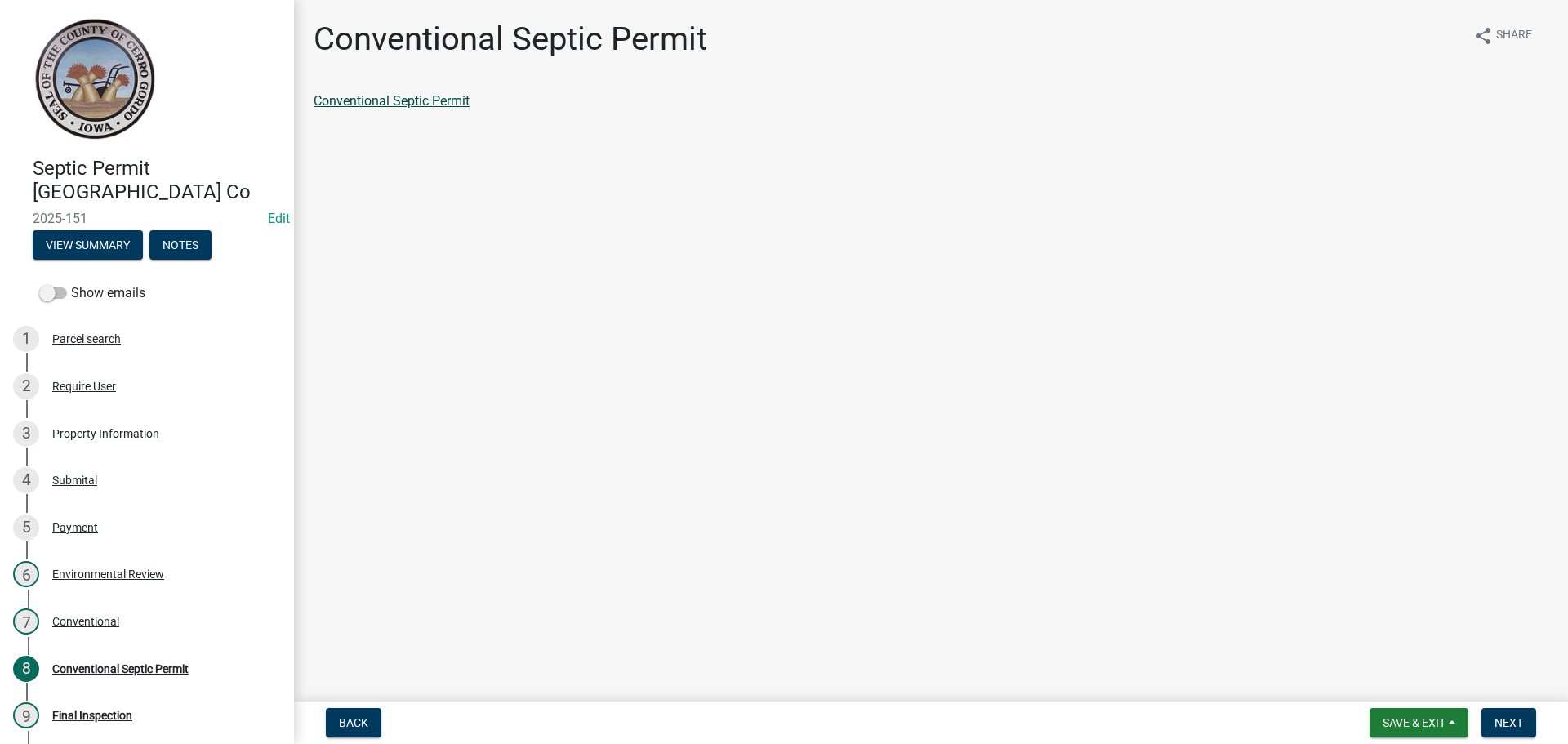
click at [365, 105] on link "Conventional Septic Permit" at bounding box center [391, 100] width 156 height 16
click at [1489, 716] on button "Next" at bounding box center [1509, 723] width 54 height 30
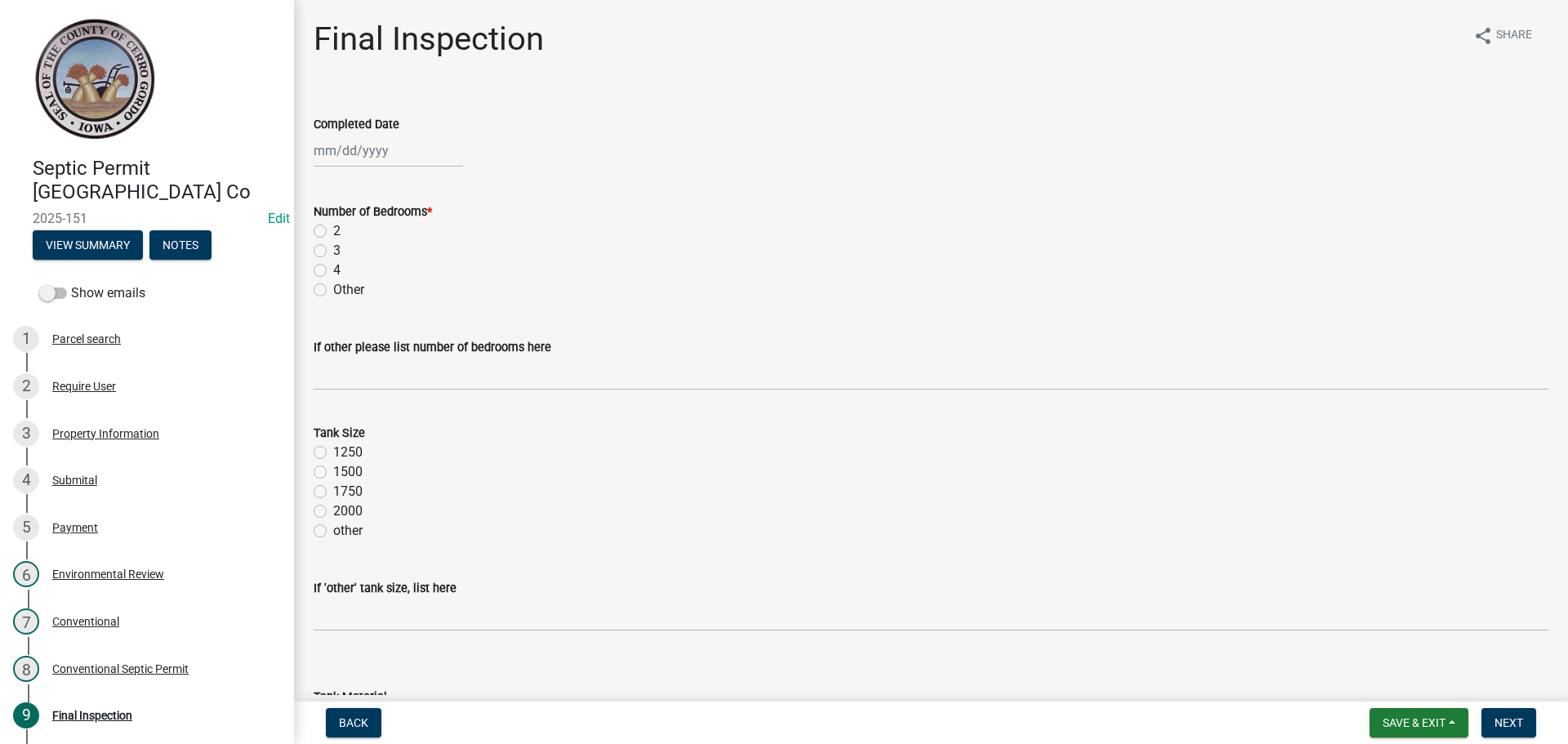
click at [379, 145] on div at bounding box center [389, 151] width 150 height 34
select select "8"
select select "2025"
click at [412, 294] on div "14" at bounding box center [408, 290] width 26 height 26
type input "[DATE]"
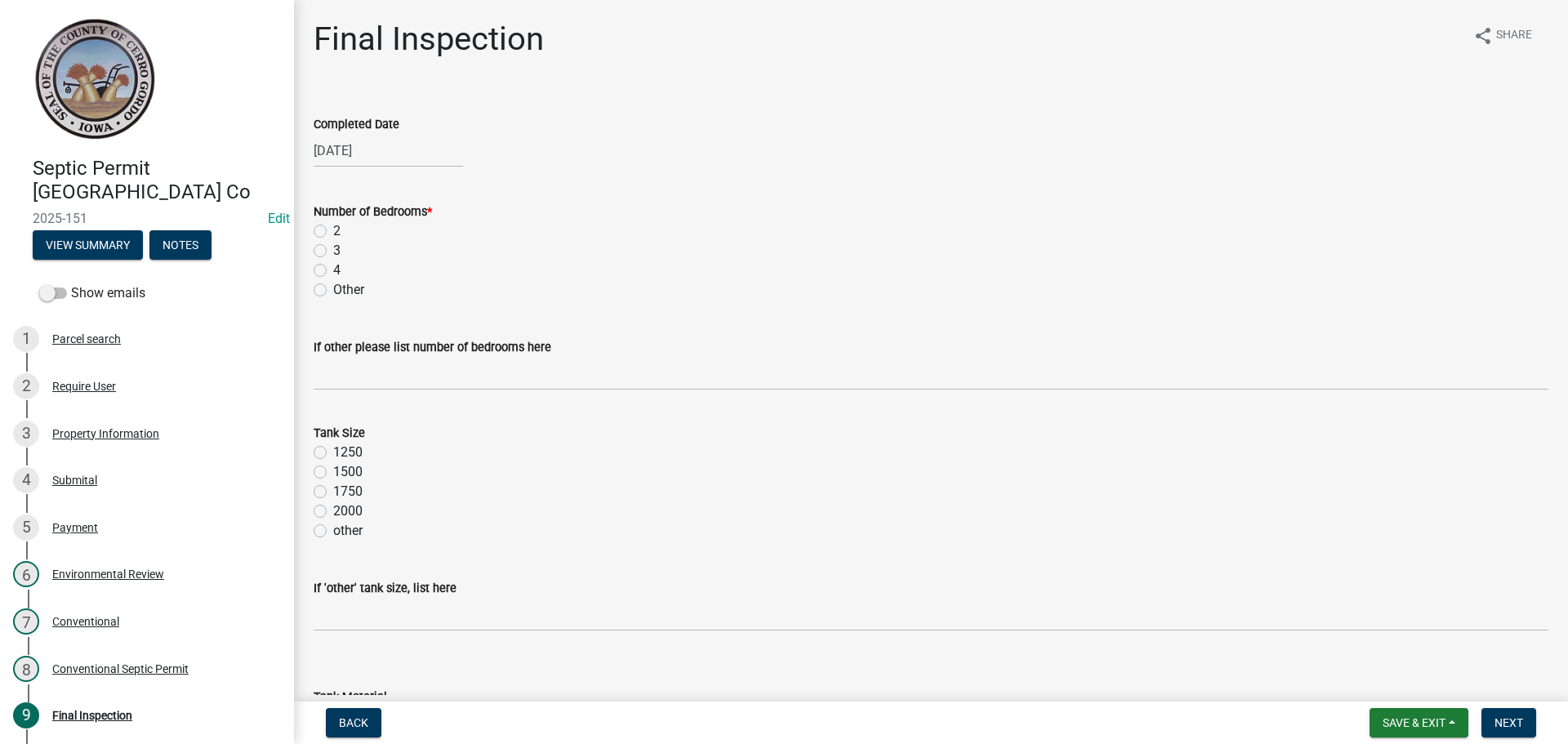
click at [334, 251] on label "3" at bounding box center [337, 251] width 7 height 20
click at [334, 251] on input "3" at bounding box center [338, 246] width 11 height 11
radio input "true"
click at [334, 450] on label "1250" at bounding box center [348, 453] width 30 height 20
click at [334, 450] on input "1250" at bounding box center [338, 448] width 11 height 11
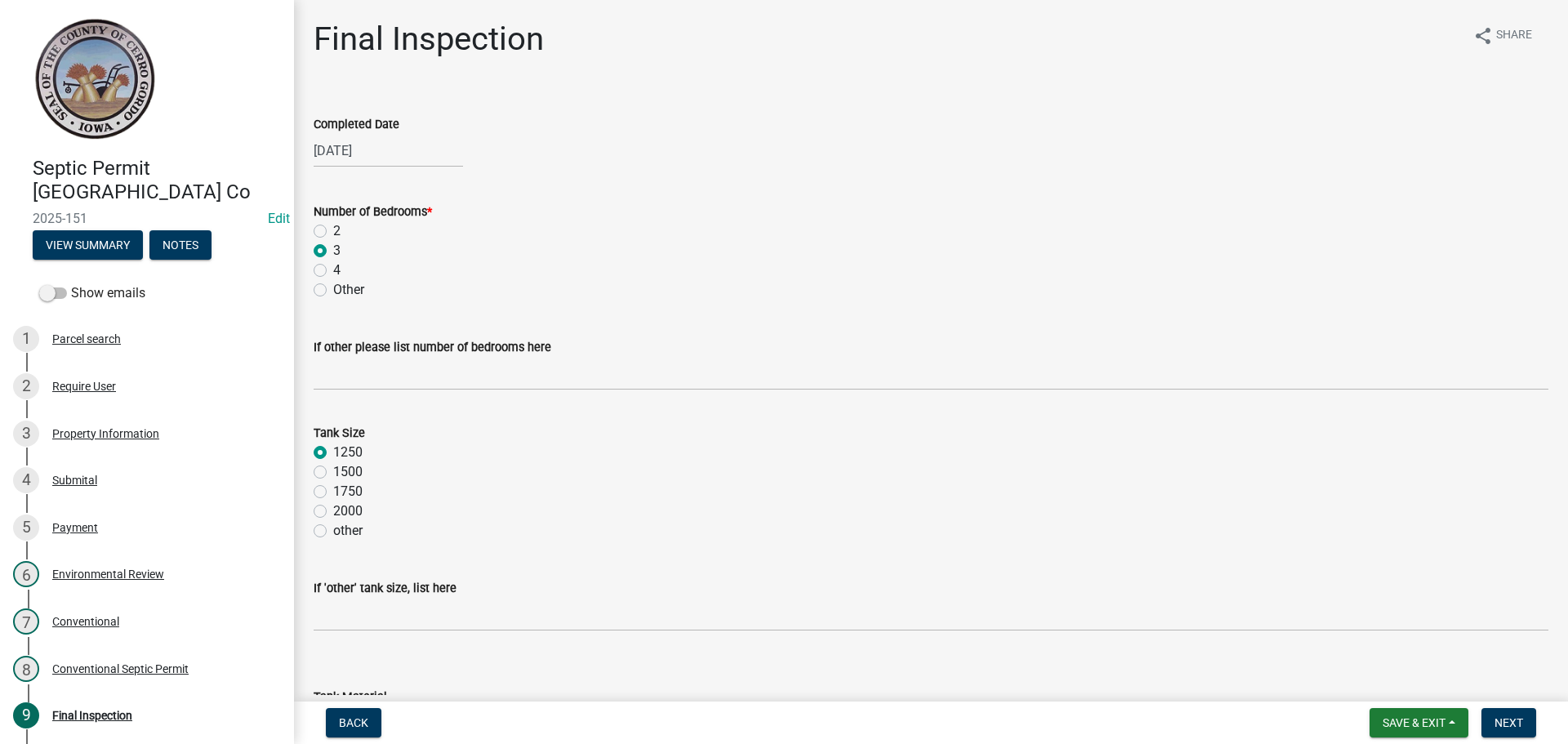
radio input "true"
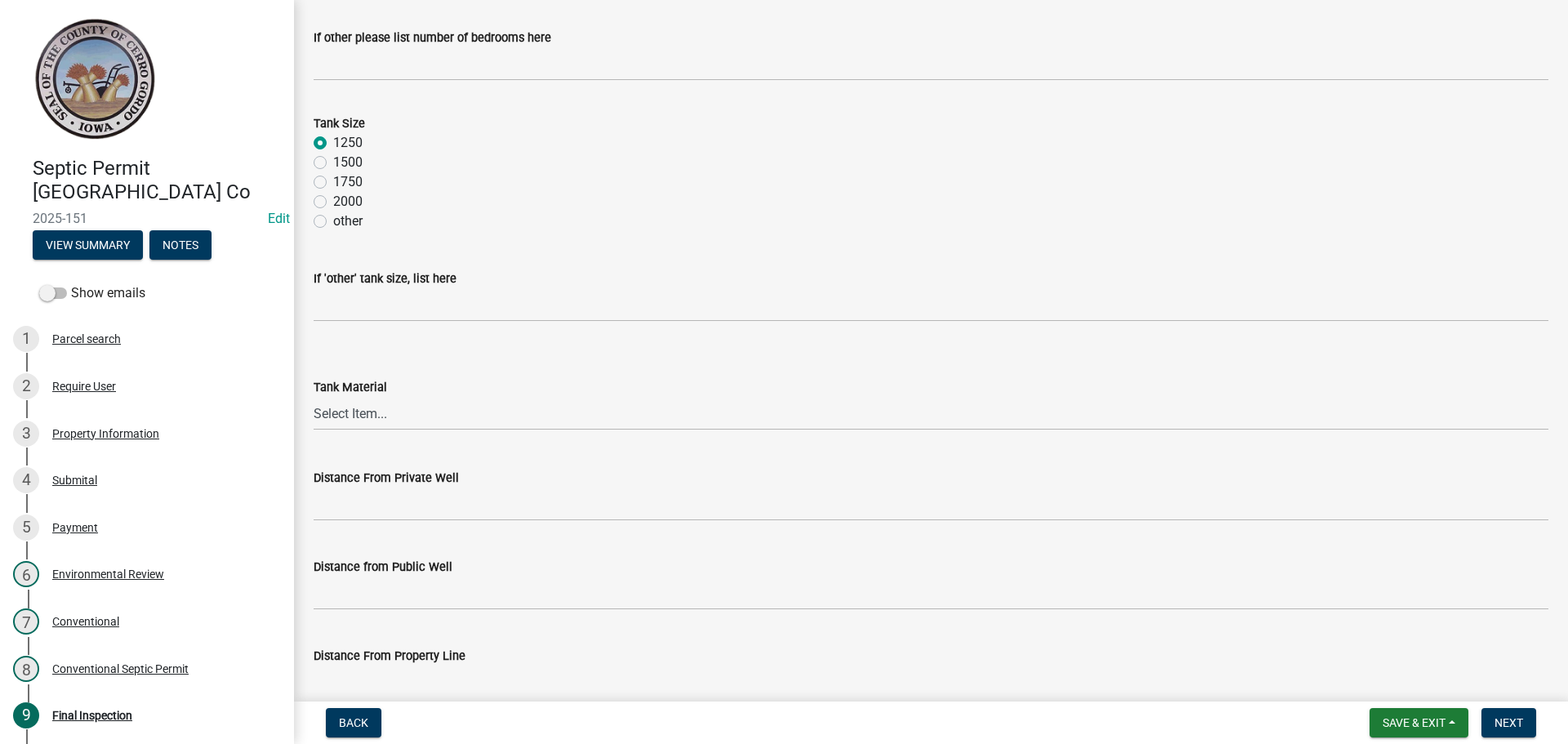
scroll to position [327, 0]
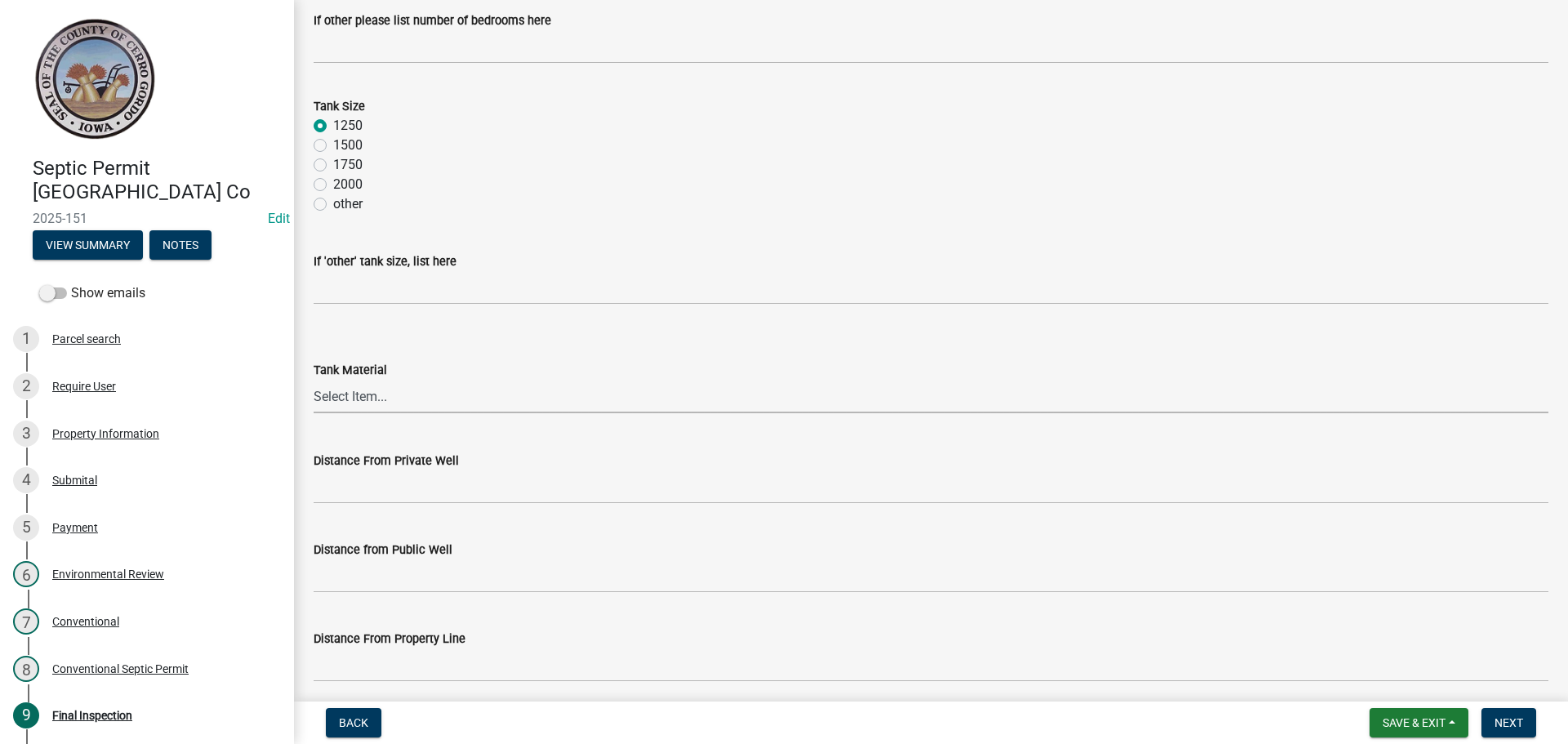
click at [376, 398] on select "Select Item... Metal Plastic Fiberglass Concrete other" at bounding box center [931, 396] width 1235 height 34
click at [314, 379] on select "Select Item... Metal Plastic Fiberglass Concrete other" at bounding box center [931, 396] width 1235 height 34
select select "7f9acfdd-a4c9-4989-85be-c27d69f4963c"
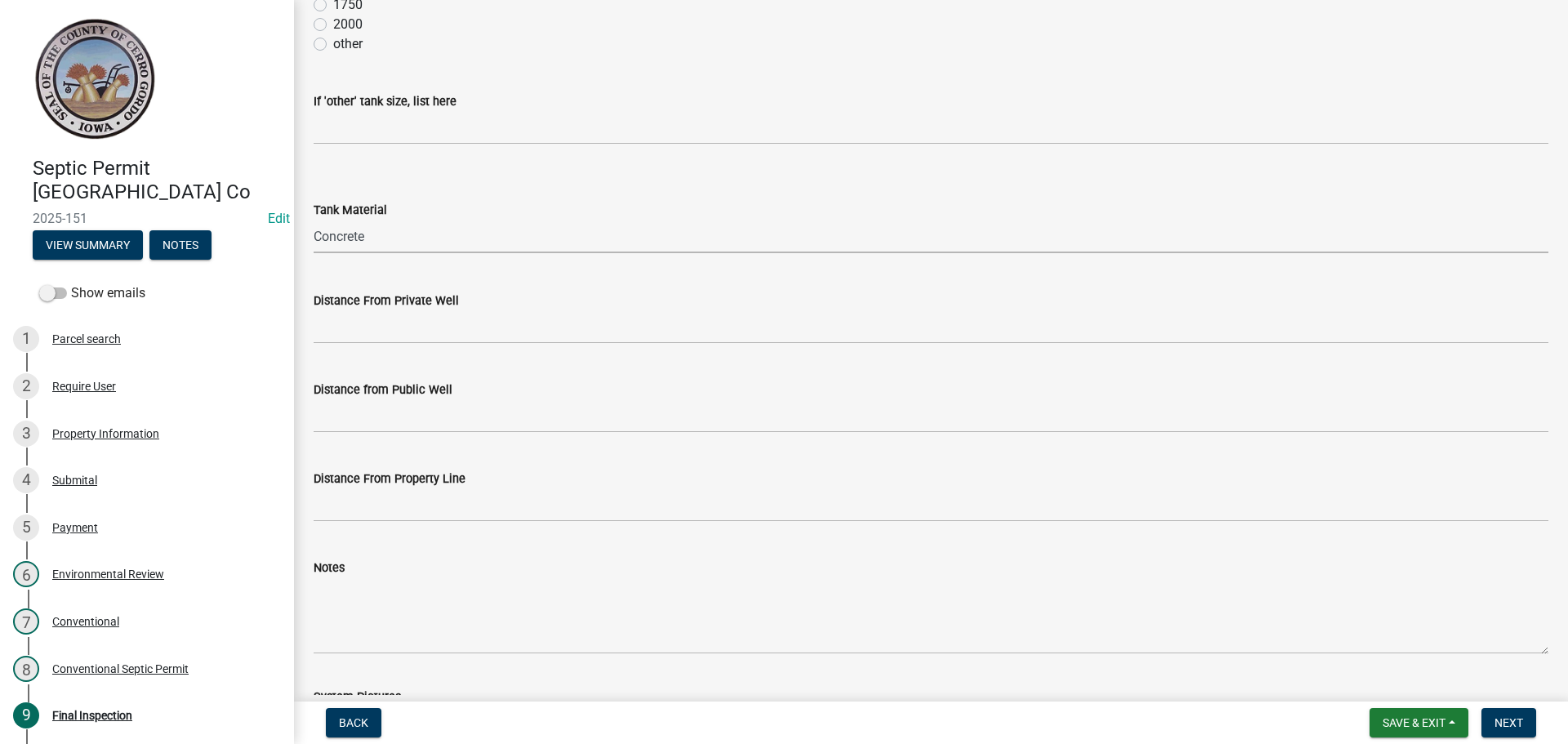
scroll to position [490, 0]
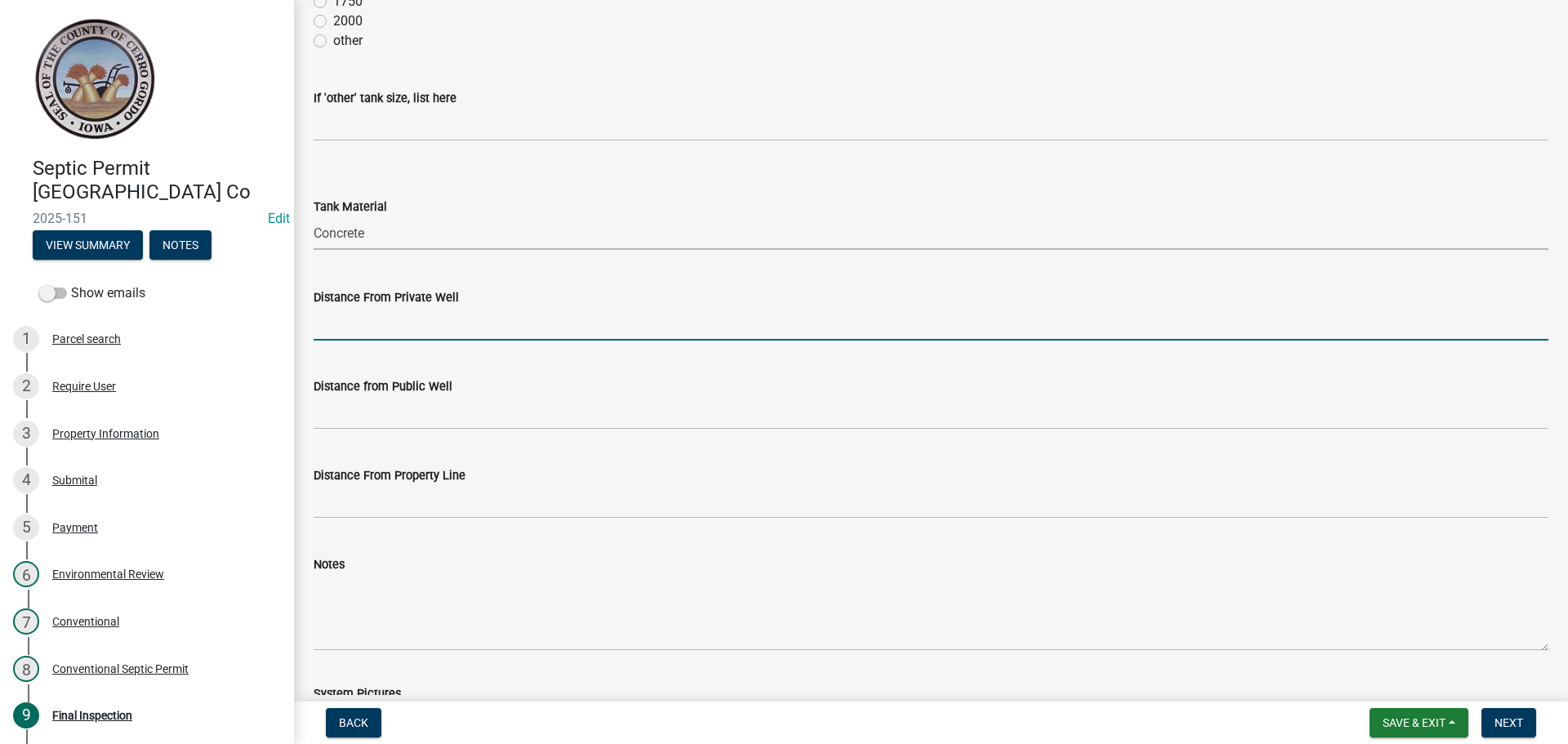
click at [356, 330] on input "Distance From Private Well" at bounding box center [931, 323] width 1235 height 34
type input "> 100'"
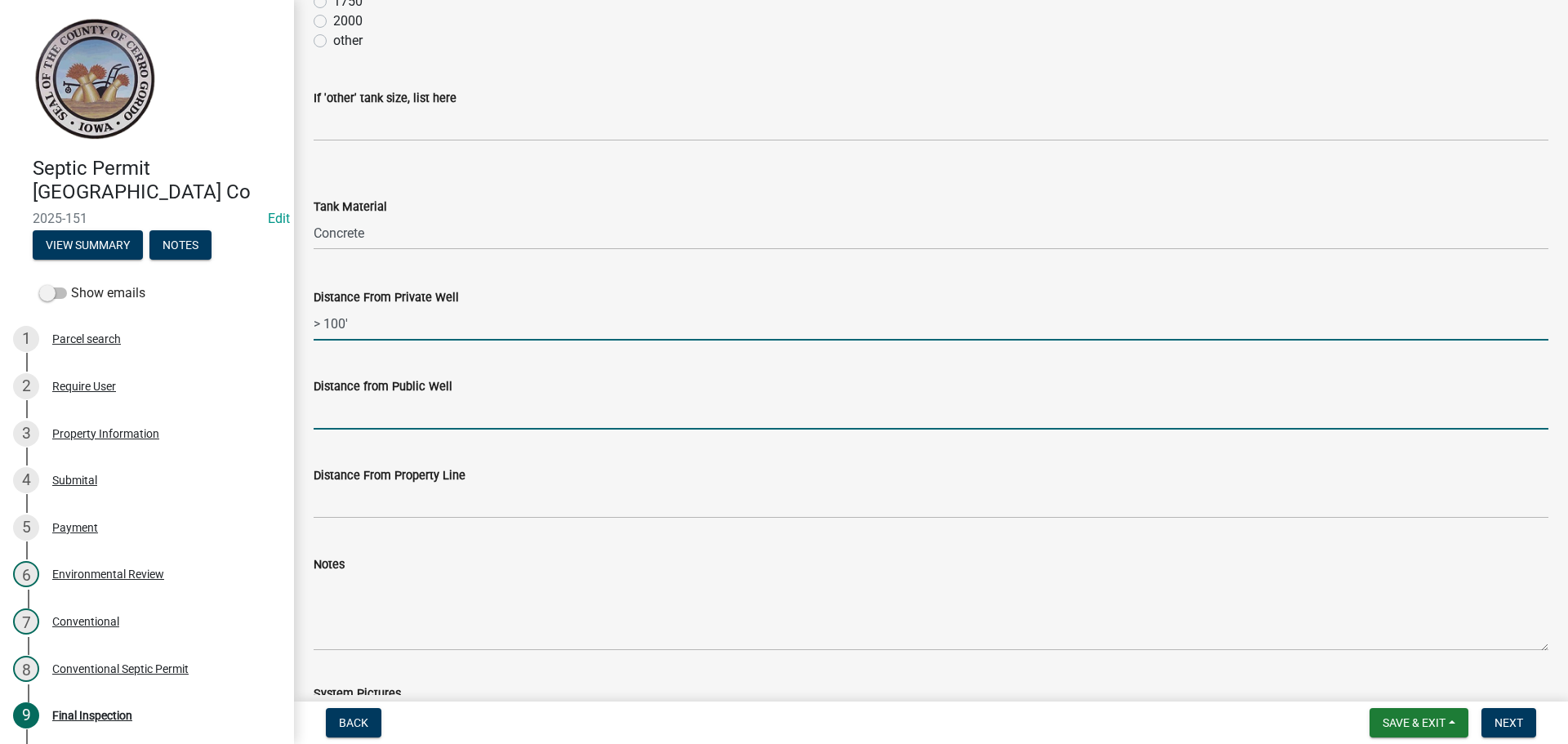
click at [361, 415] on input "Distance from Public Well" at bounding box center [931, 412] width 1235 height 34
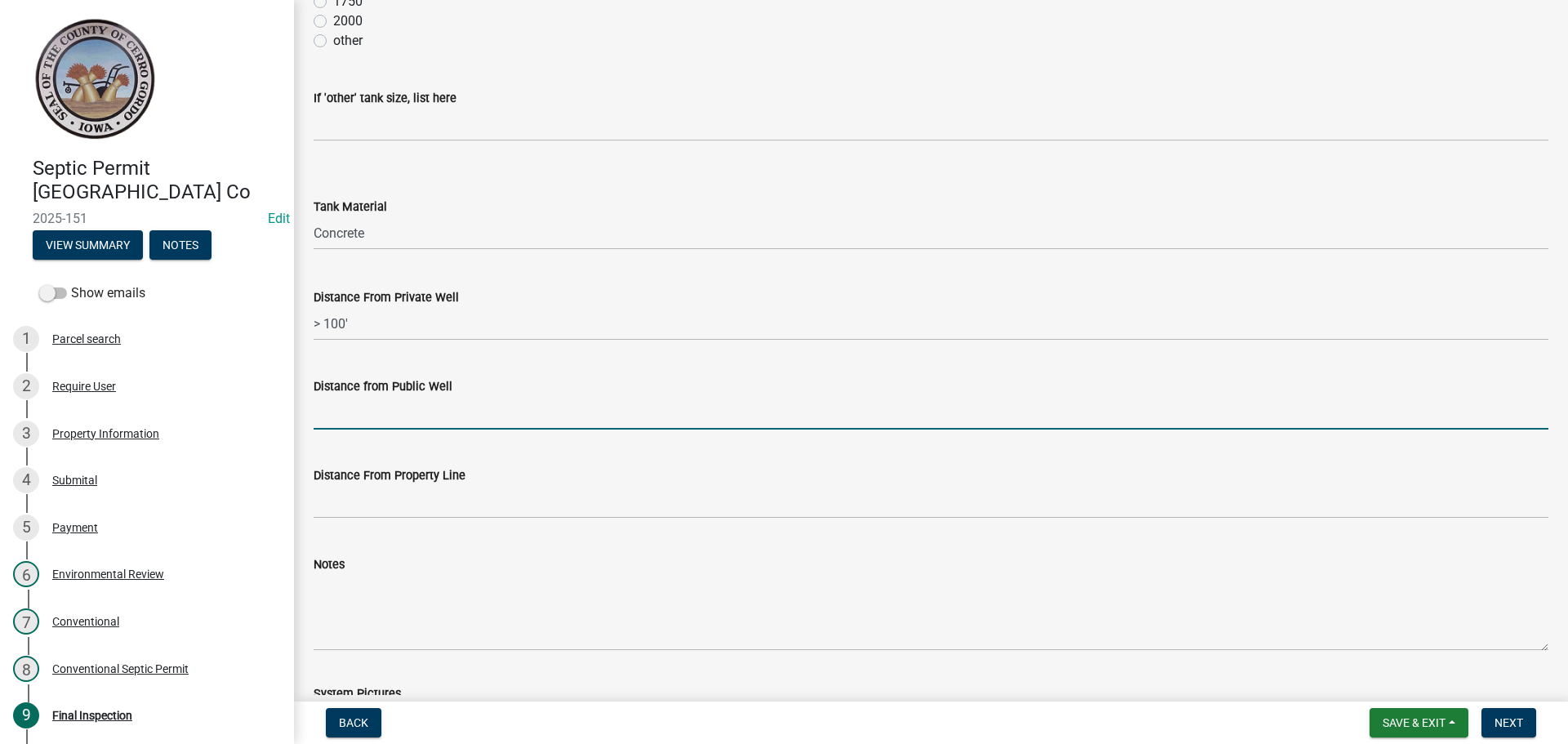
type input "N/A"
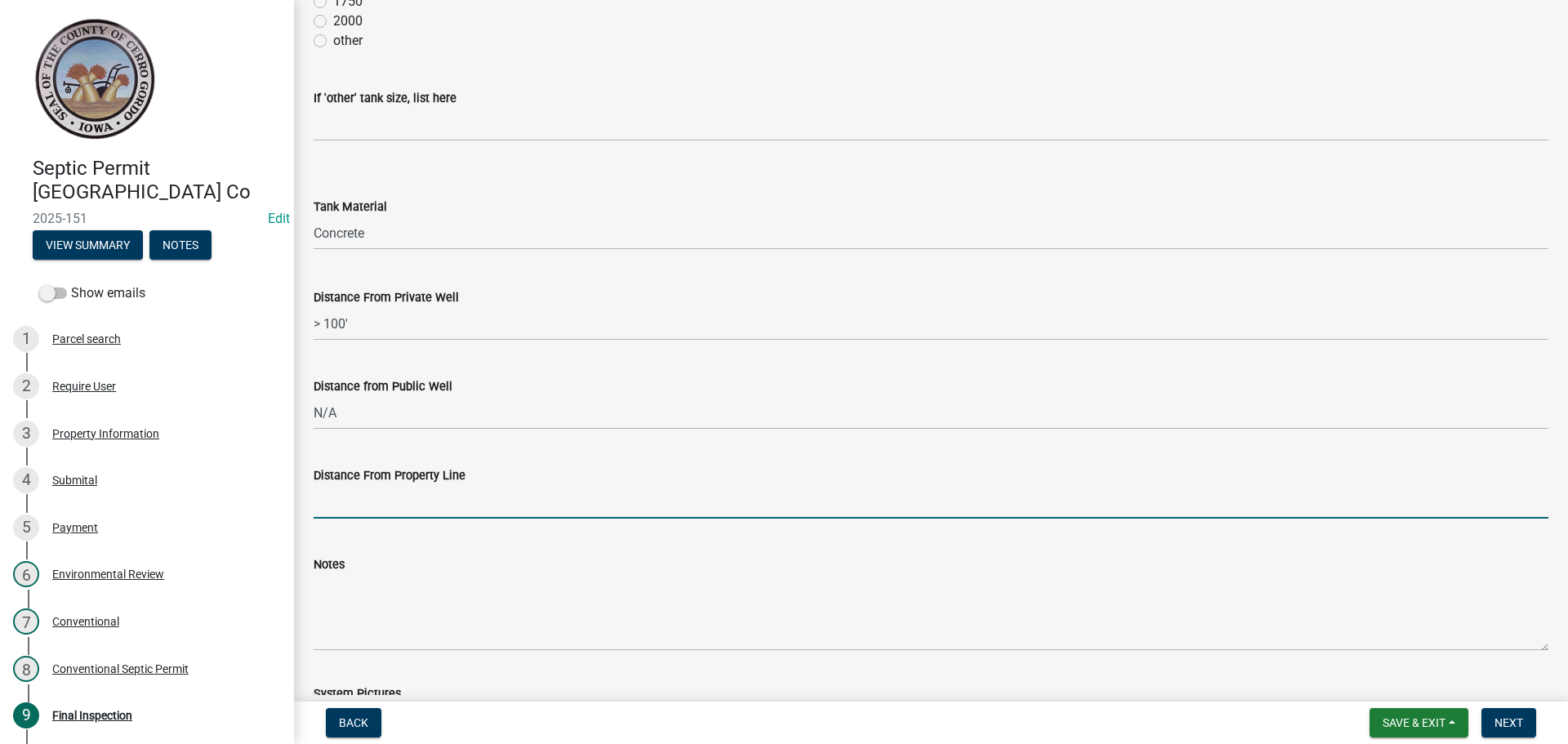
click at [376, 502] on input "Distance From Property Line" at bounding box center [931, 501] width 1235 height 34
type input "N/A"
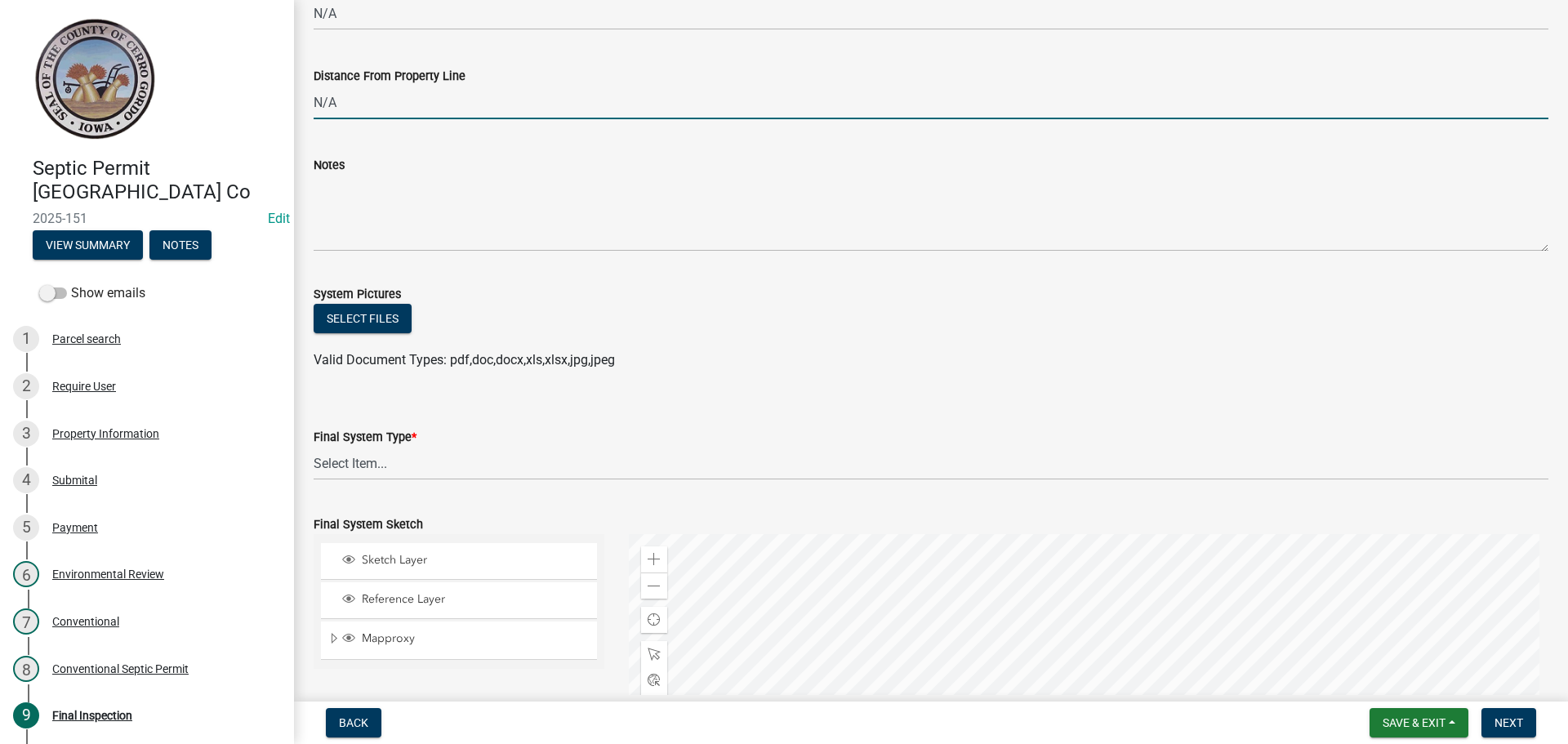
scroll to position [898, 0]
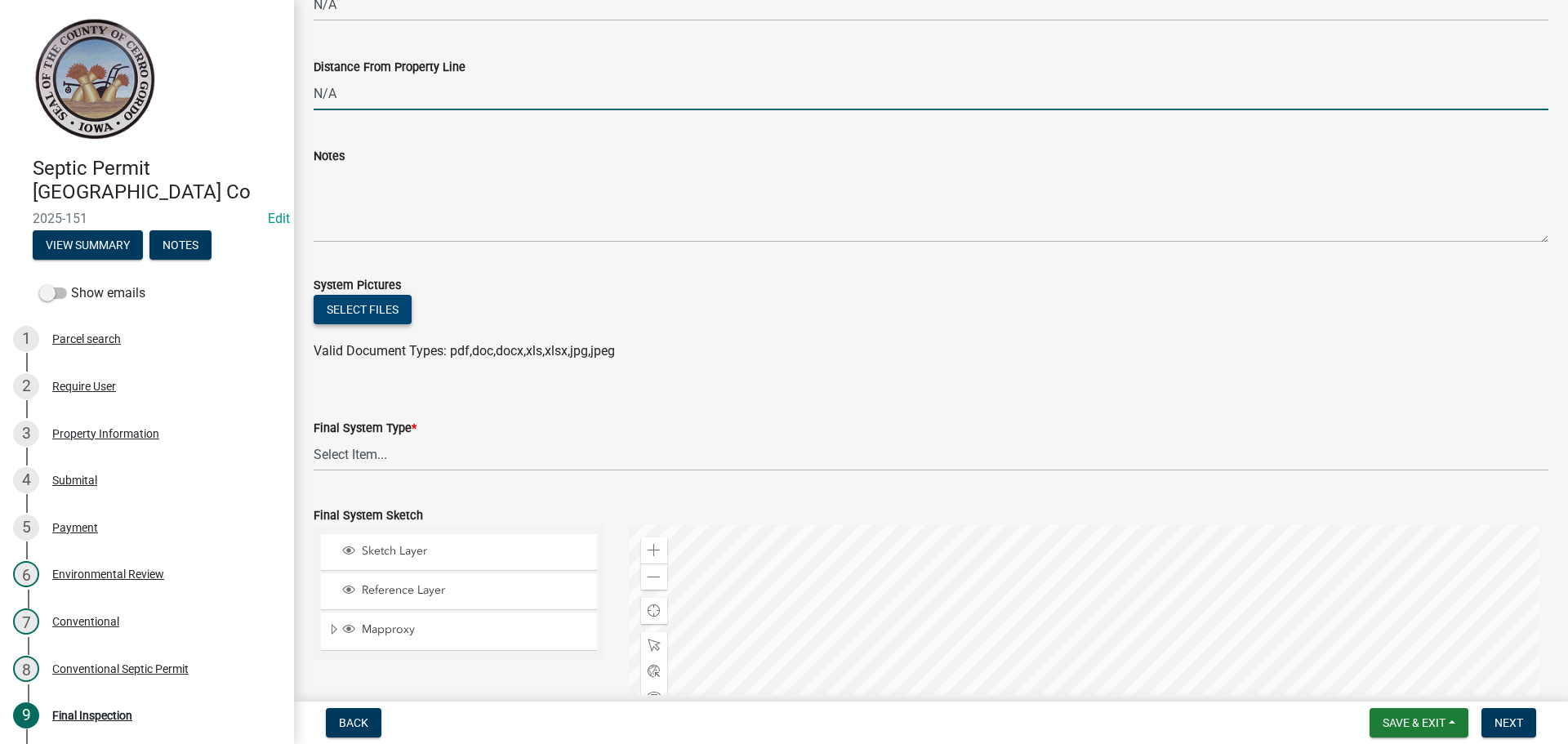
click at [374, 311] on button "Select files" at bounding box center [362, 309] width 98 height 30
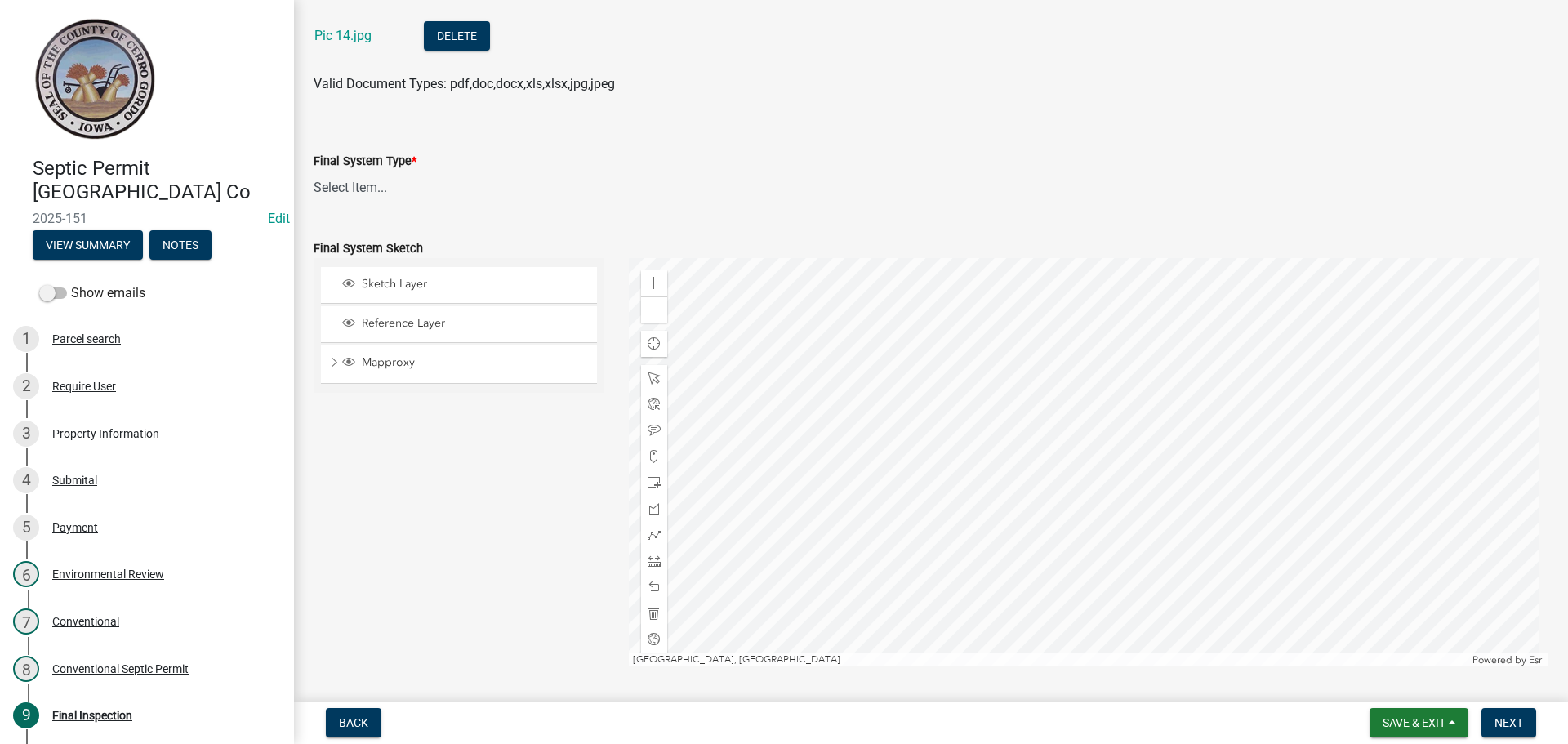
scroll to position [2041, 0]
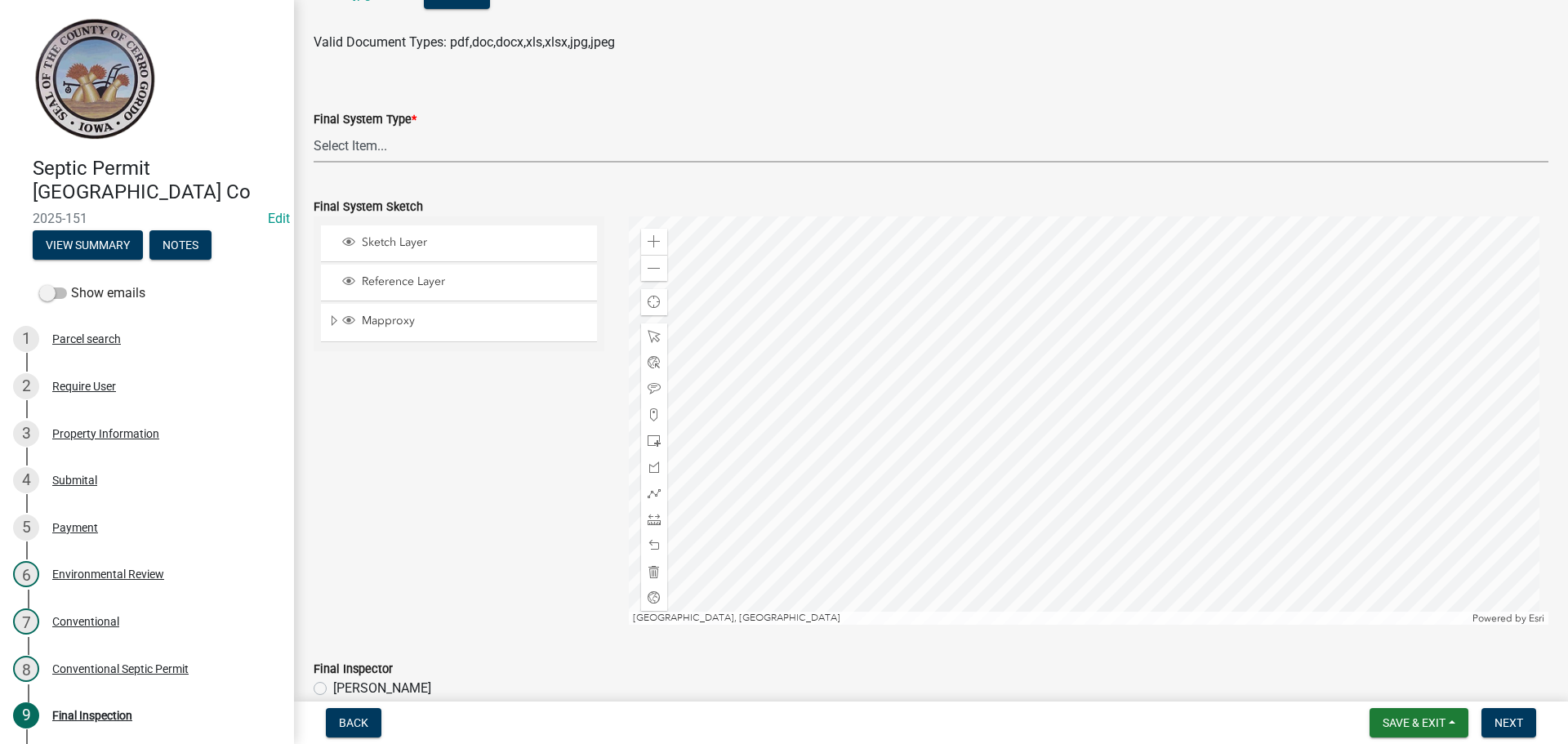
click at [357, 150] on select "Select Item... 15" Chamber Advantex Chamber--24" Chamber--36" Conventional w/Sa…" at bounding box center [931, 146] width 1235 height 34
click at [314, 129] on select "Select Item... 15" Chamber Advantex Chamber--24" Chamber--36" Conventional w/Sa…" at bounding box center [931, 146] width 1235 height 34
select select "116459b6-3ad1-4898-b655-61aa8cb3b1e0"
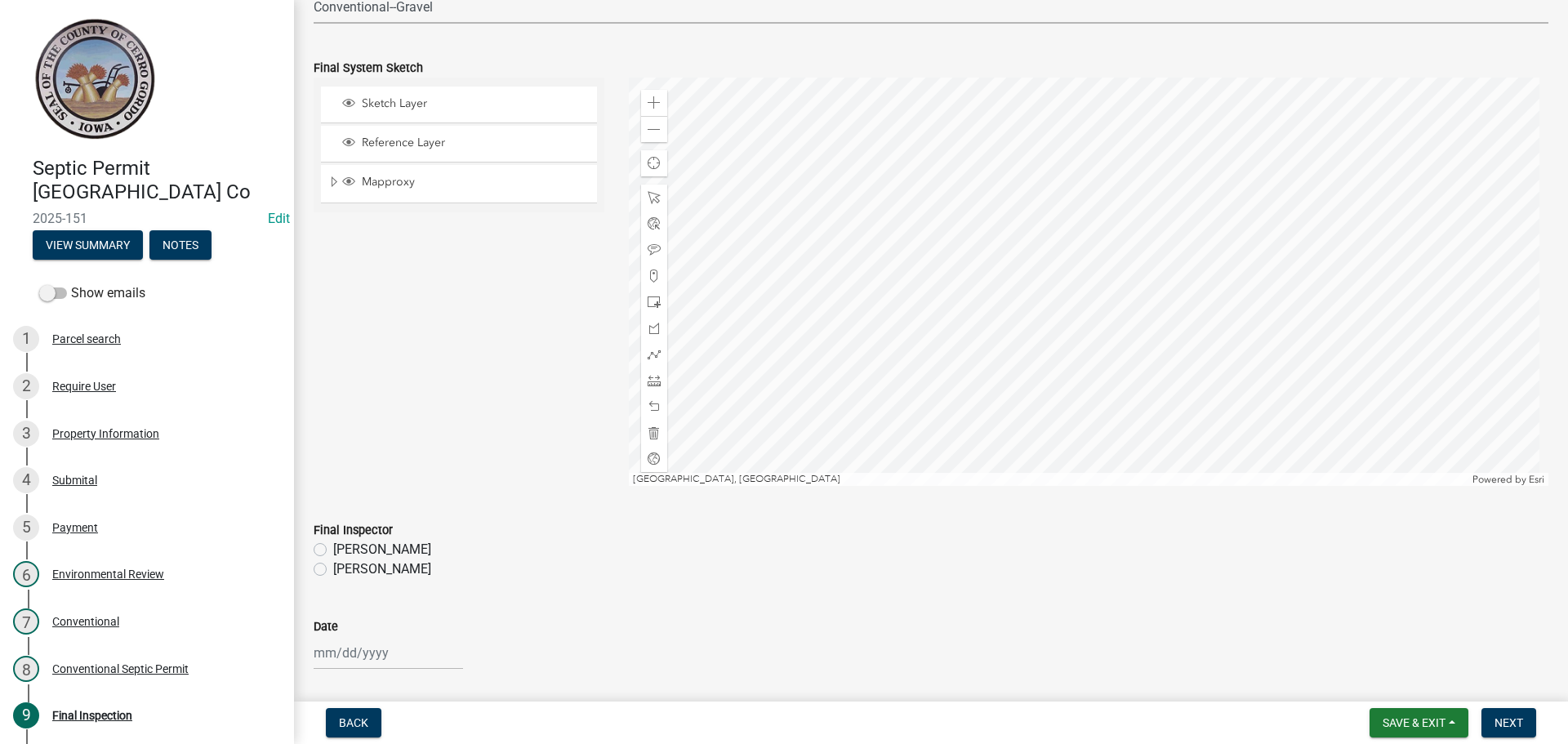
scroll to position [2204, 0]
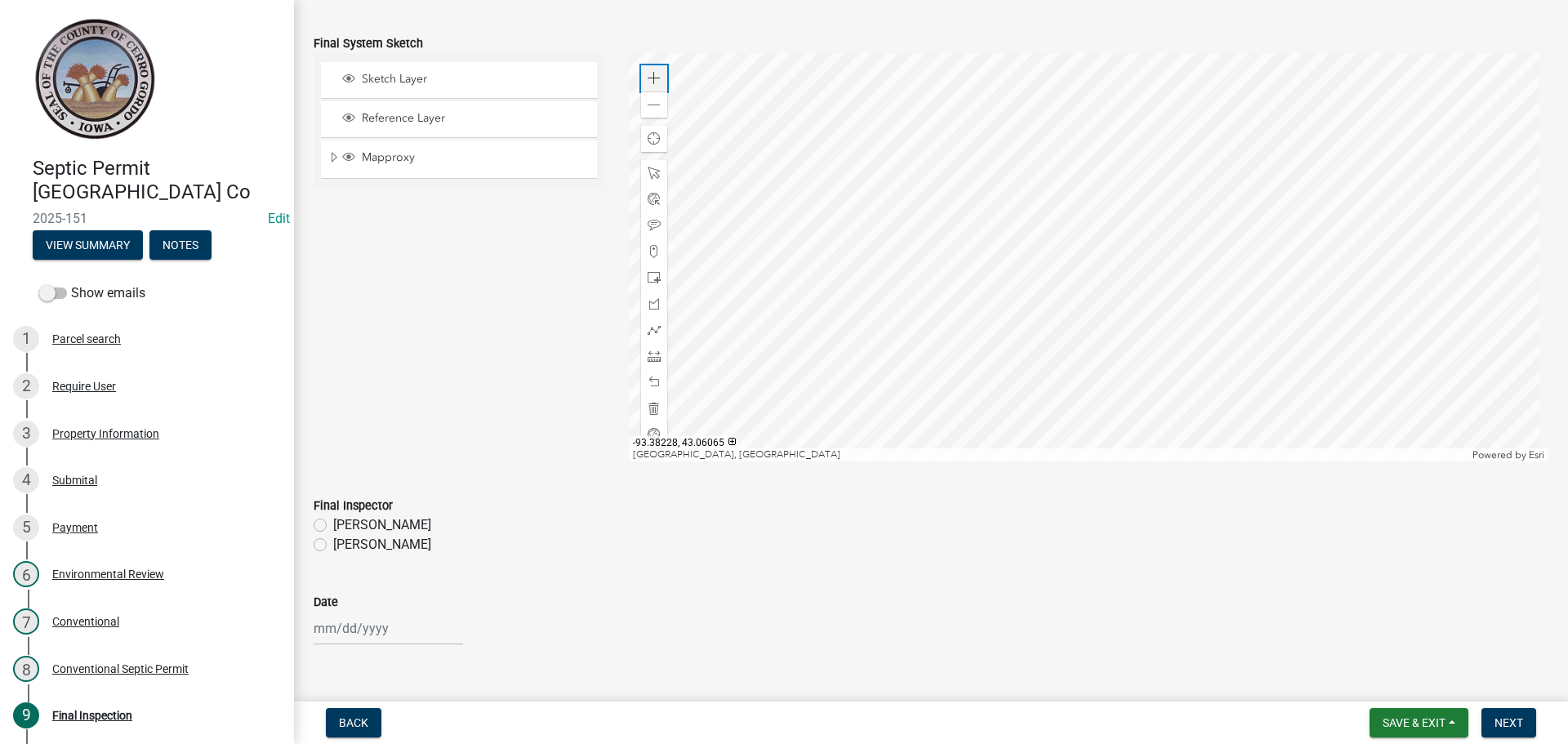
click at [651, 77] on span at bounding box center [655, 78] width 13 height 13
click at [913, 94] on div at bounding box center [1090, 257] width 921 height 408
click at [642, 72] on div "Zoom in" at bounding box center [655, 78] width 26 height 26
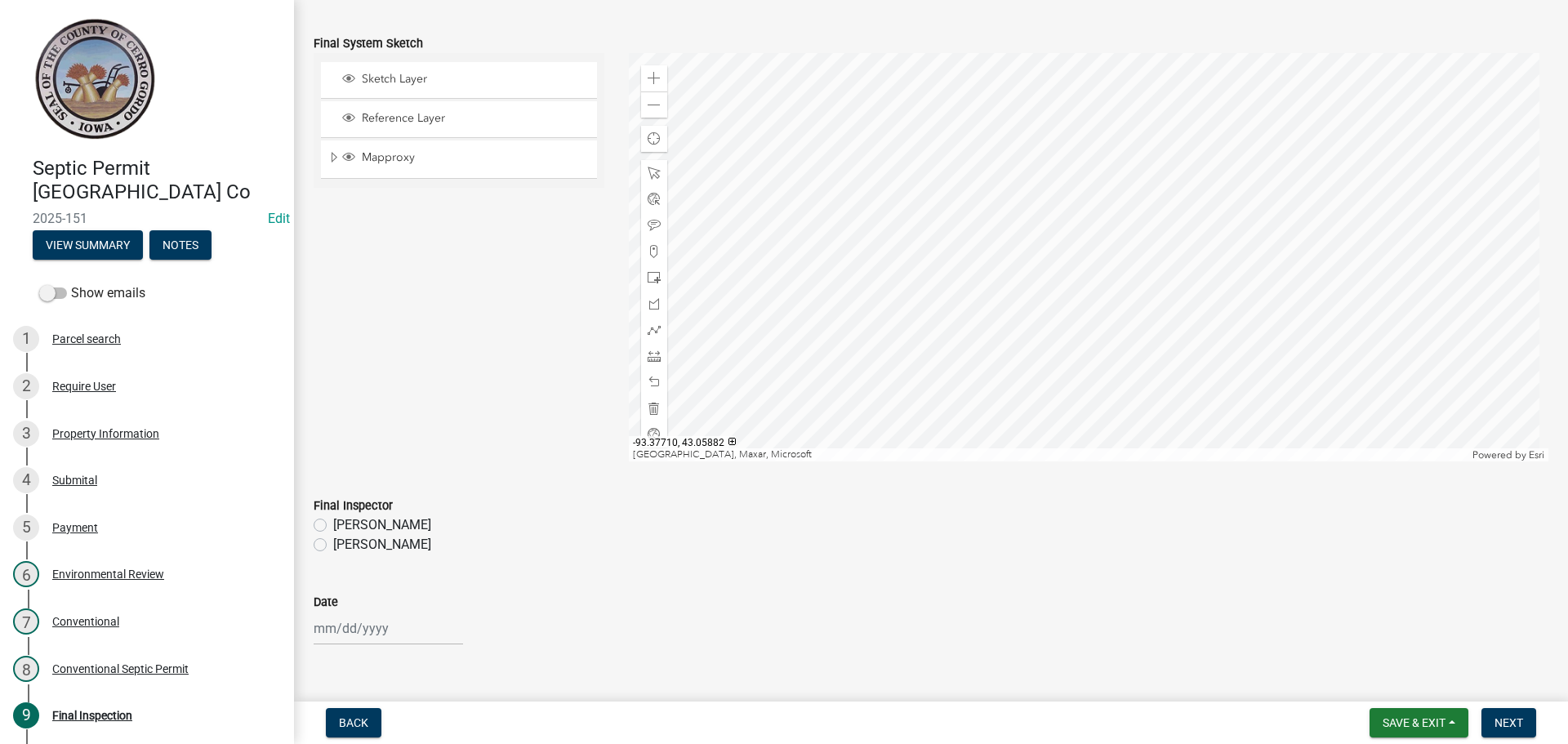
click at [1339, 76] on div at bounding box center [1090, 257] width 921 height 408
click at [656, 106] on span at bounding box center [655, 105] width 13 height 13
click at [653, 276] on span at bounding box center [655, 277] width 13 height 13
click at [1125, 172] on div at bounding box center [1090, 257] width 921 height 408
click at [1072, 200] on div at bounding box center [1090, 257] width 921 height 408
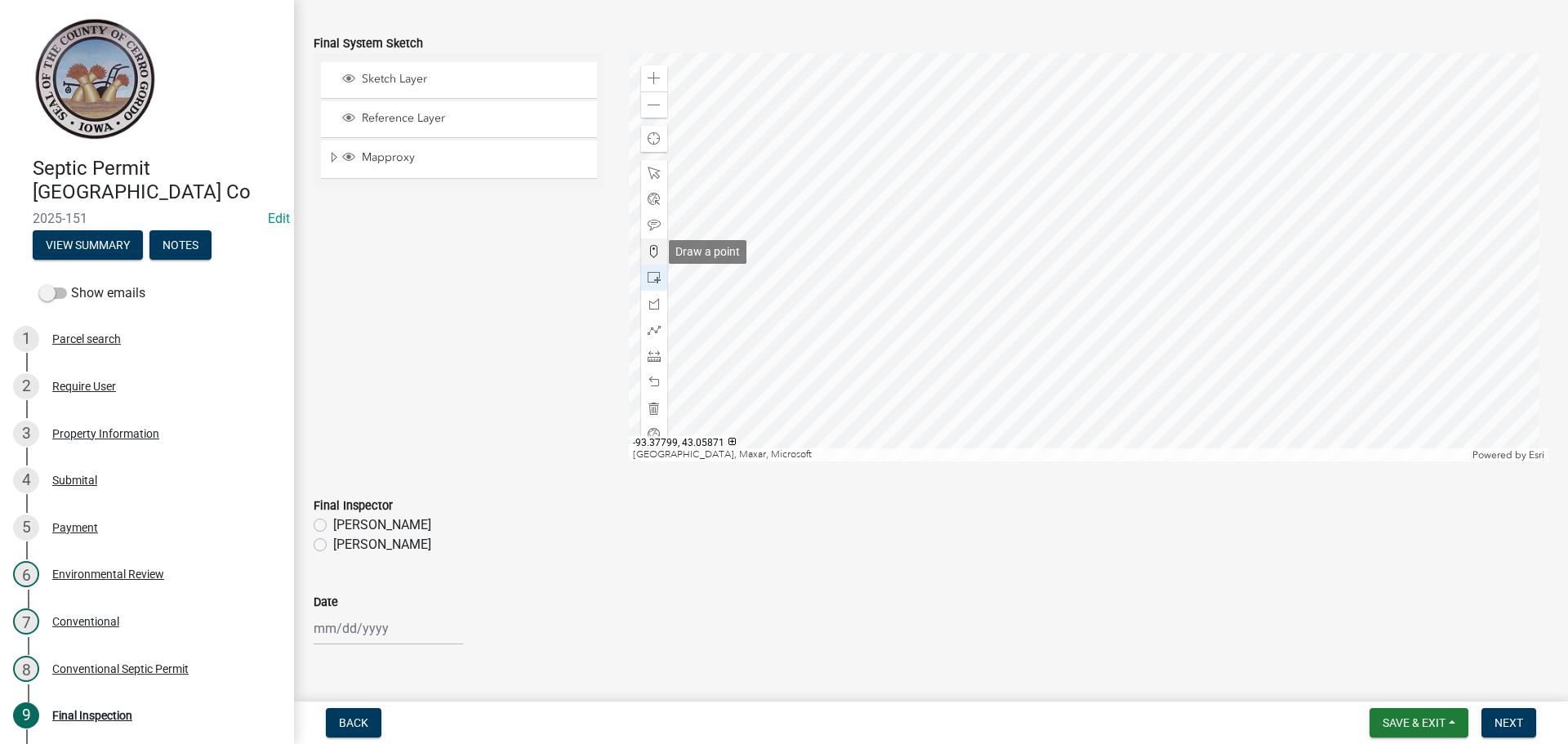
click at [656, 250] on span at bounding box center [655, 252] width 13 height 13
click at [1299, 129] on div at bounding box center [1090, 257] width 921 height 408
click at [656, 226] on span at bounding box center [655, 226] width 13 height 13
click at [1300, 123] on div at bounding box center [1090, 257] width 921 height 408
click at [654, 325] on span at bounding box center [655, 330] width 13 height 13
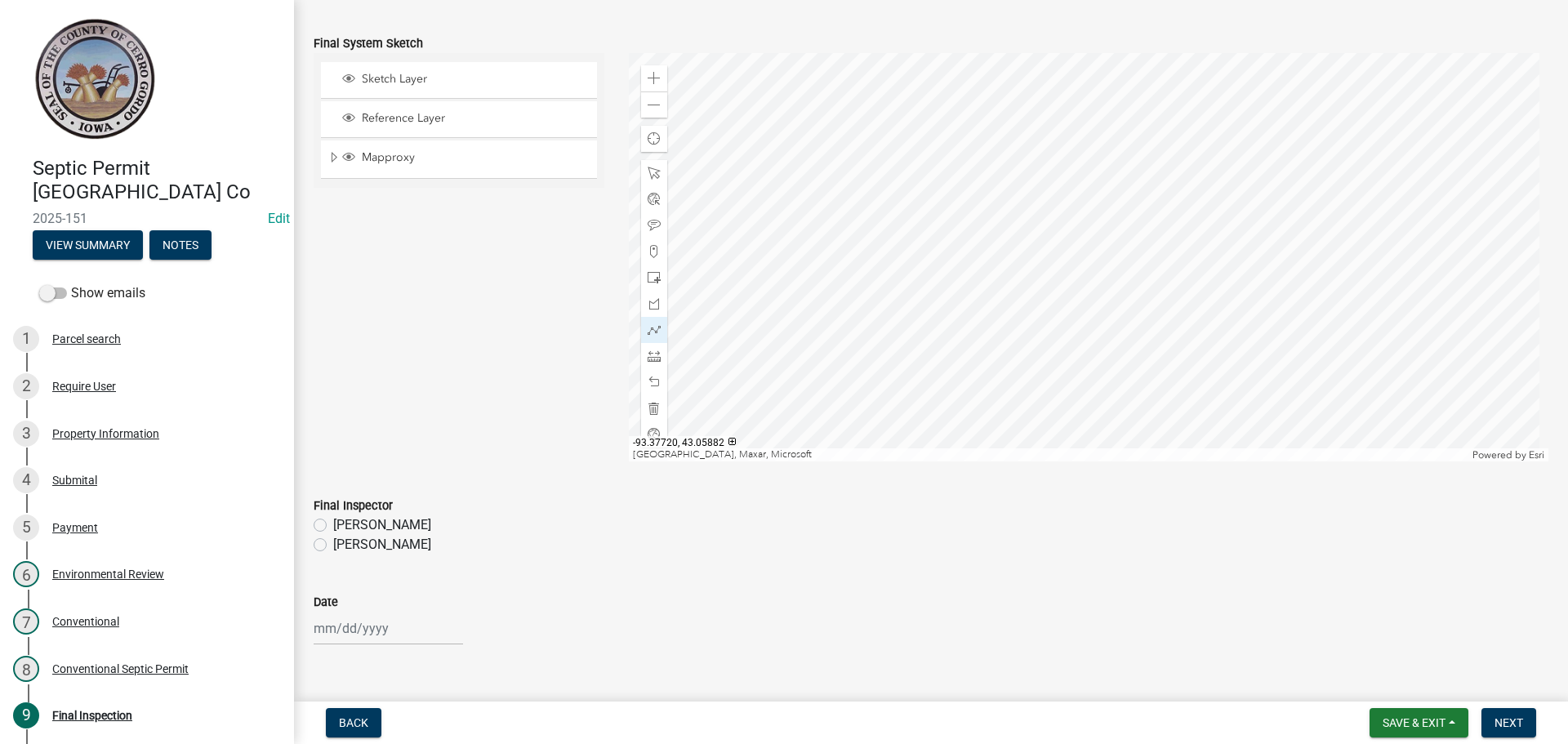
click at [1150, 165] on div at bounding box center [1090, 257] width 921 height 408
click at [1127, 168] on div at bounding box center [1090, 257] width 921 height 408
click at [1108, 167] on div at bounding box center [1090, 257] width 921 height 408
click at [1094, 168] on div at bounding box center [1090, 257] width 921 height 408
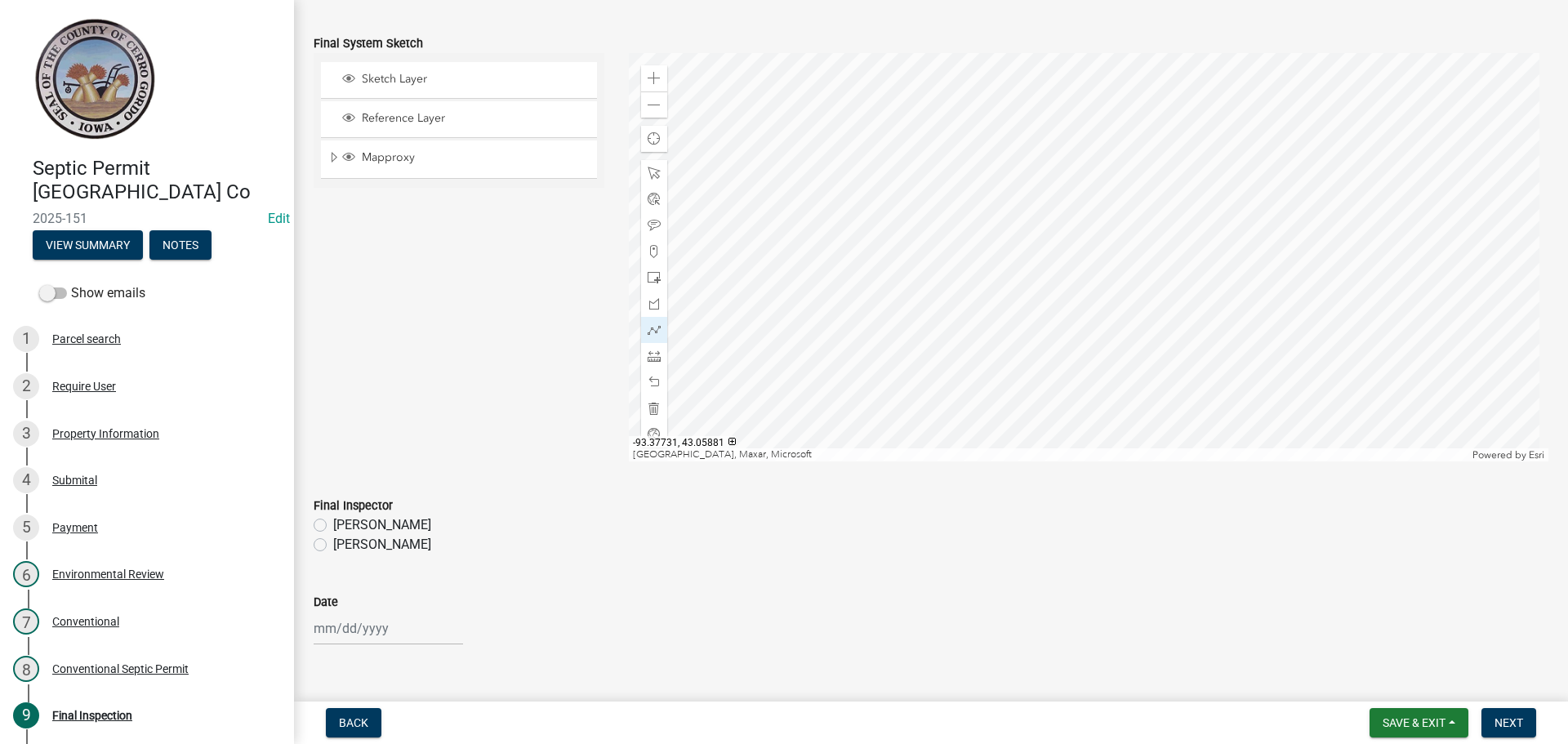
click at [1079, 174] on div at bounding box center [1090, 257] width 921 height 408
click at [1070, 193] on div at bounding box center [1090, 257] width 921 height 408
click at [1066, 197] on div at bounding box center [1090, 257] width 921 height 408
click at [1048, 196] on div at bounding box center [1090, 257] width 921 height 408
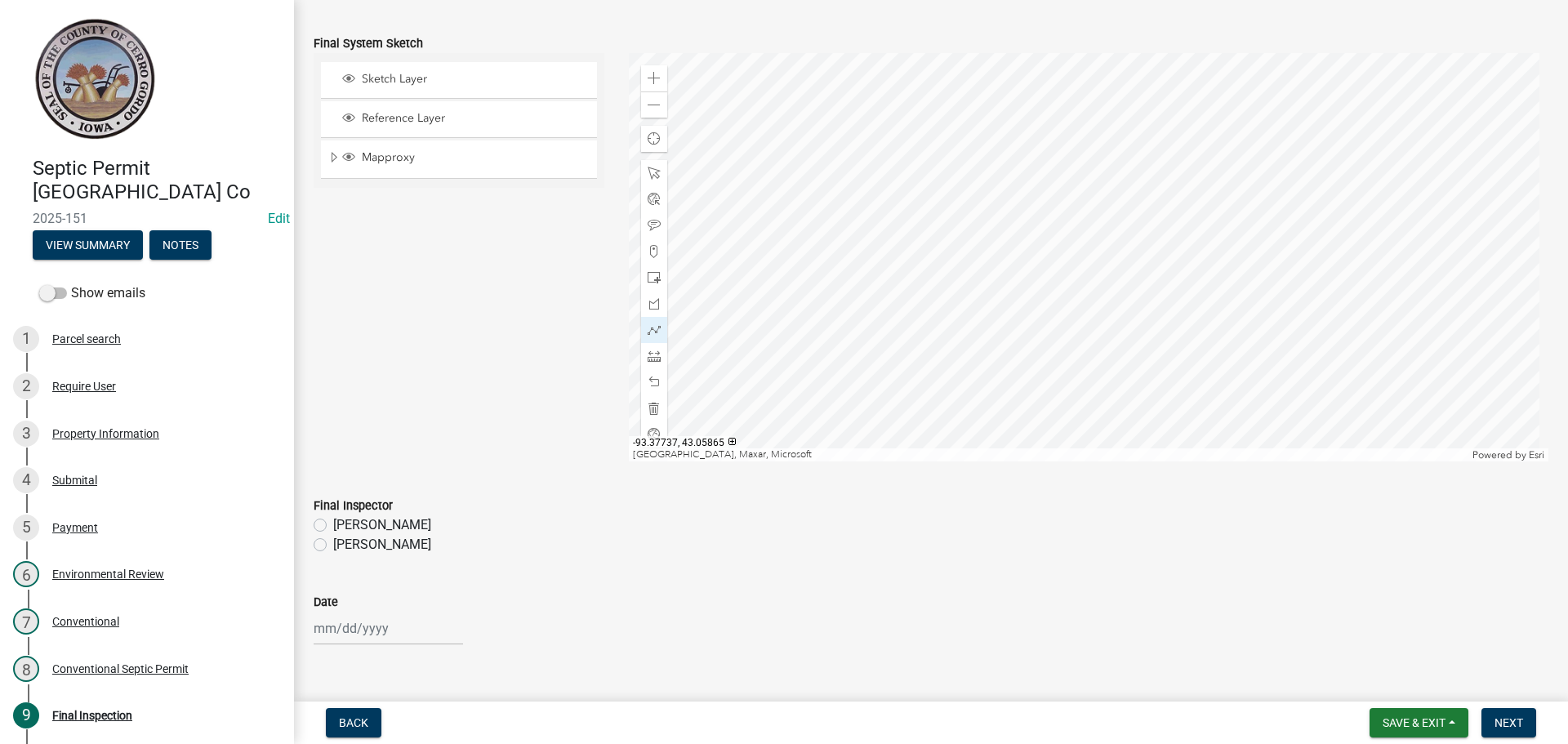
click at [1043, 307] on div at bounding box center [1090, 257] width 921 height 408
click at [1058, 198] on div at bounding box center [1090, 257] width 921 height 408
click at [1060, 197] on div at bounding box center [1090, 257] width 921 height 408
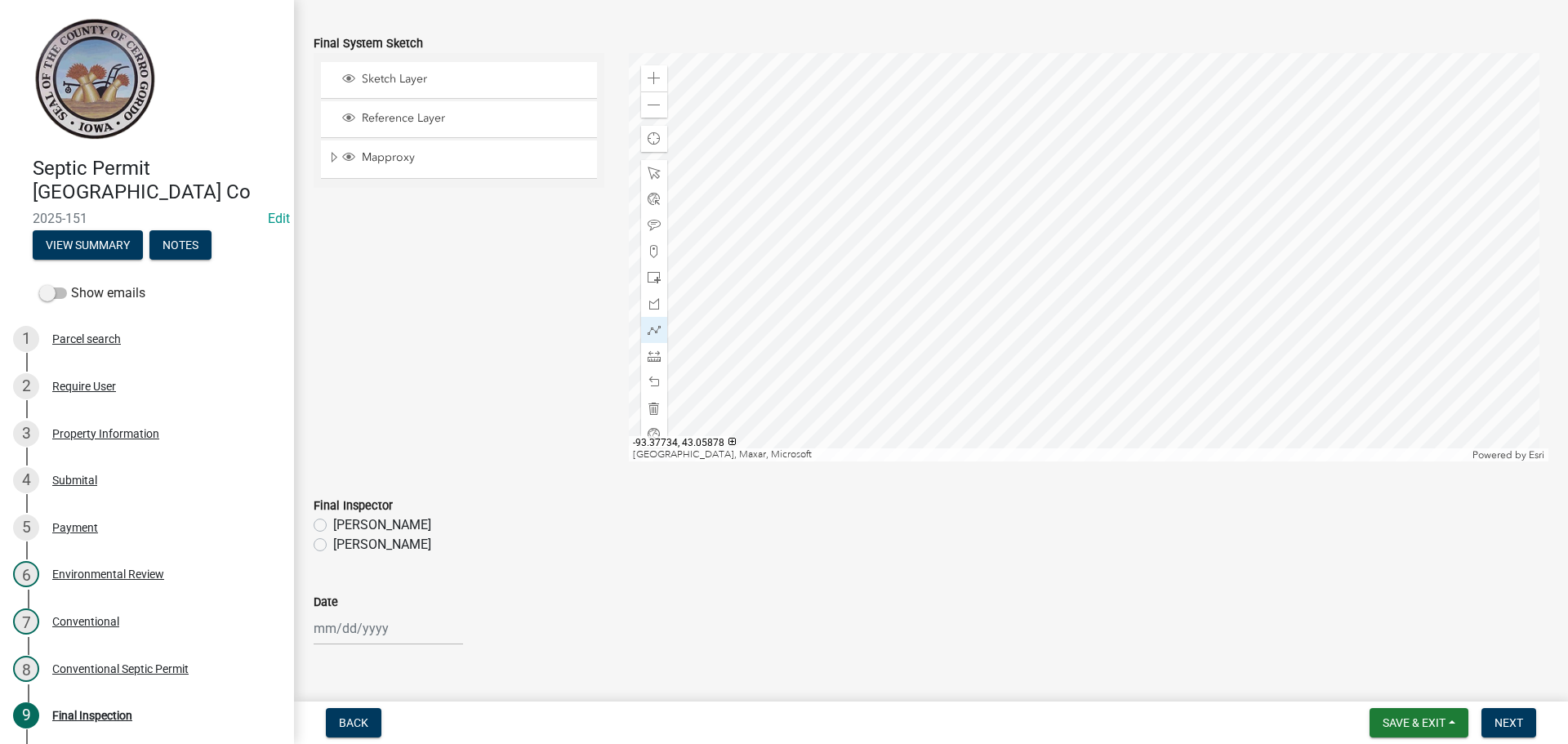
click at [1061, 197] on div at bounding box center [1090, 257] width 921 height 408
click at [1057, 309] on div at bounding box center [1090, 257] width 921 height 408
click at [1056, 309] on div at bounding box center [1090, 257] width 921 height 408
click at [1073, 198] on div at bounding box center [1090, 257] width 921 height 408
click at [1086, 198] on div at bounding box center [1090, 257] width 921 height 408
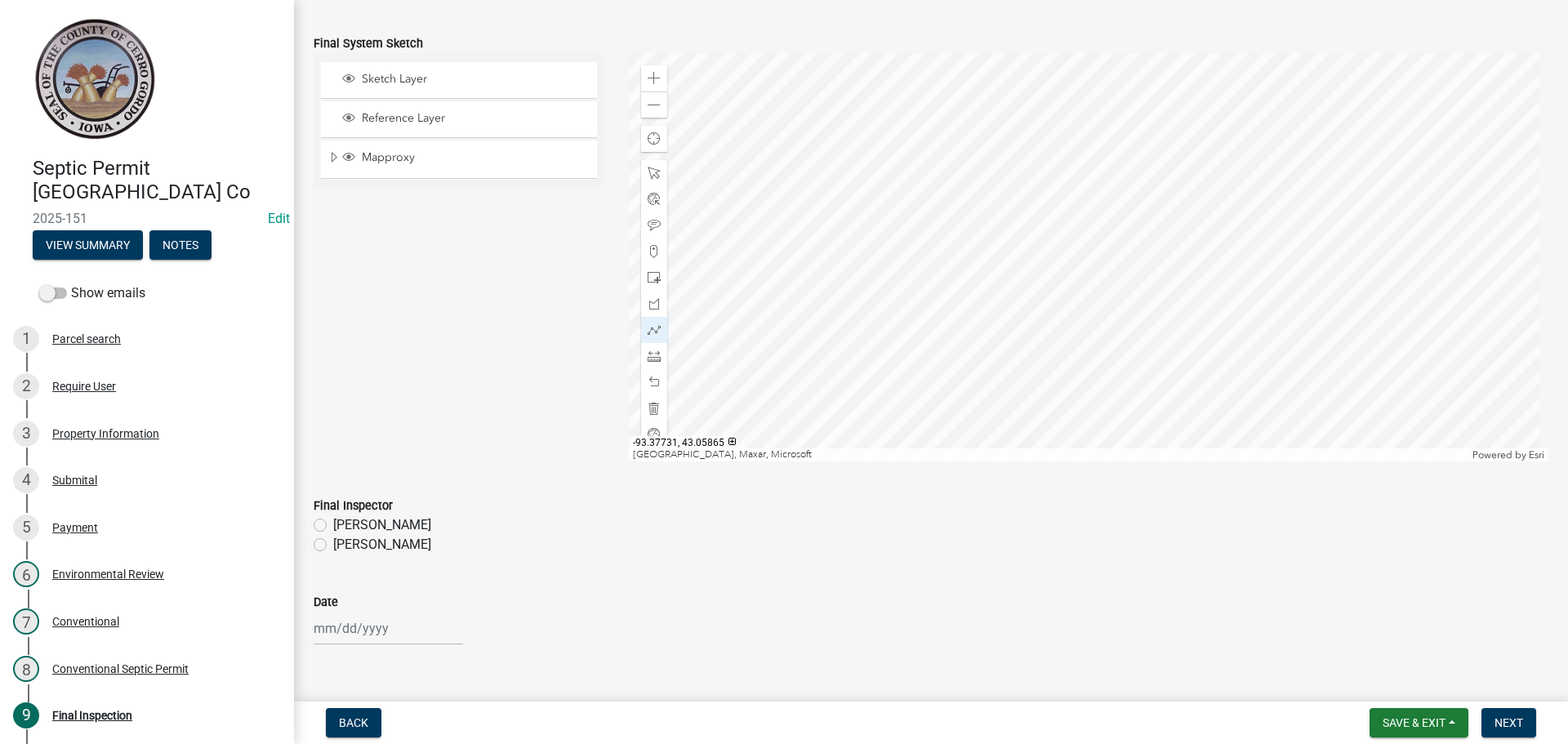
click at [1081, 309] on div at bounding box center [1090, 257] width 921 height 408
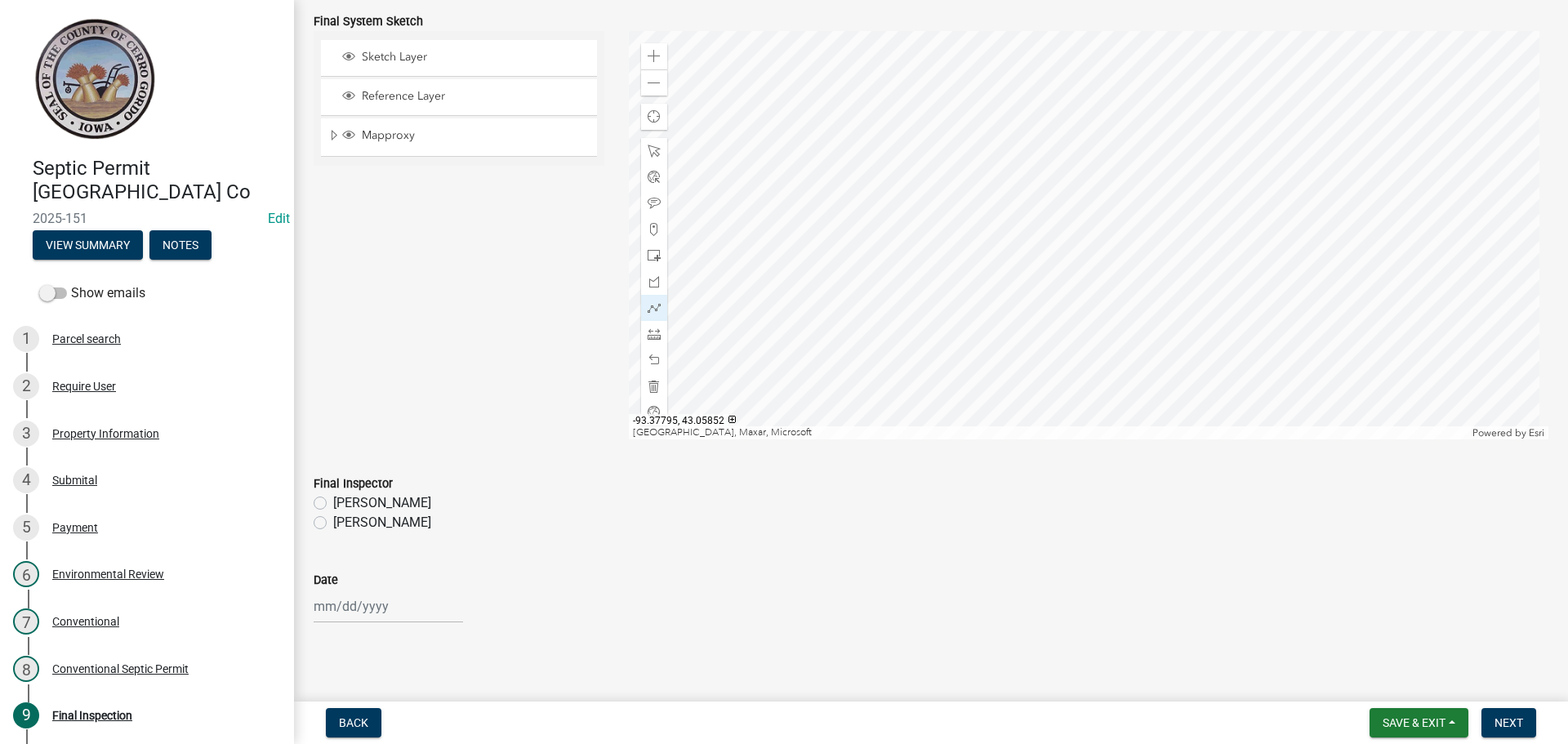
scroll to position [2233, 0]
click at [334, 519] on label "[PERSON_NAME]" at bounding box center [382, 516] width 98 height 20
click at [334, 517] on input "[PERSON_NAME]" at bounding box center [338, 511] width 11 height 11
radio input "true"
click at [344, 605] on div at bounding box center [389, 599] width 150 height 34
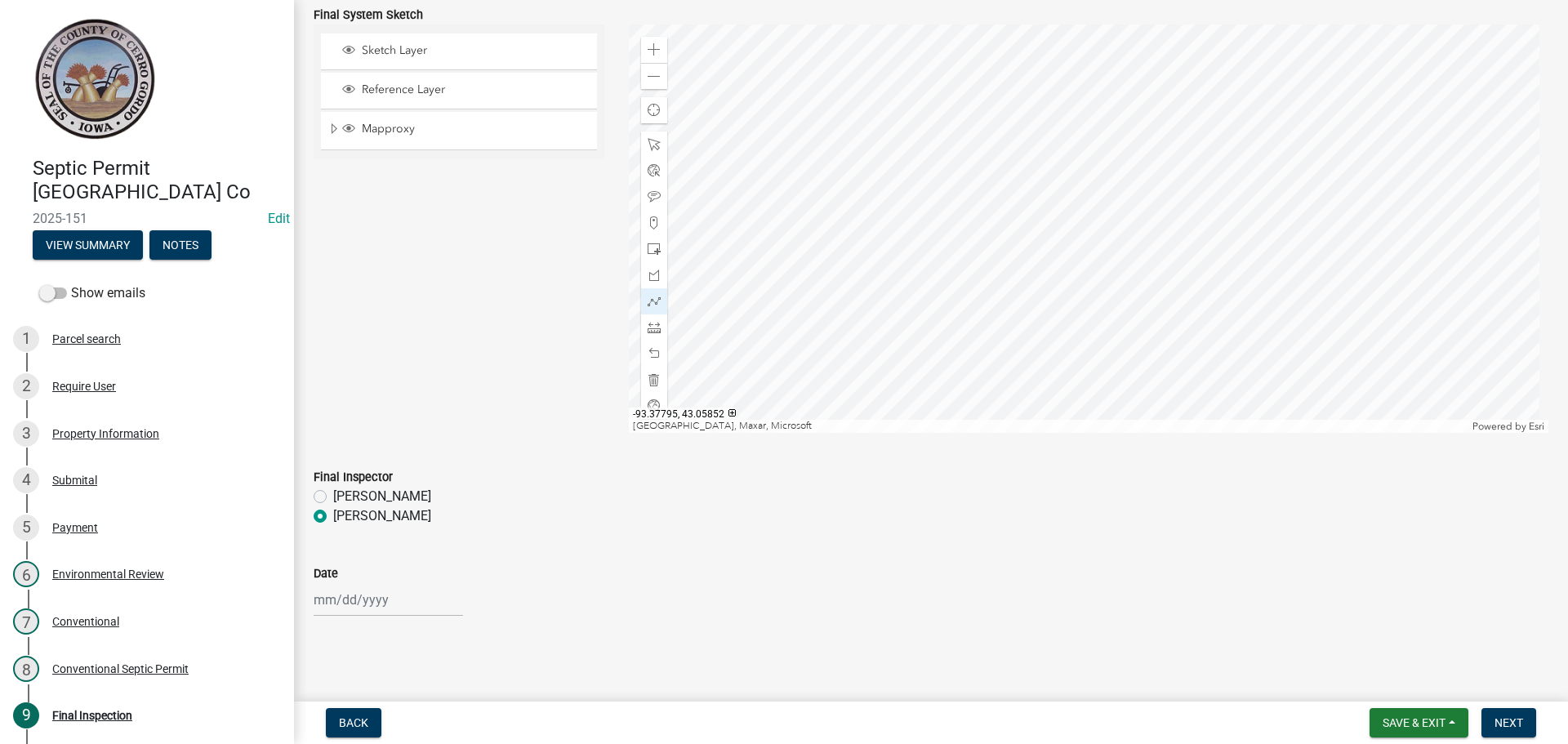
select select "8"
select select "2025"
click at [414, 486] on div "14" at bounding box center [408, 486] width 26 height 26
type input "[DATE]"
click at [1496, 713] on button "Next" at bounding box center [1509, 723] width 54 height 30
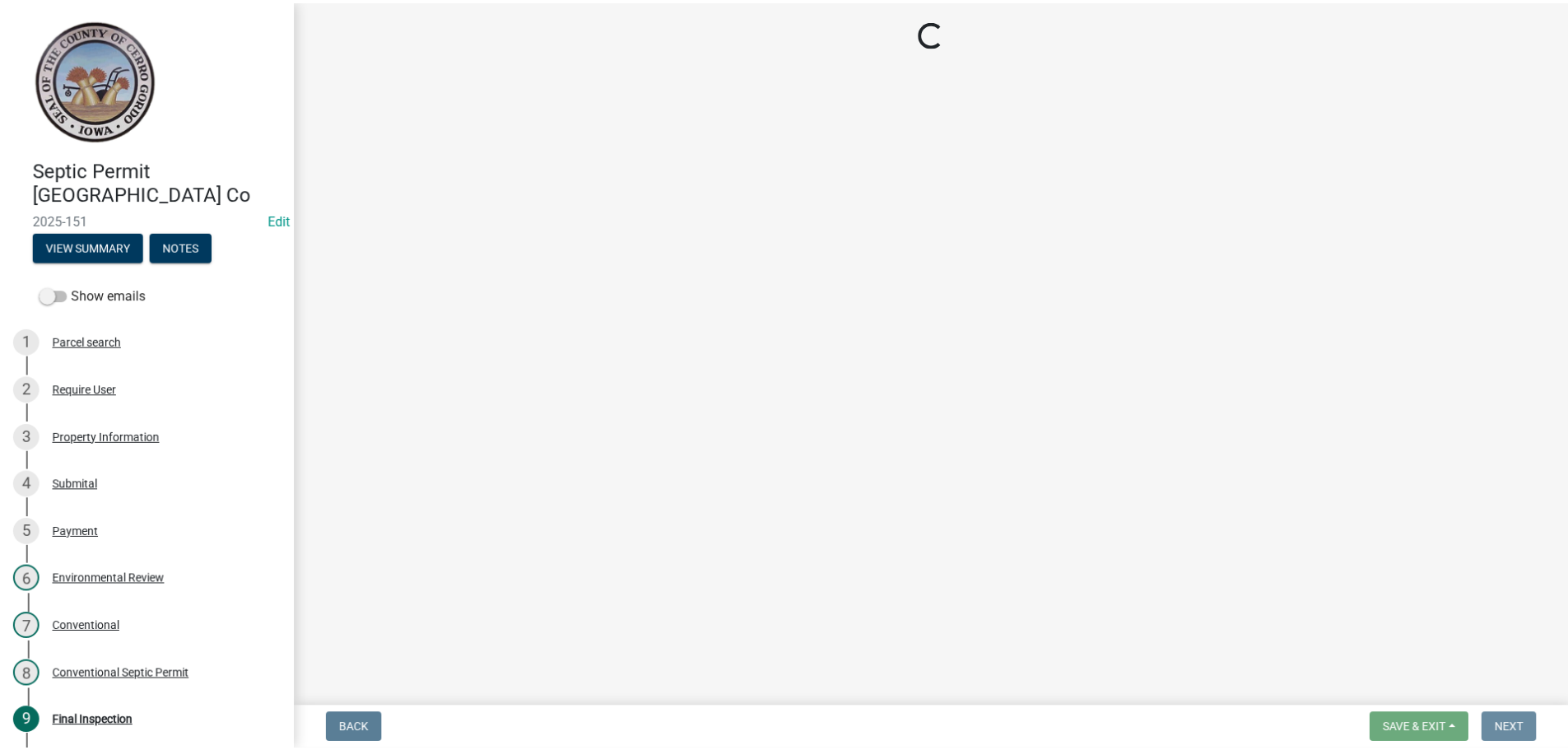
scroll to position [0, 0]
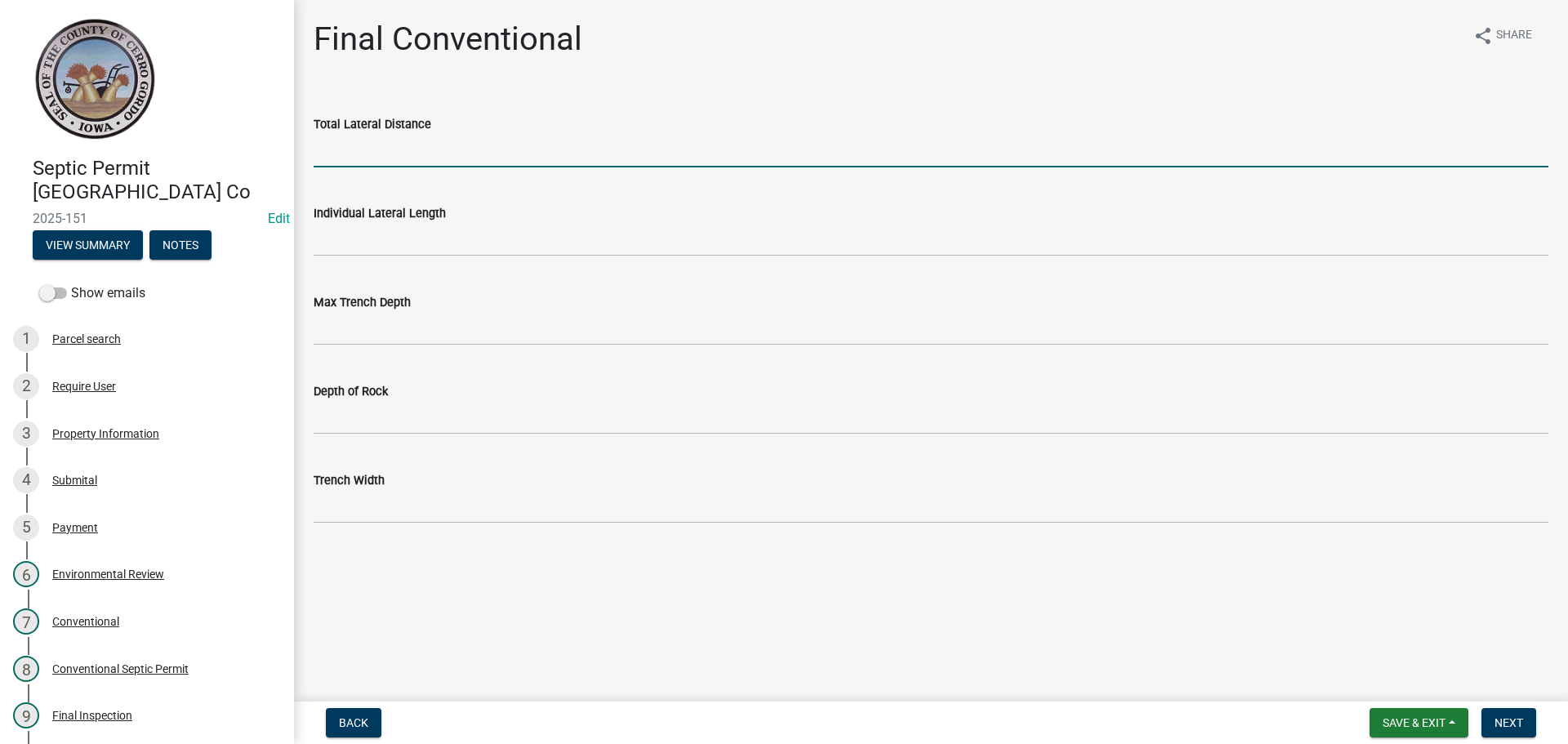
click at [413, 165] on input "Total Lateral Distance" at bounding box center [931, 151] width 1235 height 34
type input "300'"
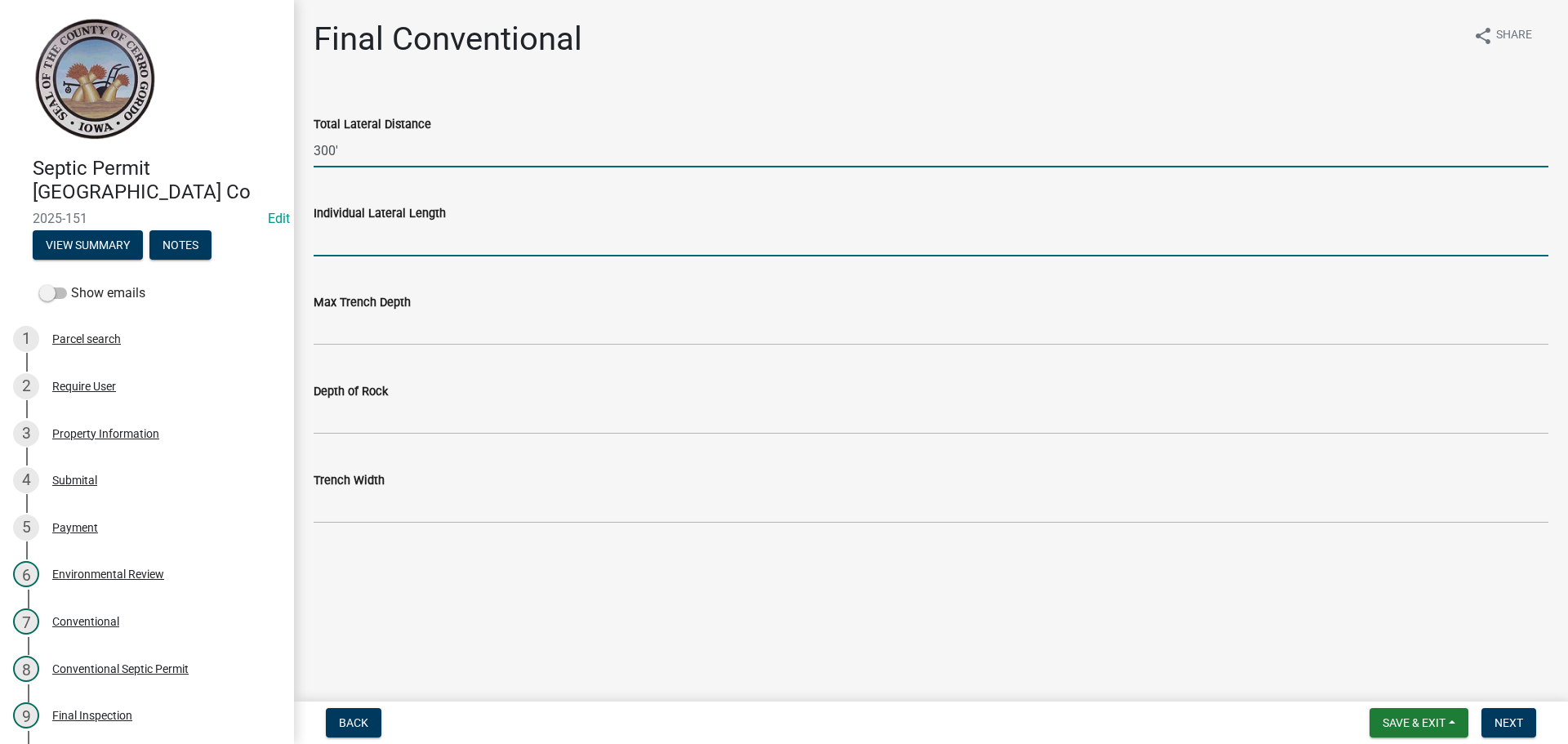
click at [377, 230] on input "Individual Lateral Length" at bounding box center [931, 239] width 1235 height 34
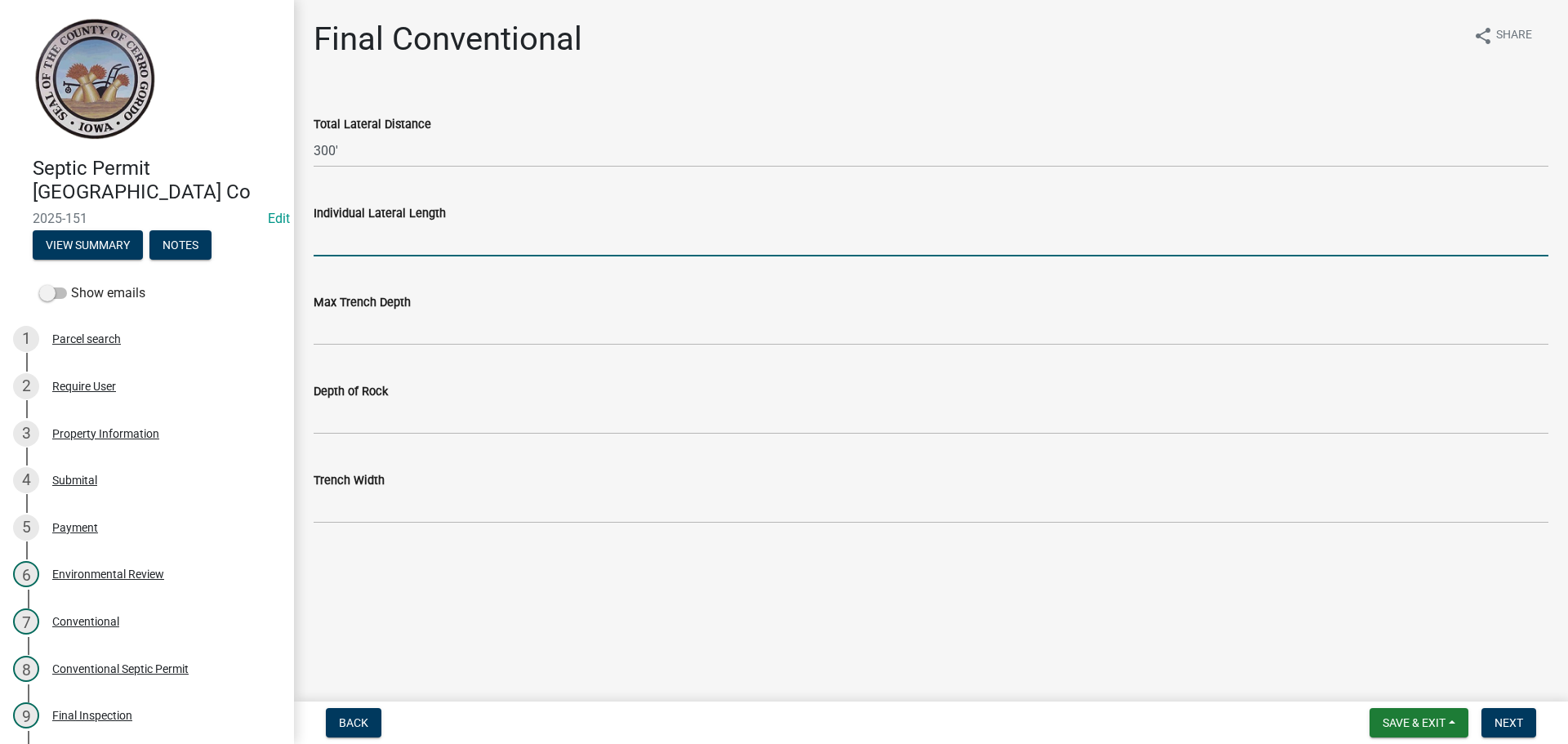
type input "100'"
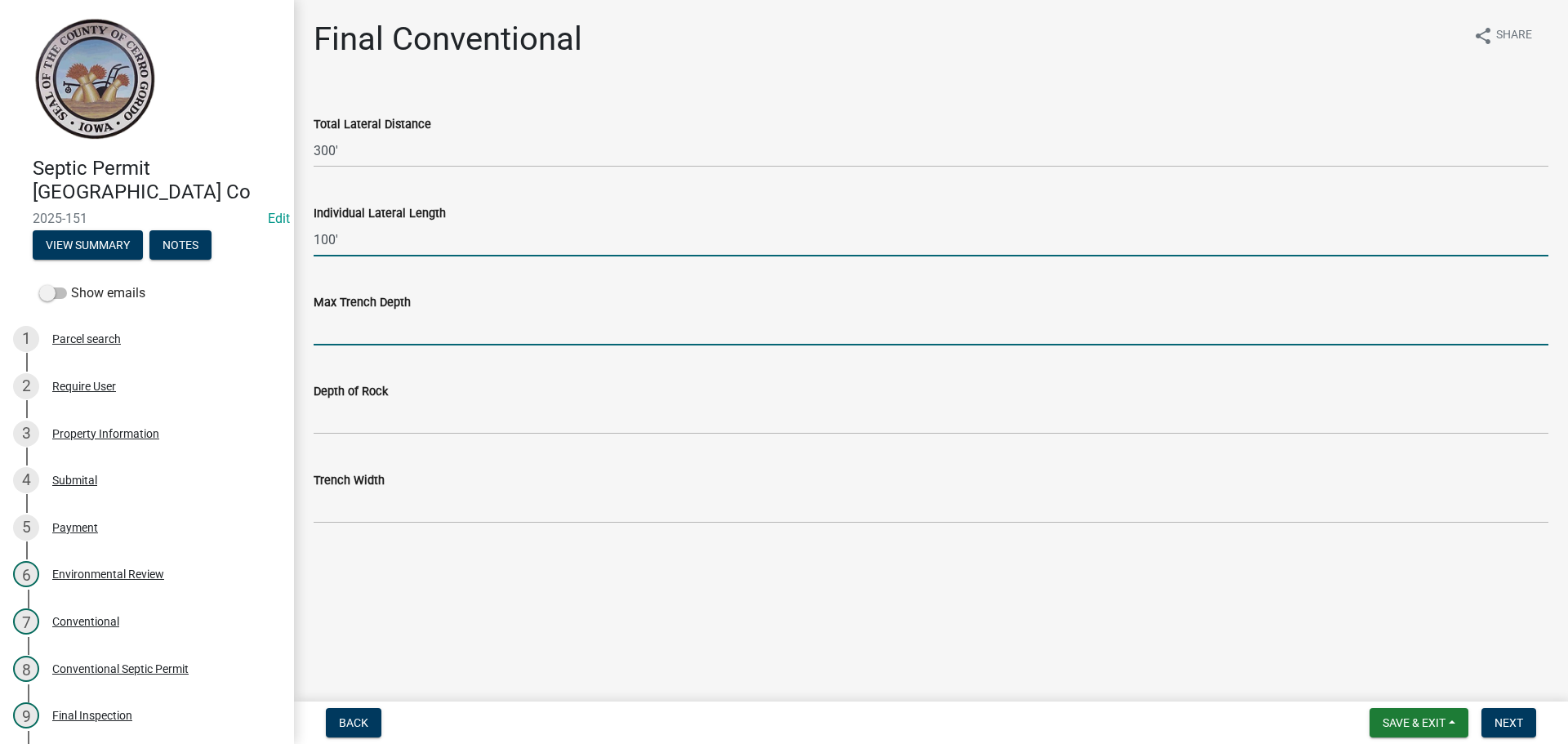
click at [385, 313] on input "Max Trench Depth" at bounding box center [931, 328] width 1235 height 34
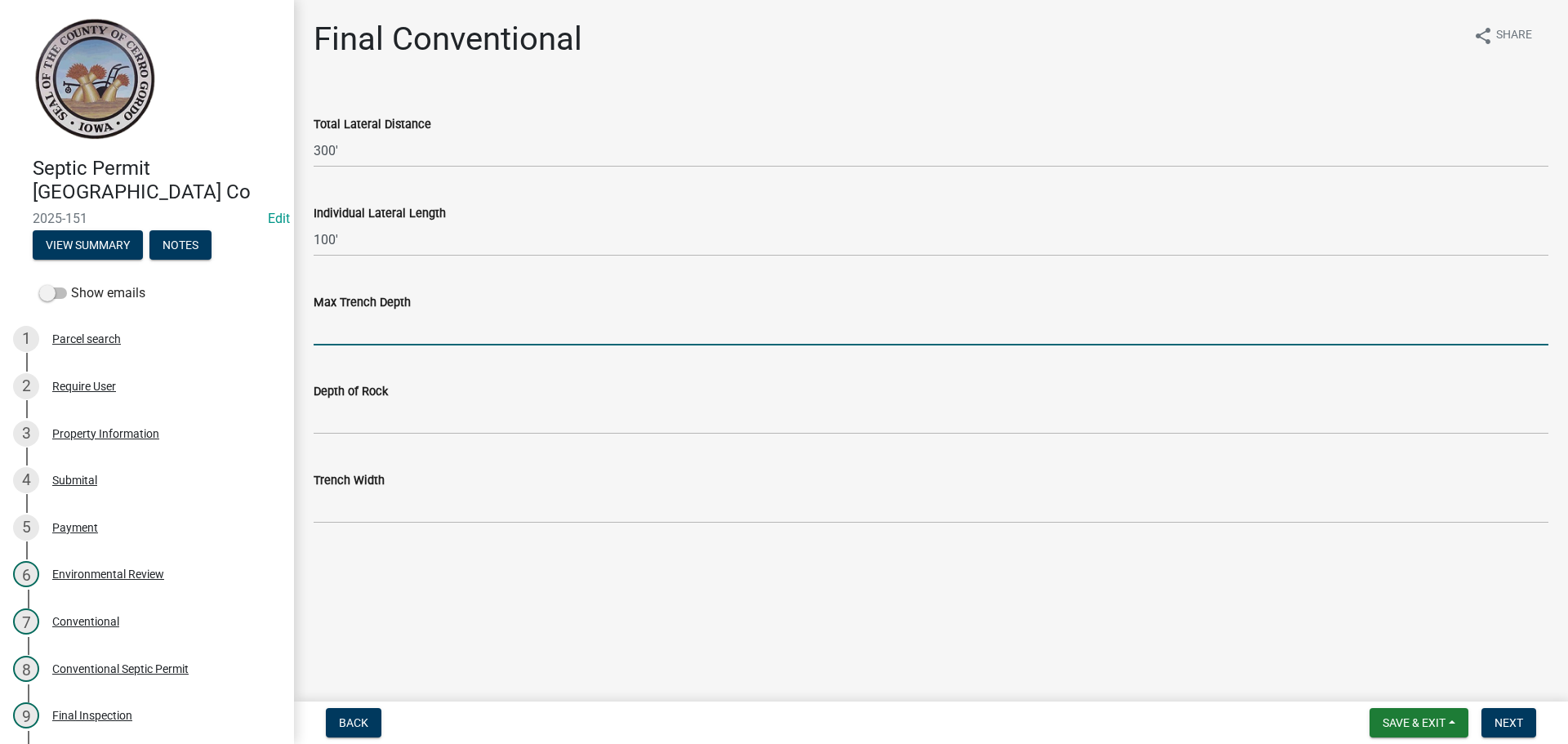
type input "24""
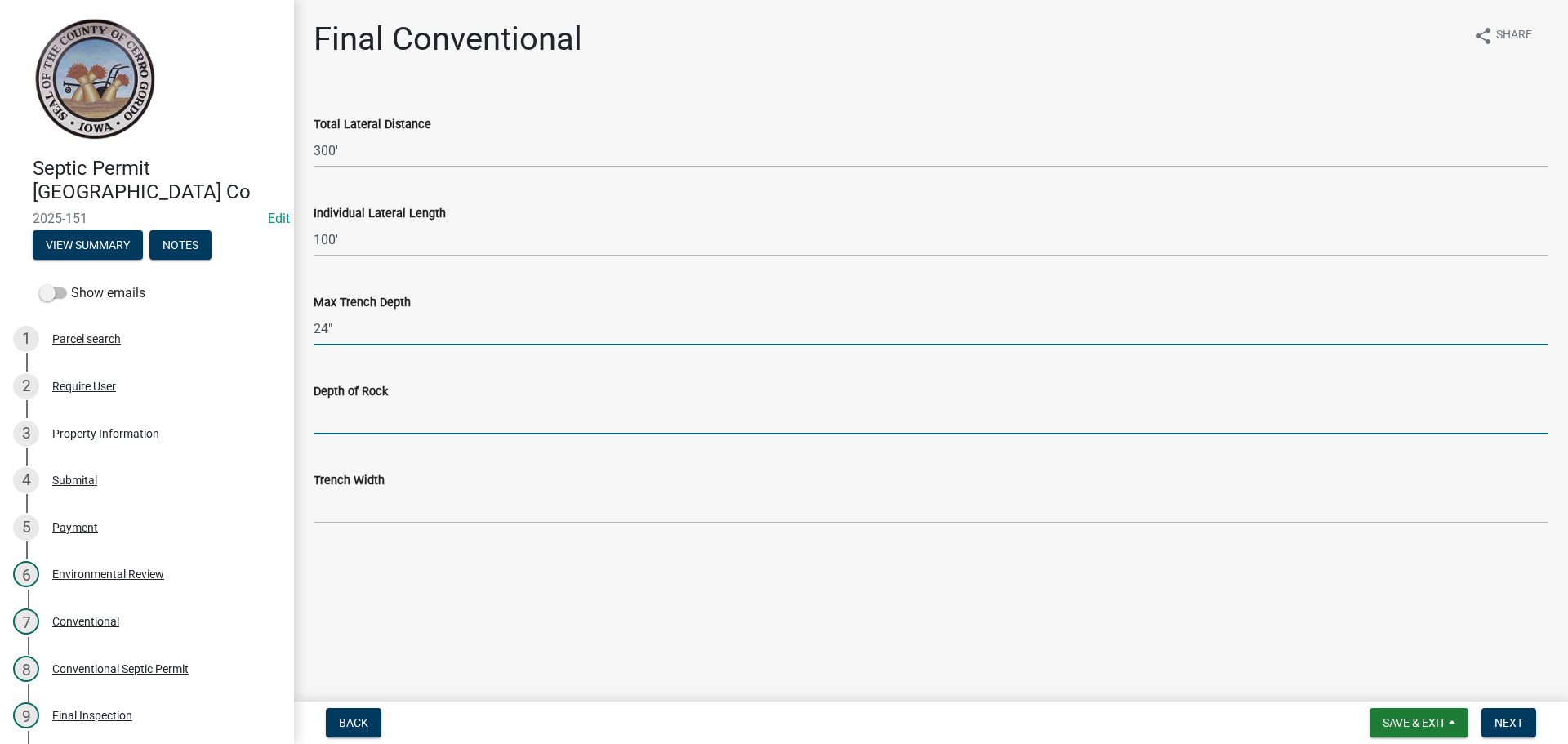
click at [378, 402] on input "Depth of Rock" at bounding box center [931, 417] width 1235 height 34
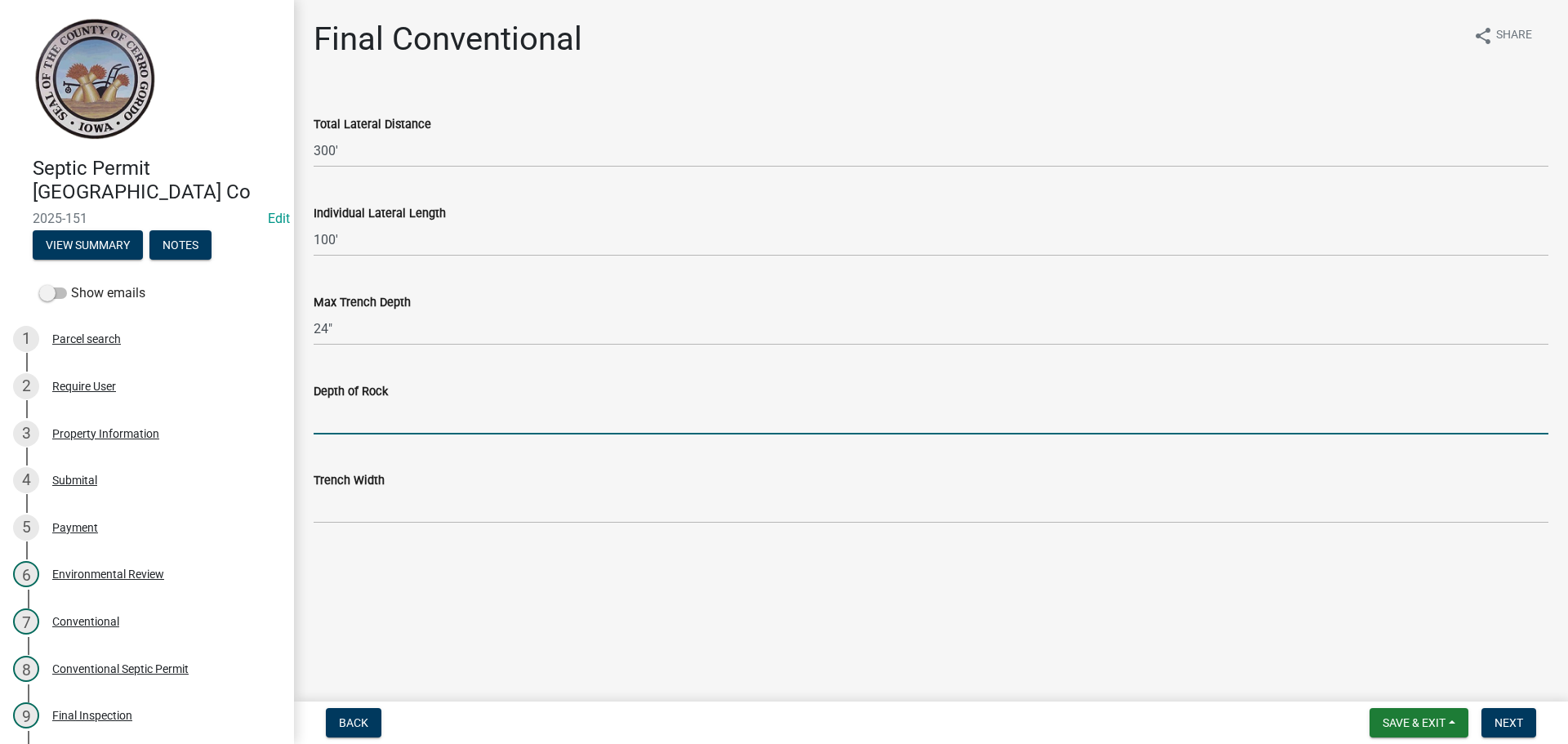
type input "12""
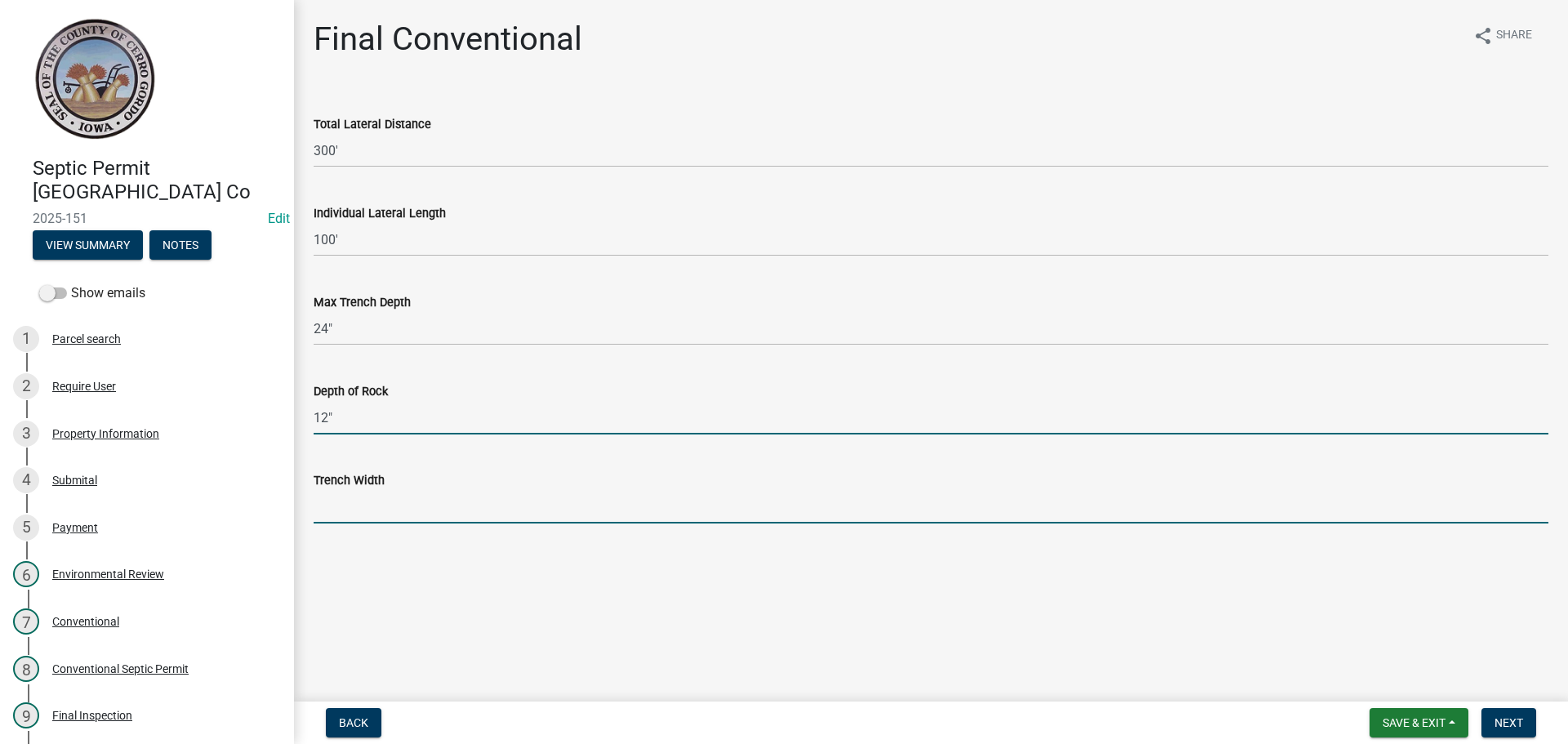
click at [362, 509] on input "Trench Width" at bounding box center [931, 506] width 1235 height 34
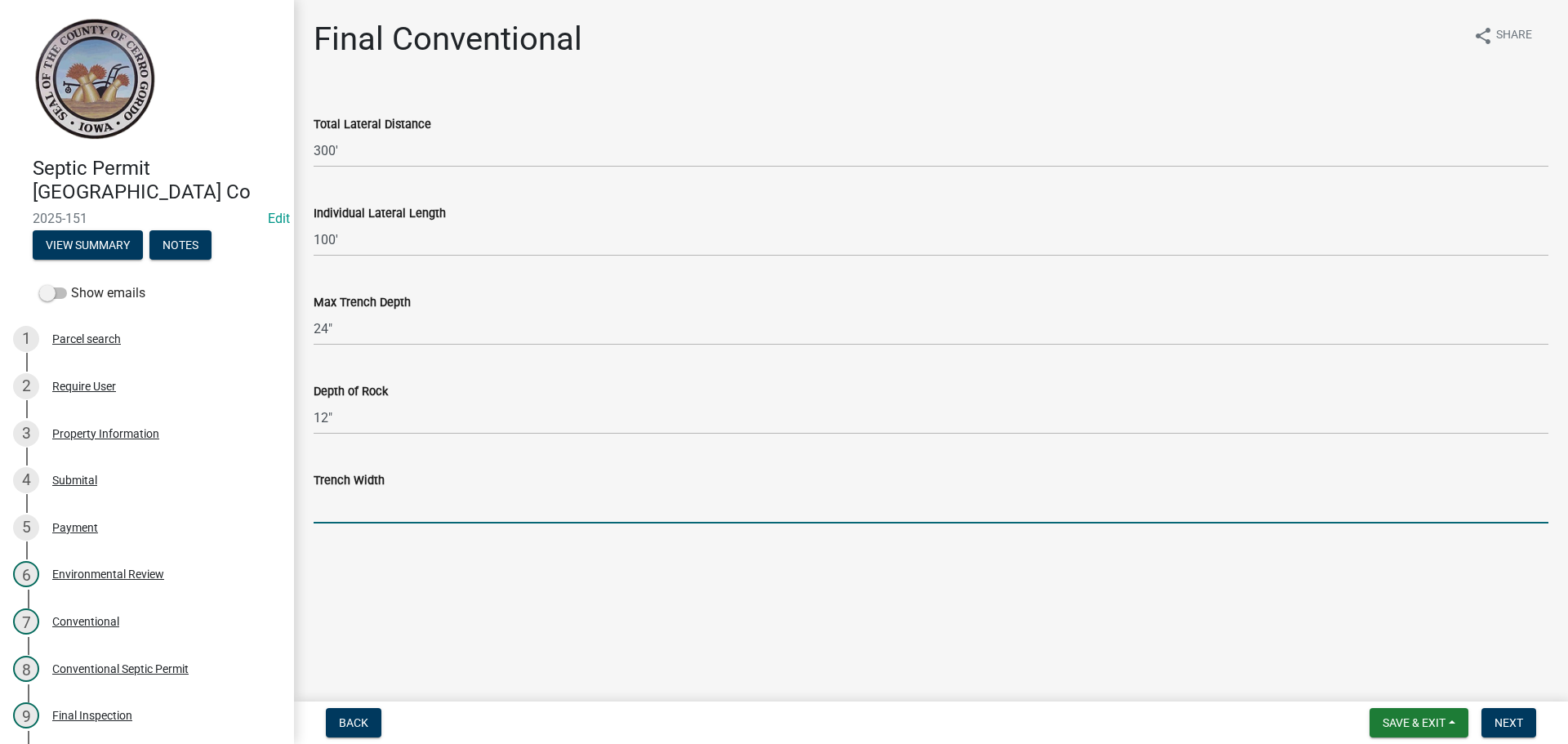
type input "36""
click at [1505, 717] on span "Next" at bounding box center [1509, 723] width 29 height 13
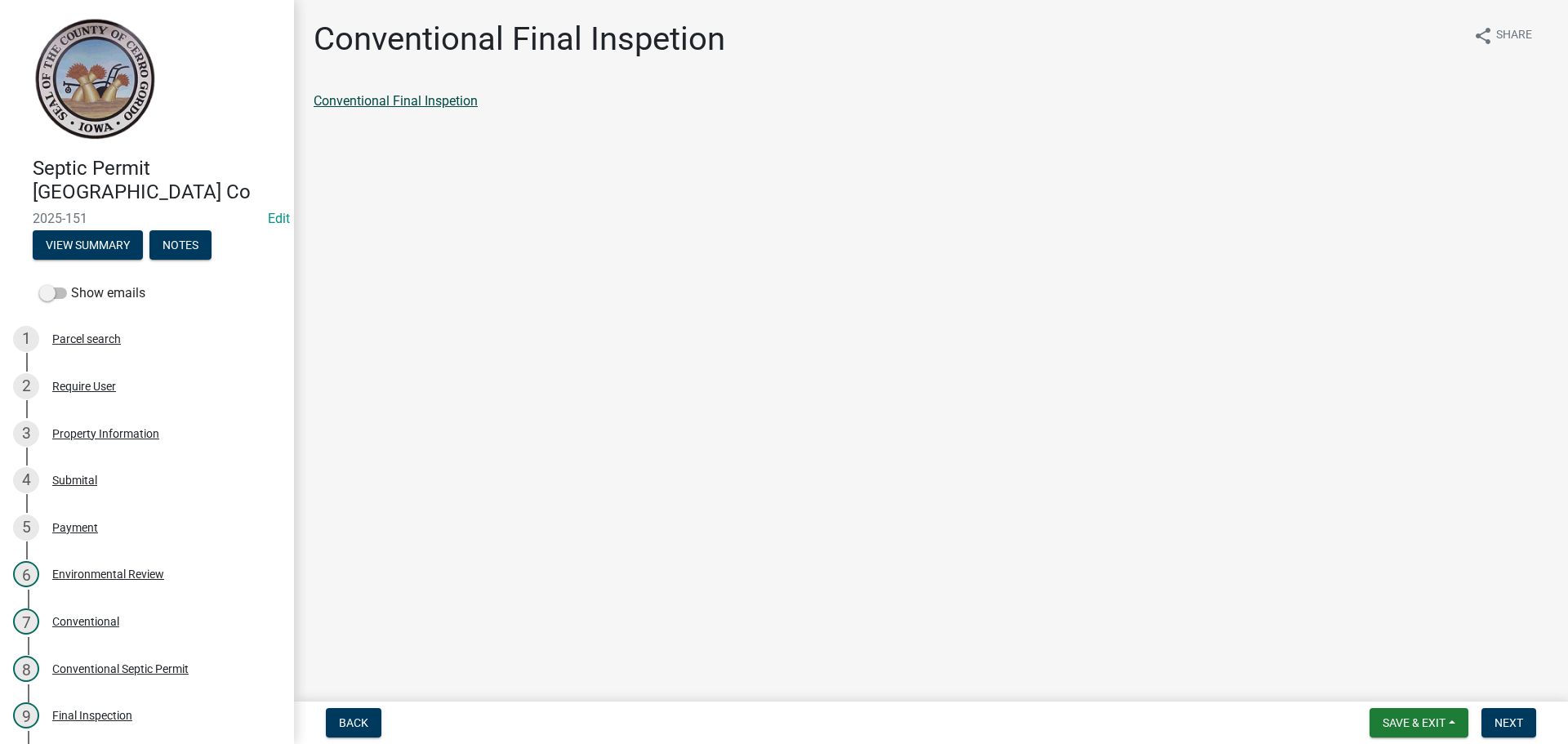
click at [408, 97] on link "Conventional Final Inspetion" at bounding box center [395, 100] width 164 height 16
click at [1500, 722] on span "Next" at bounding box center [1509, 723] width 29 height 13
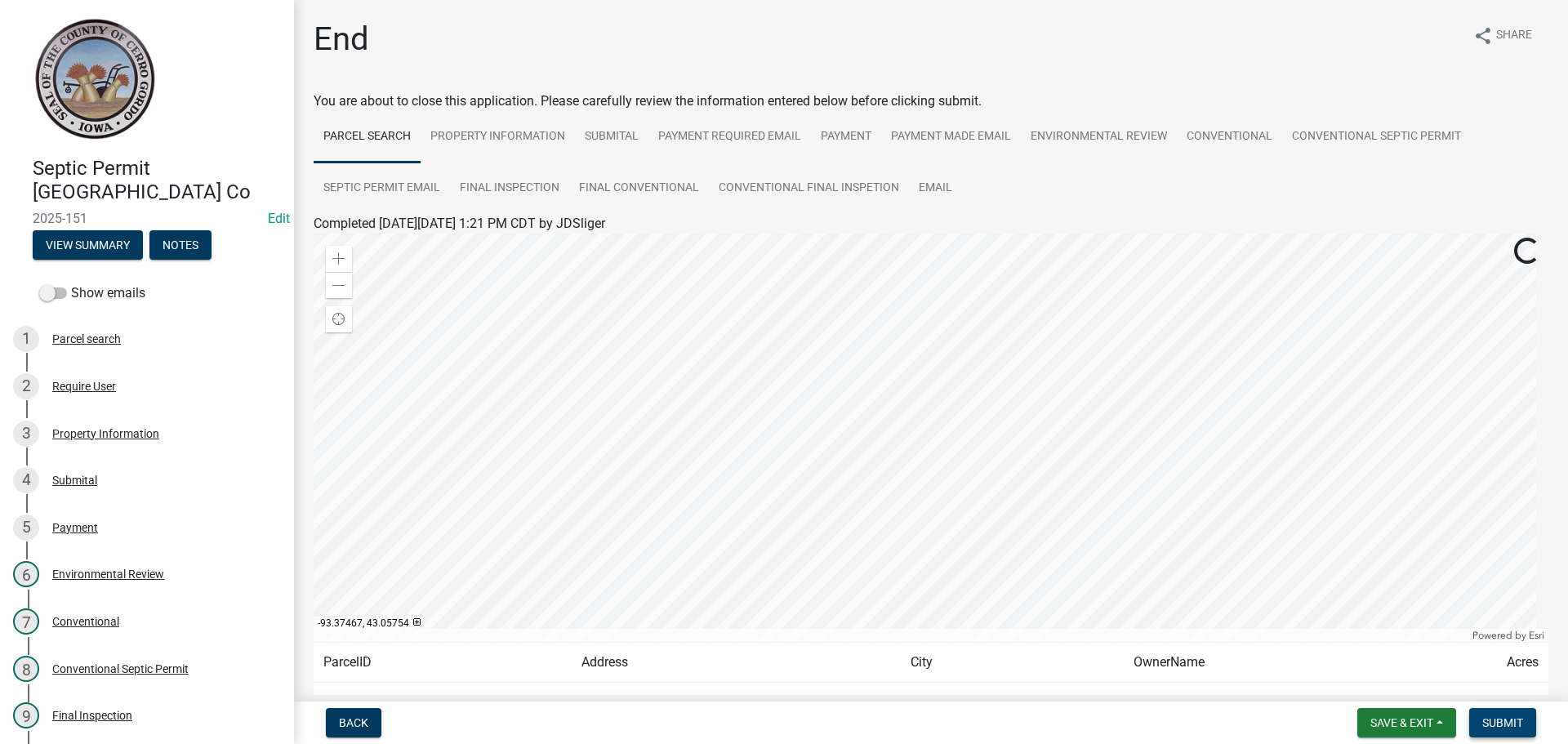
click at [1505, 723] on span "Submit" at bounding box center [1503, 723] width 41 height 13
